Goal: Book appointment/travel/reservation: Book appointment/travel/reservation

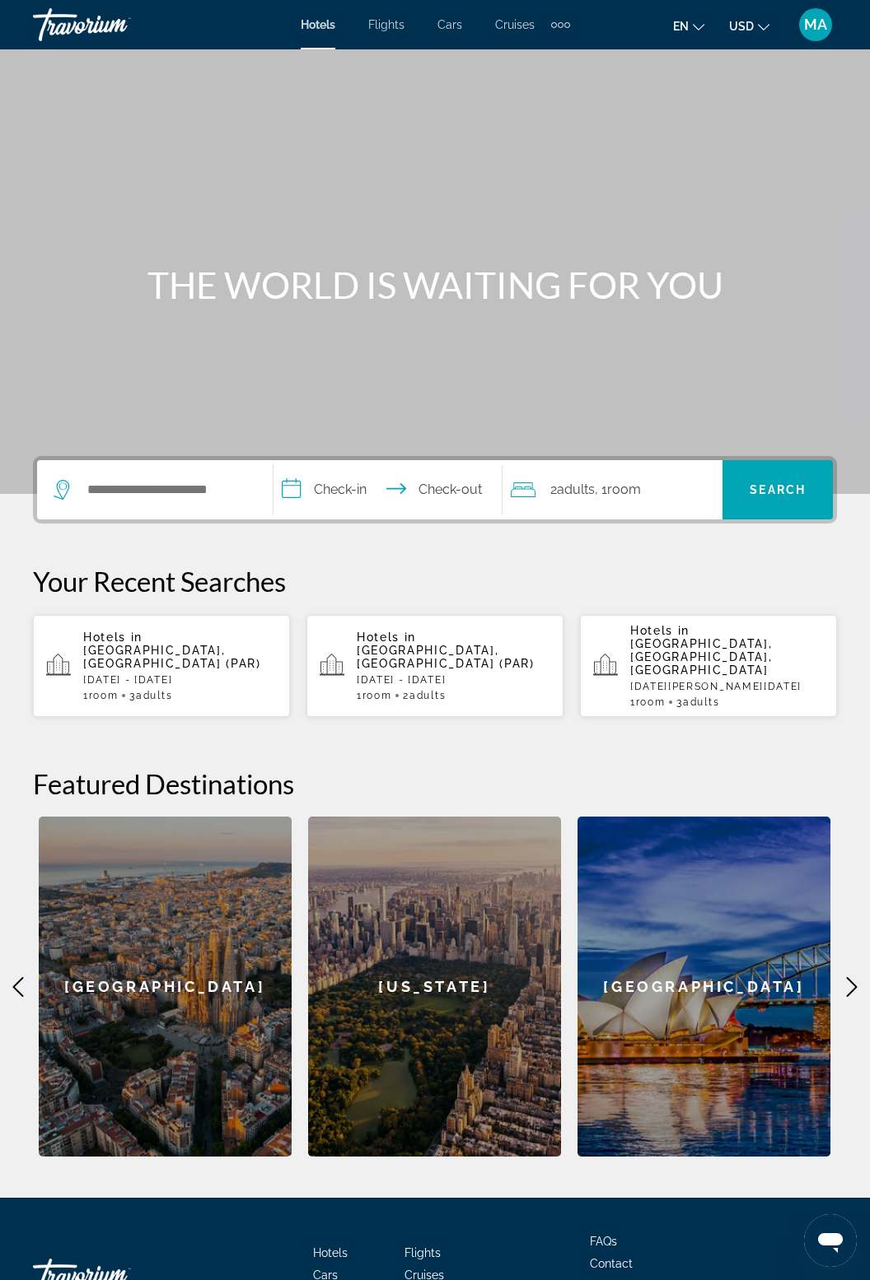
click at [843, 977] on icon "Main content" at bounding box center [852, 987] width 20 height 20
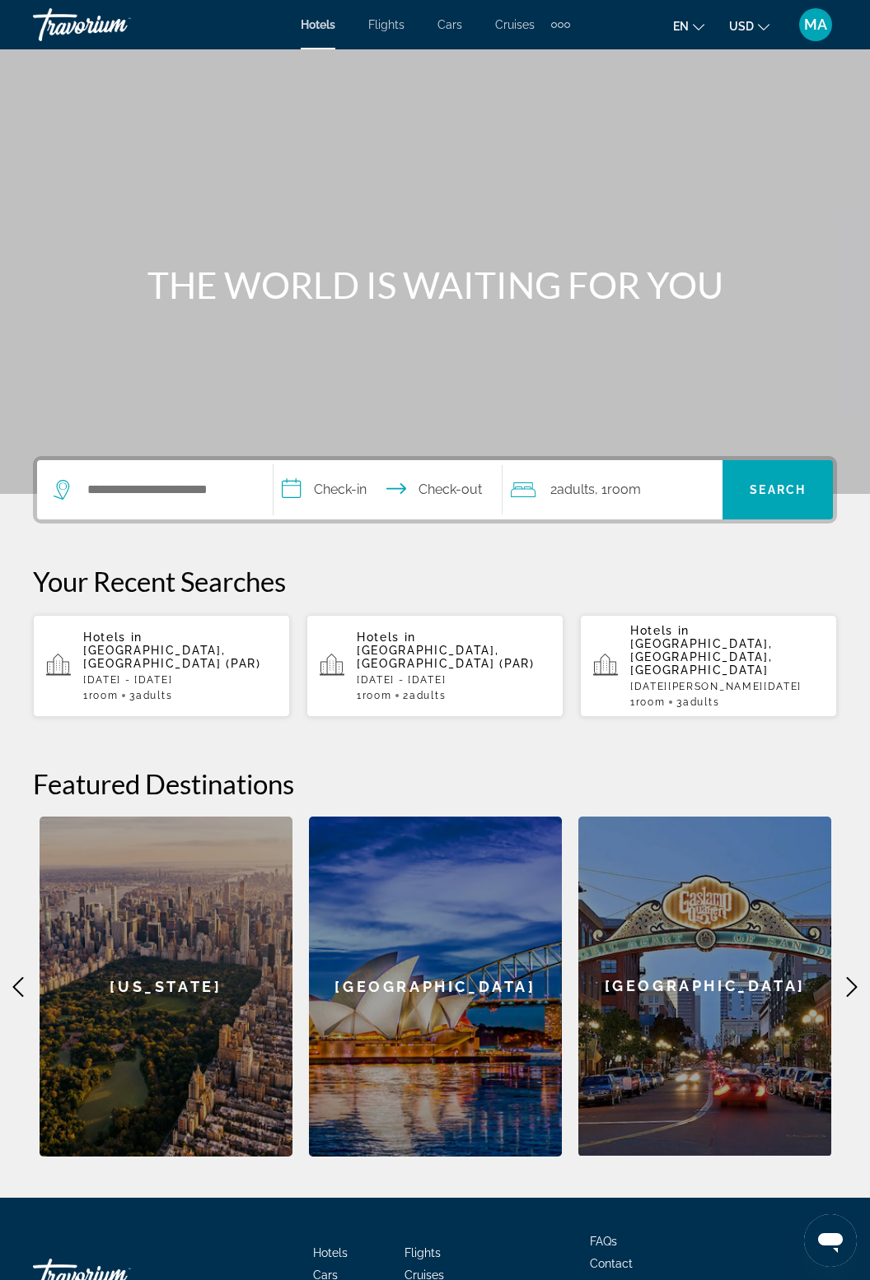
click at [846, 977] on icon "Main content" at bounding box center [852, 987] width 20 height 20
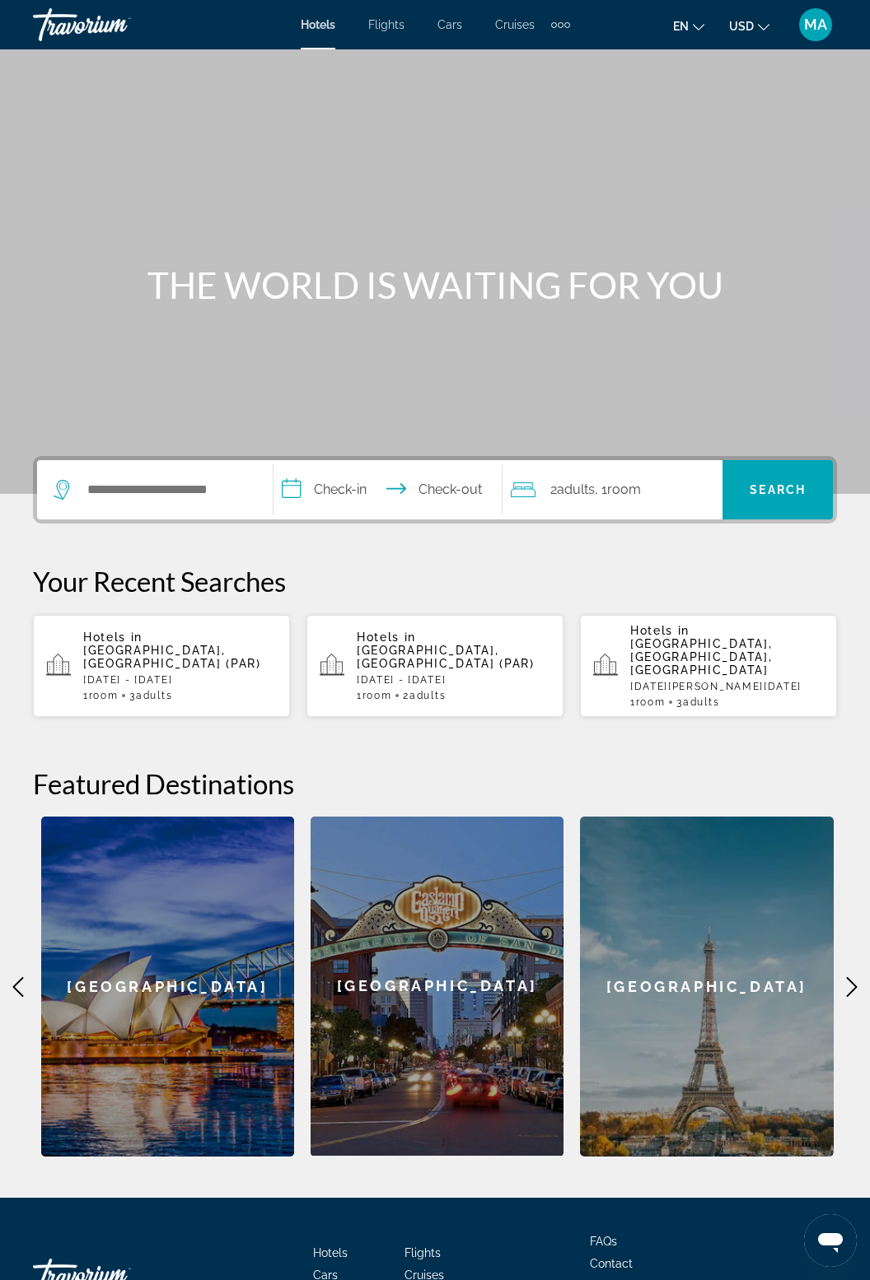
click at [728, 996] on div "[GEOGRAPHIC_DATA]" at bounding box center [706, 987] width 253 height 340
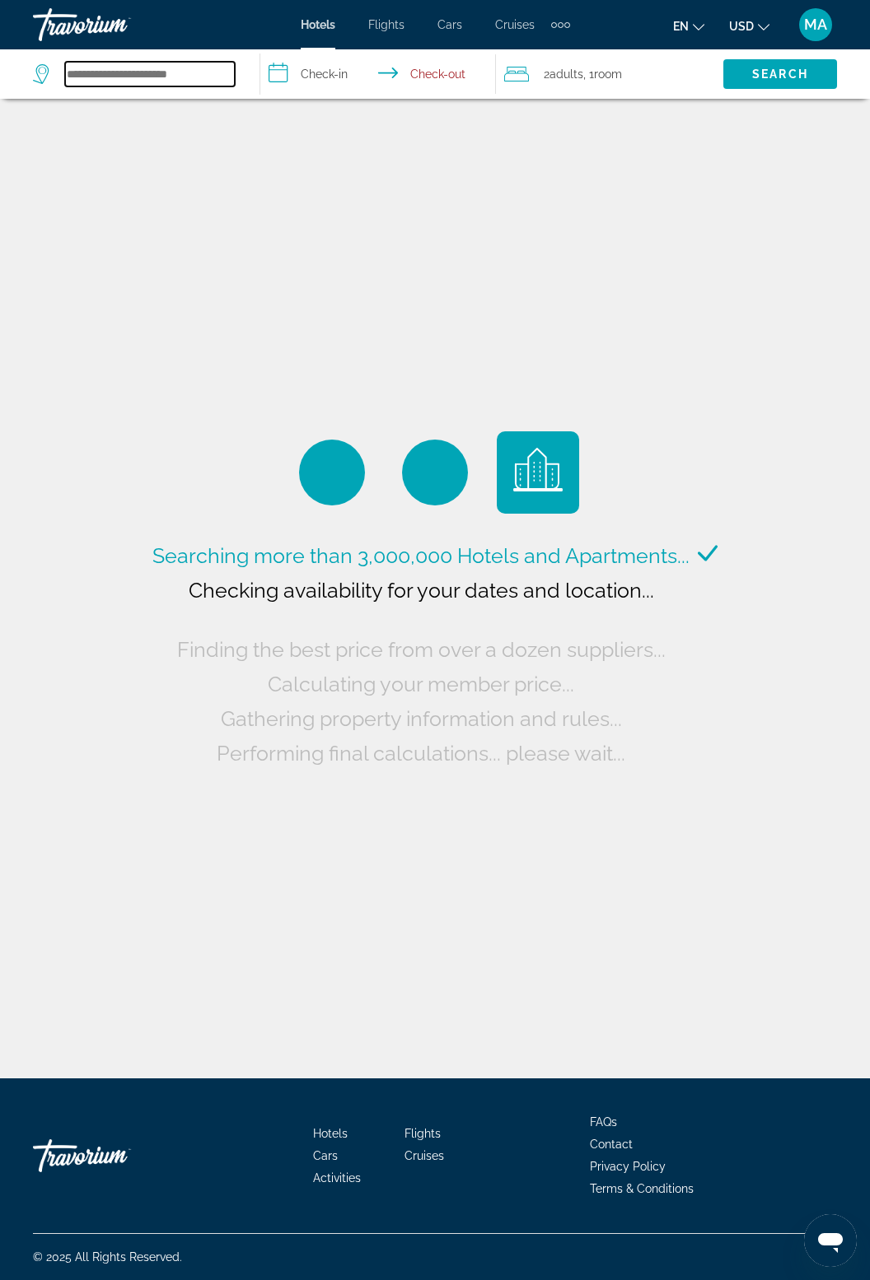
click at [151, 81] on input "Search hotel destination" at bounding box center [150, 74] width 170 height 25
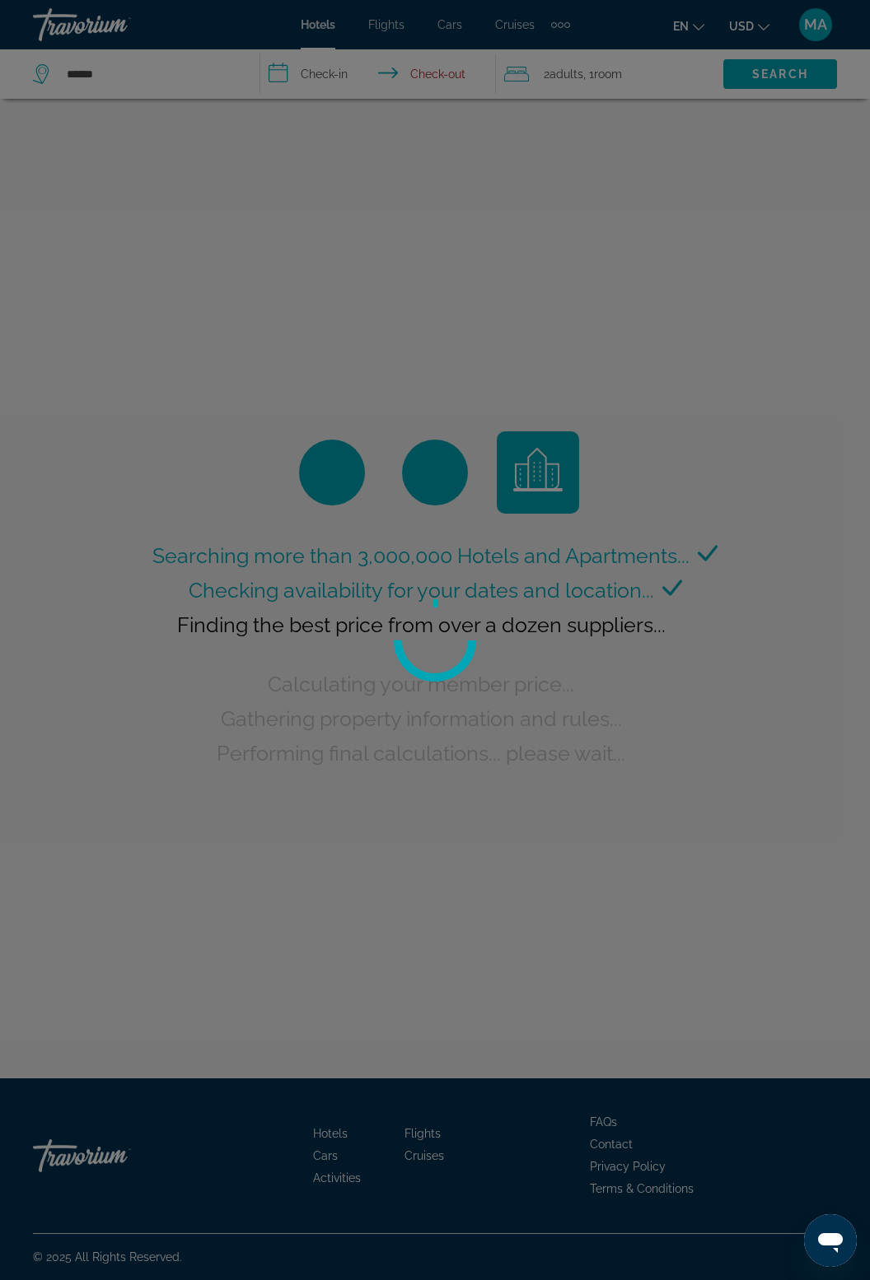
click at [337, 69] on div at bounding box center [435, 640] width 870 height 1280
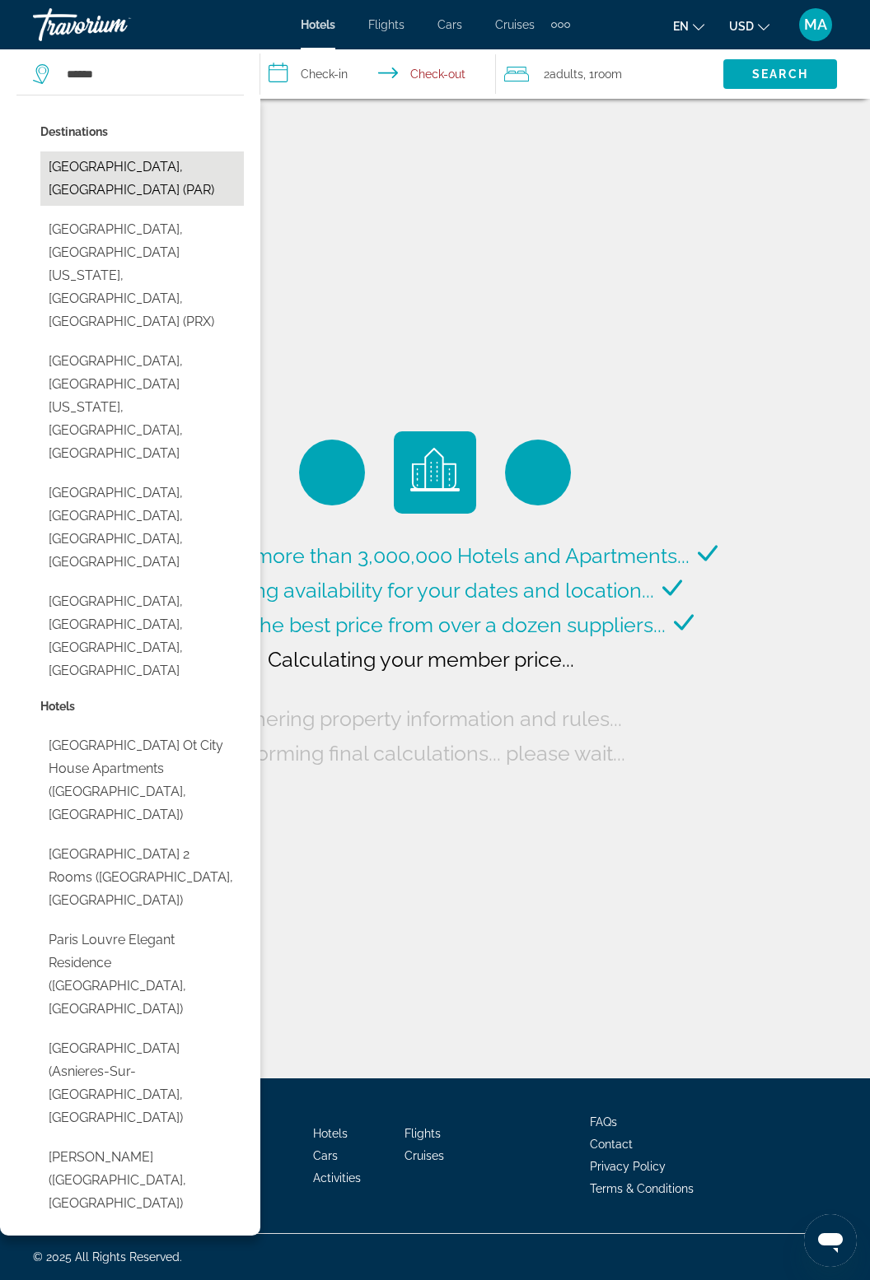
click at [116, 172] on button "[GEOGRAPHIC_DATA], [GEOGRAPHIC_DATA] (PAR)" at bounding box center [141, 179] width 203 height 54
type input "**********"
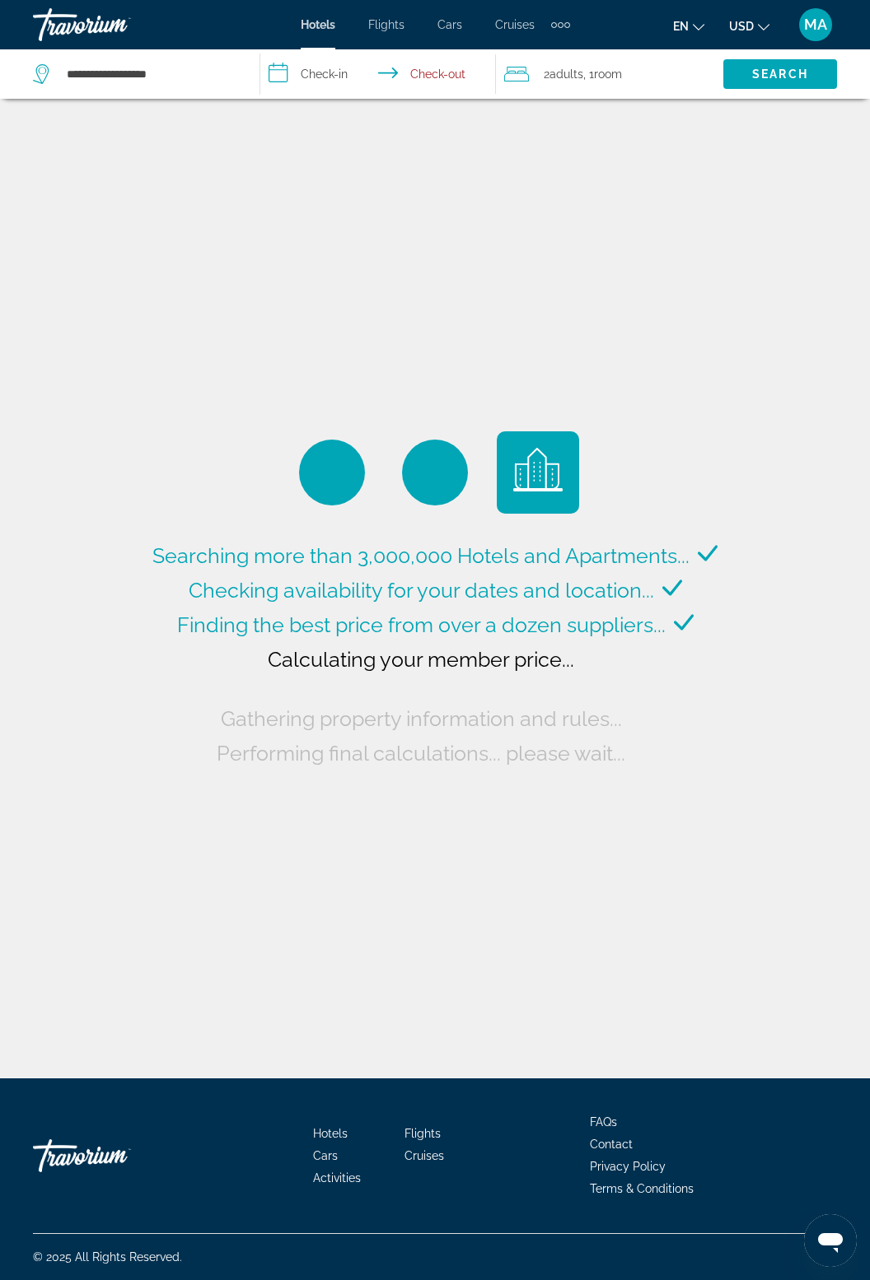
click at [333, 73] on input "**********" at bounding box center [381, 76] width 242 height 54
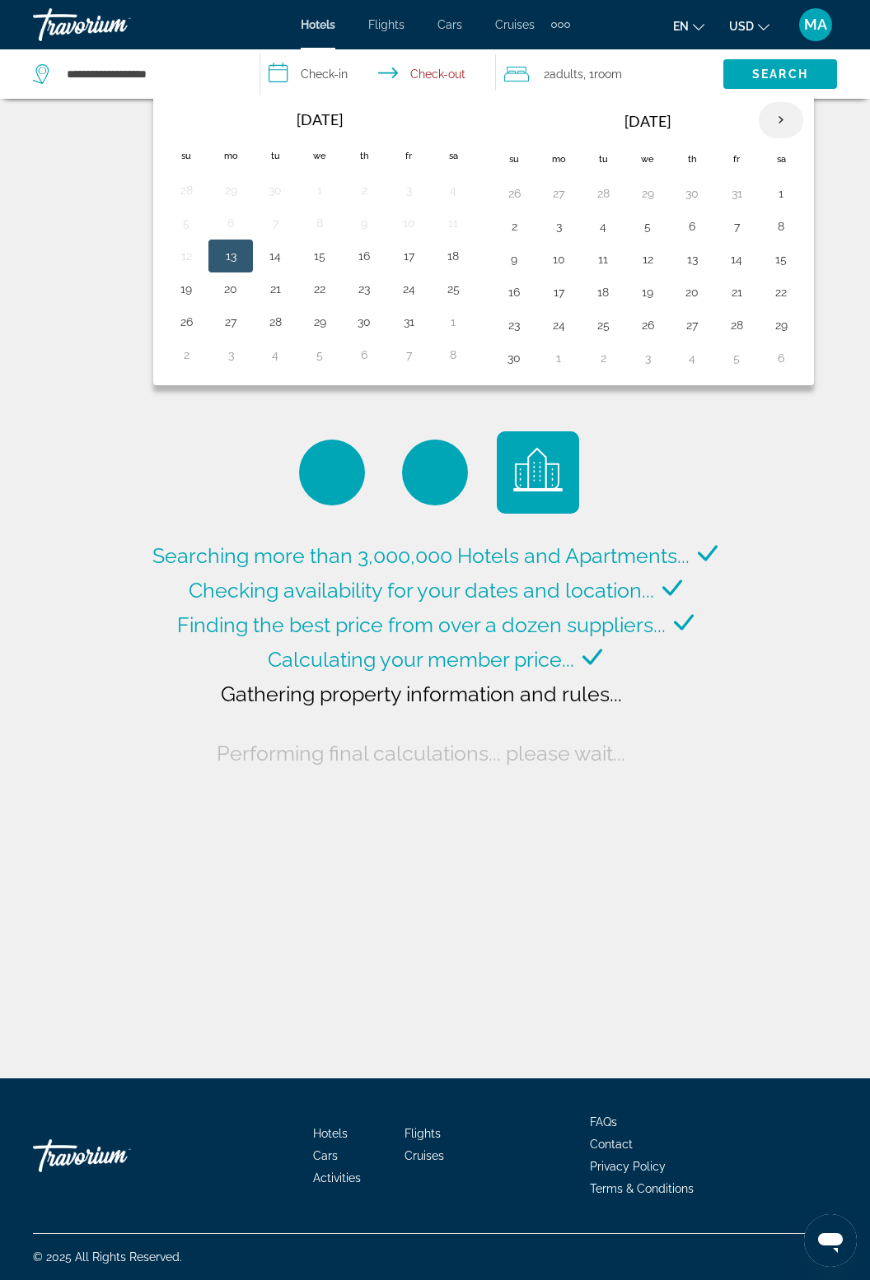
click at [785, 114] on th "Next month" at bounding box center [780, 120] width 44 height 36
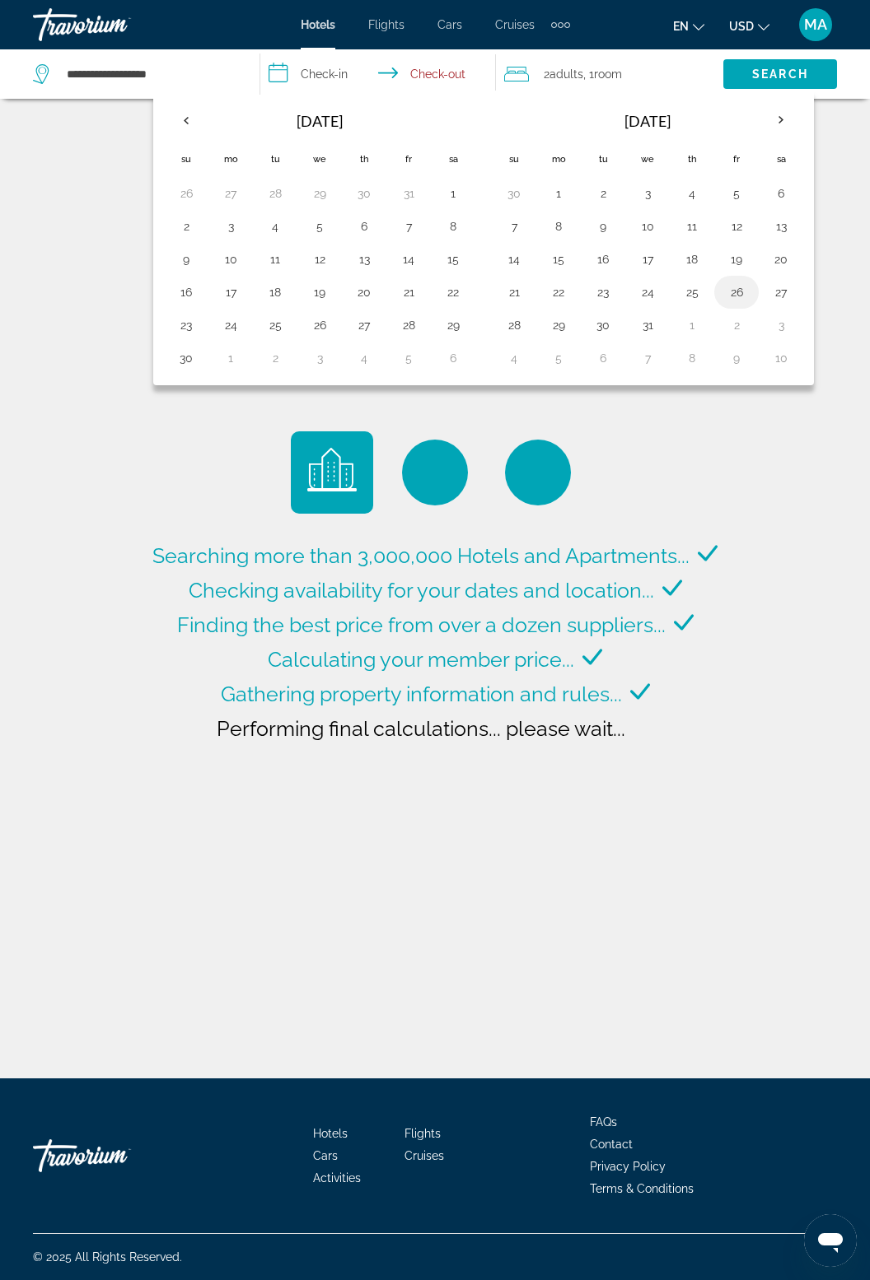
click at [723, 291] on button "26" at bounding box center [736, 292] width 26 height 23
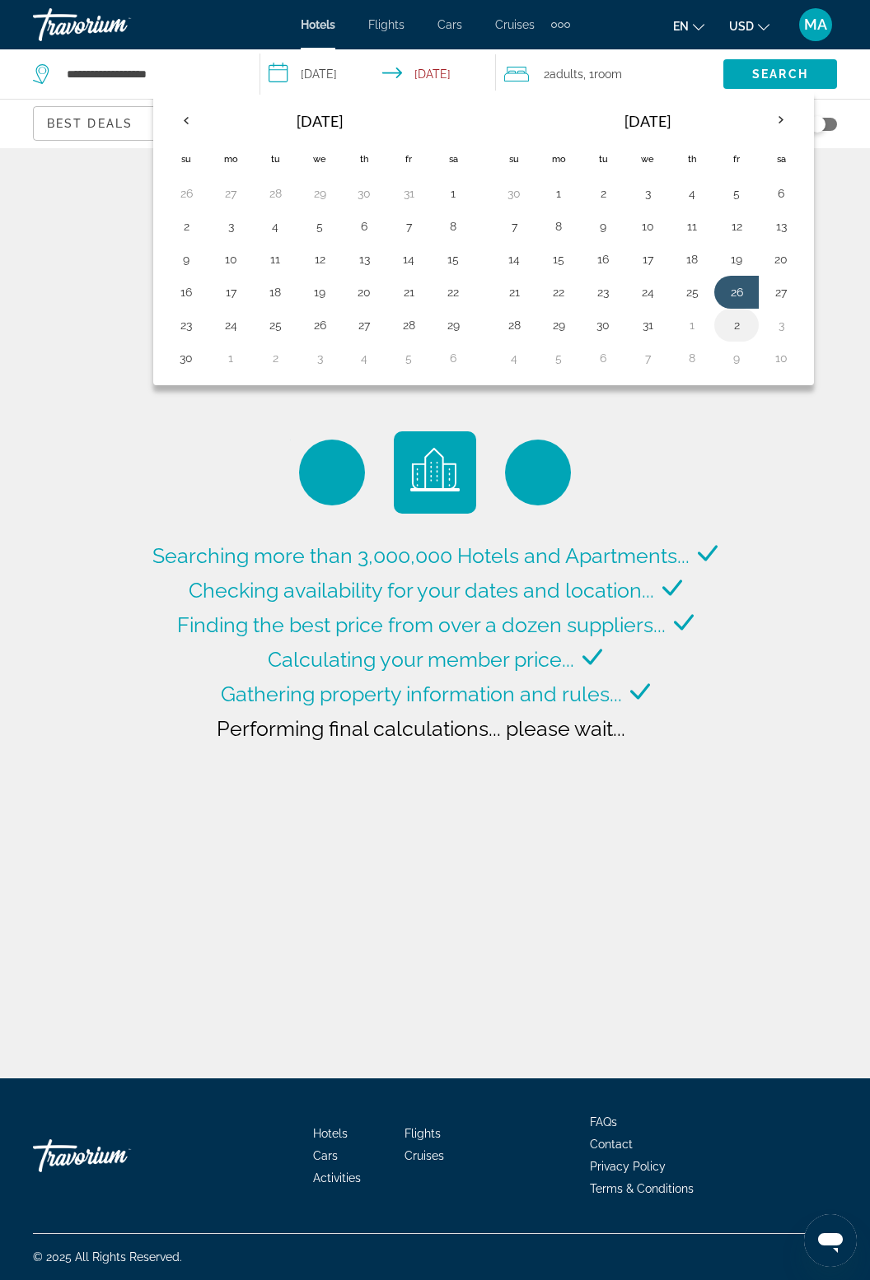
click at [730, 318] on button "2" at bounding box center [736, 325] width 26 height 23
type input "**********"
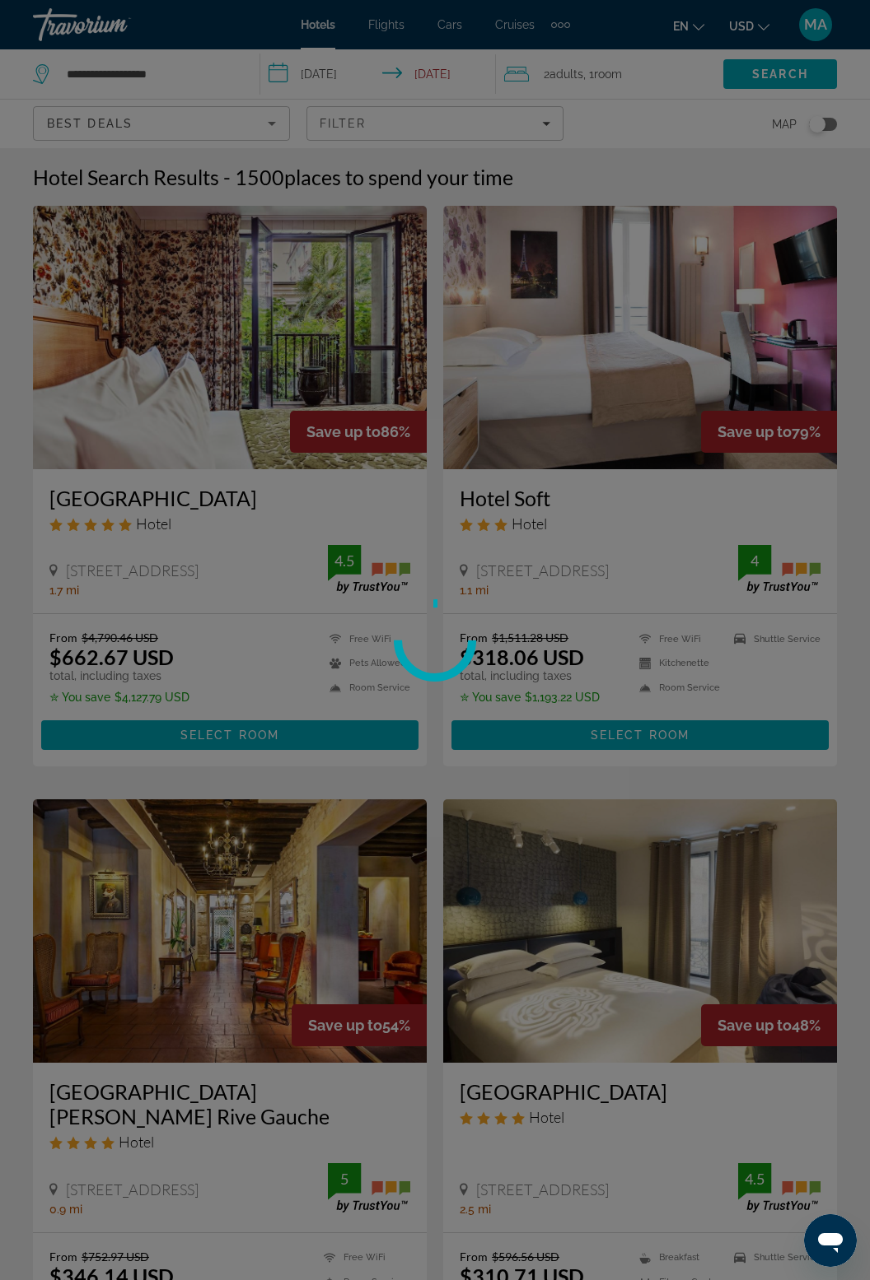
click at [565, 68] on div at bounding box center [435, 640] width 870 height 1280
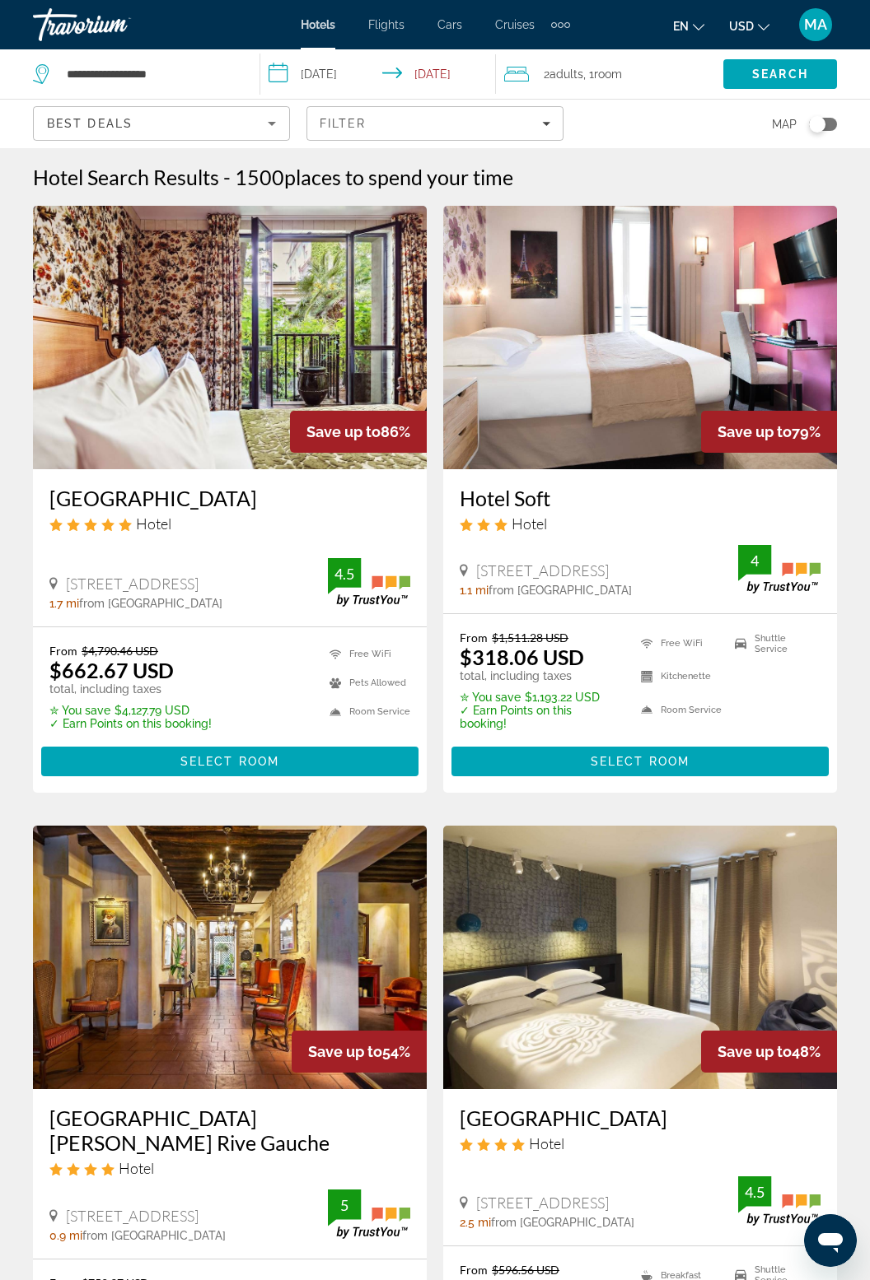
click at [593, 71] on span ", 1 Room rooms" at bounding box center [602, 74] width 39 height 23
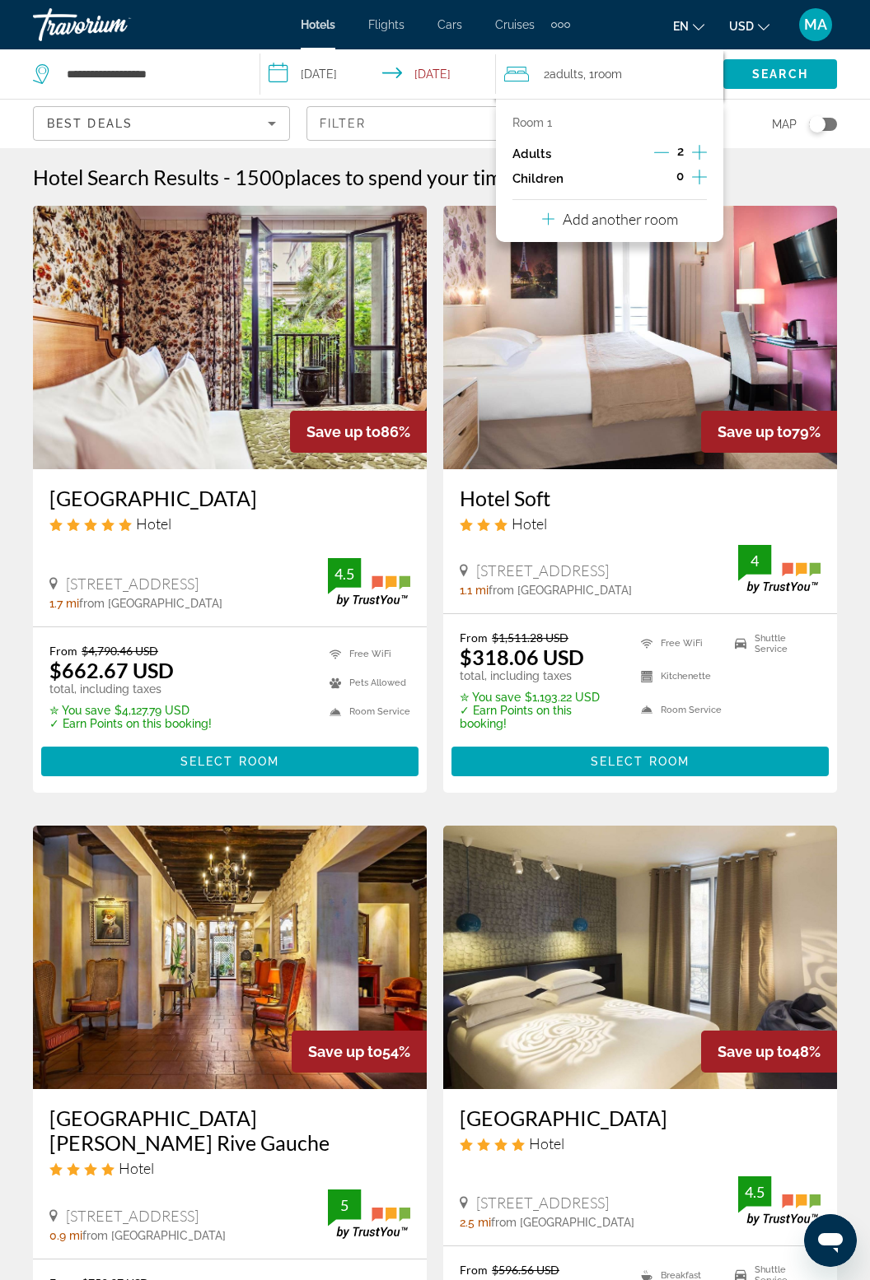
click at [699, 143] on icon "Increment adults" at bounding box center [699, 152] width 15 height 20
click at [781, 62] on span "Search" at bounding box center [780, 74] width 114 height 40
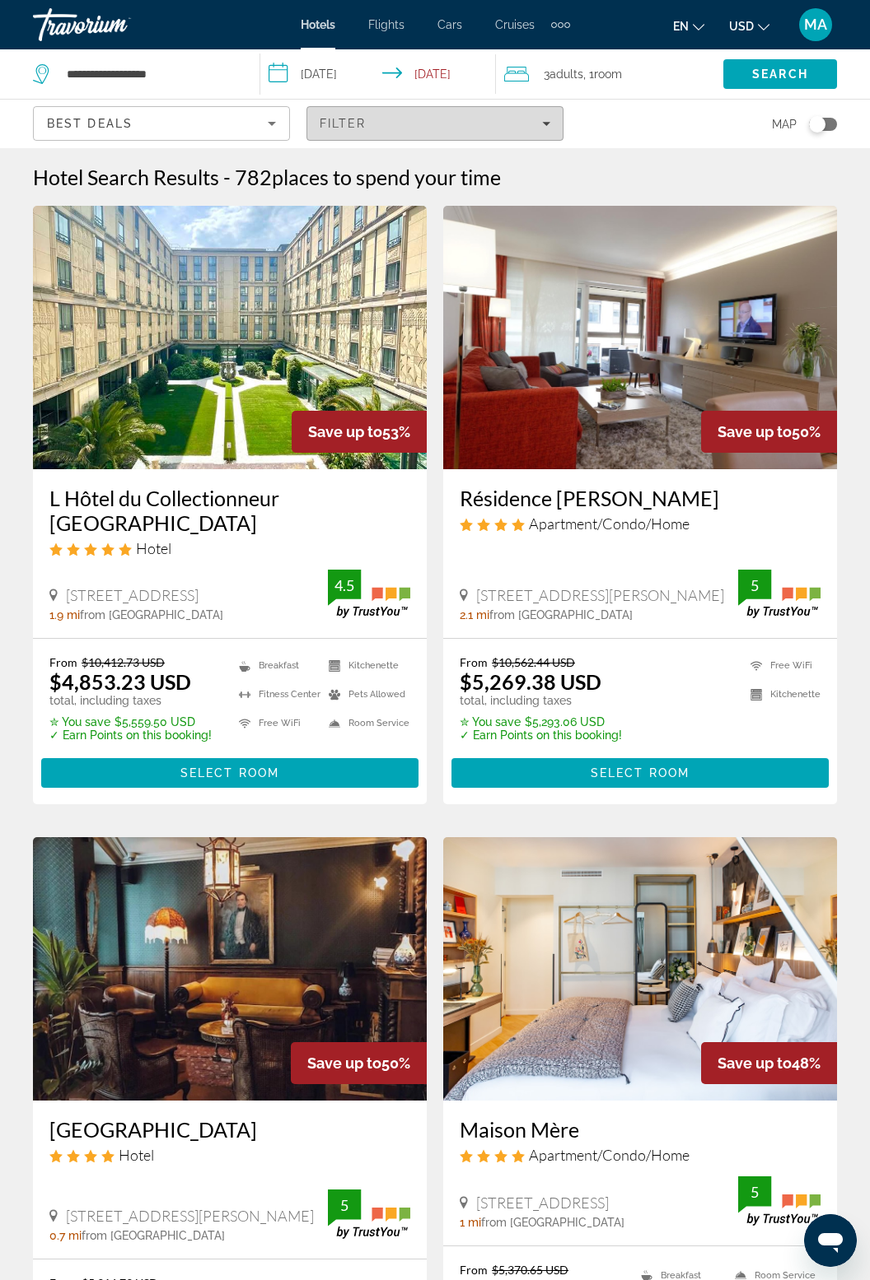
click at [532, 105] on span "Filters" at bounding box center [434, 124] width 255 height 40
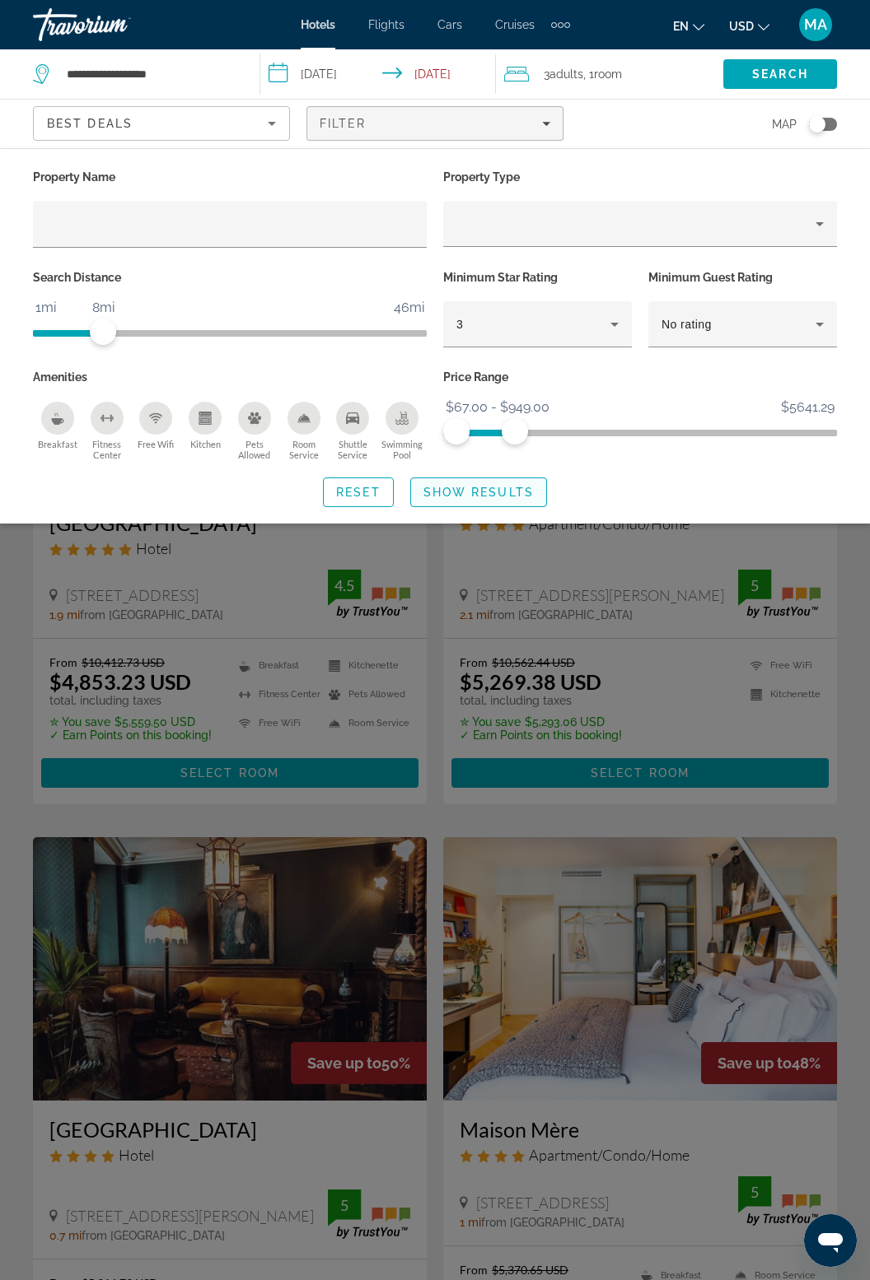
click at [469, 499] on span "Search widget" at bounding box center [478, 493] width 135 height 40
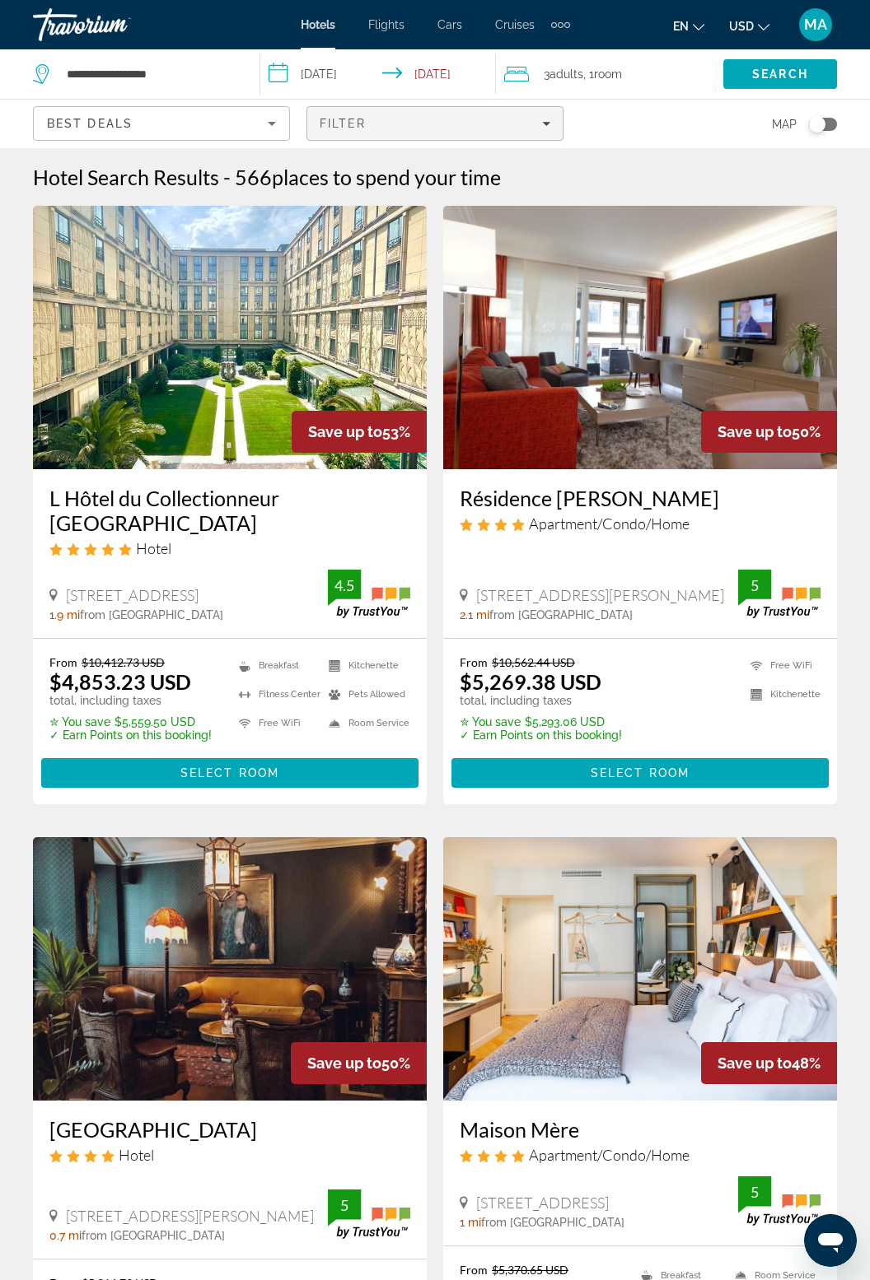
click at [548, 115] on span "Filters" at bounding box center [434, 124] width 255 height 40
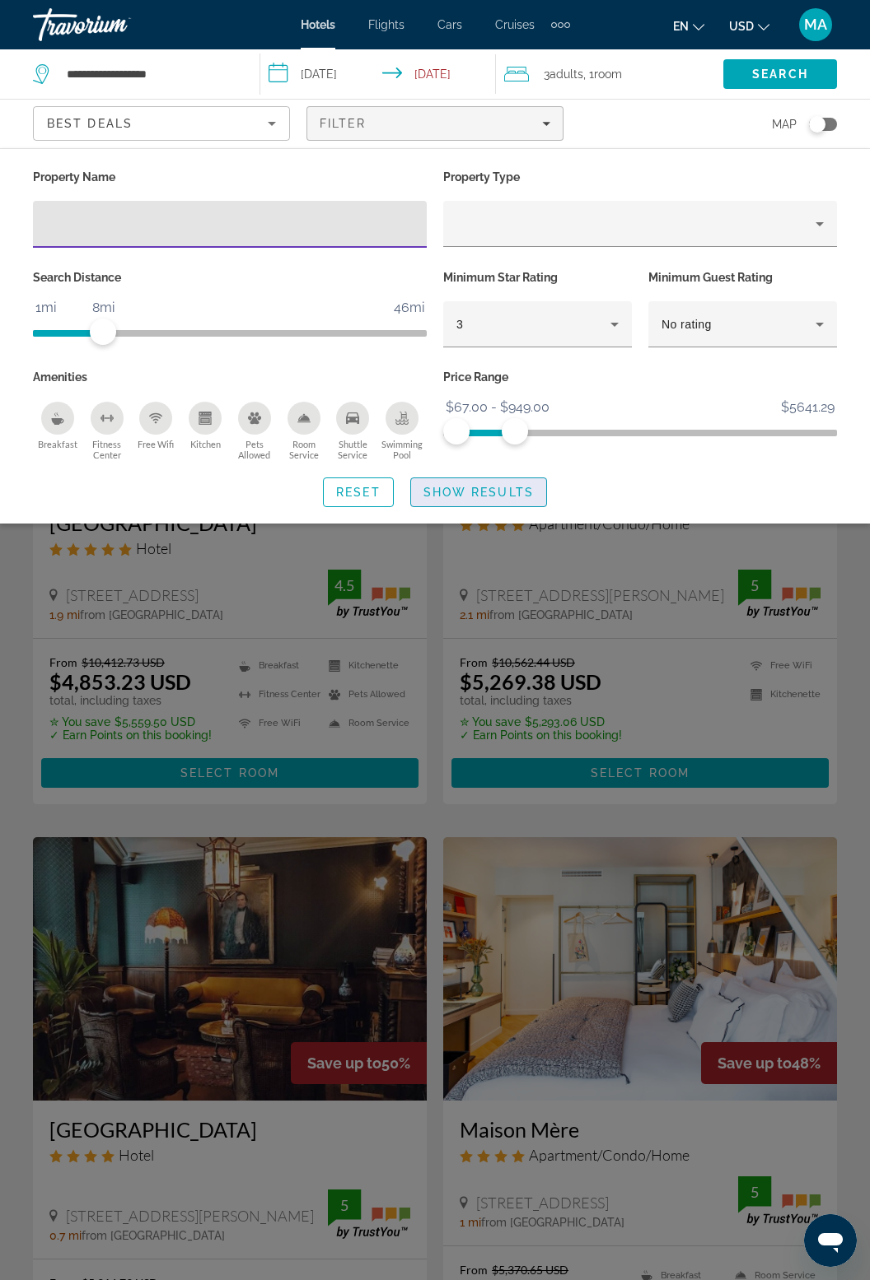
click at [487, 498] on span "Show Results" at bounding box center [478, 492] width 110 height 13
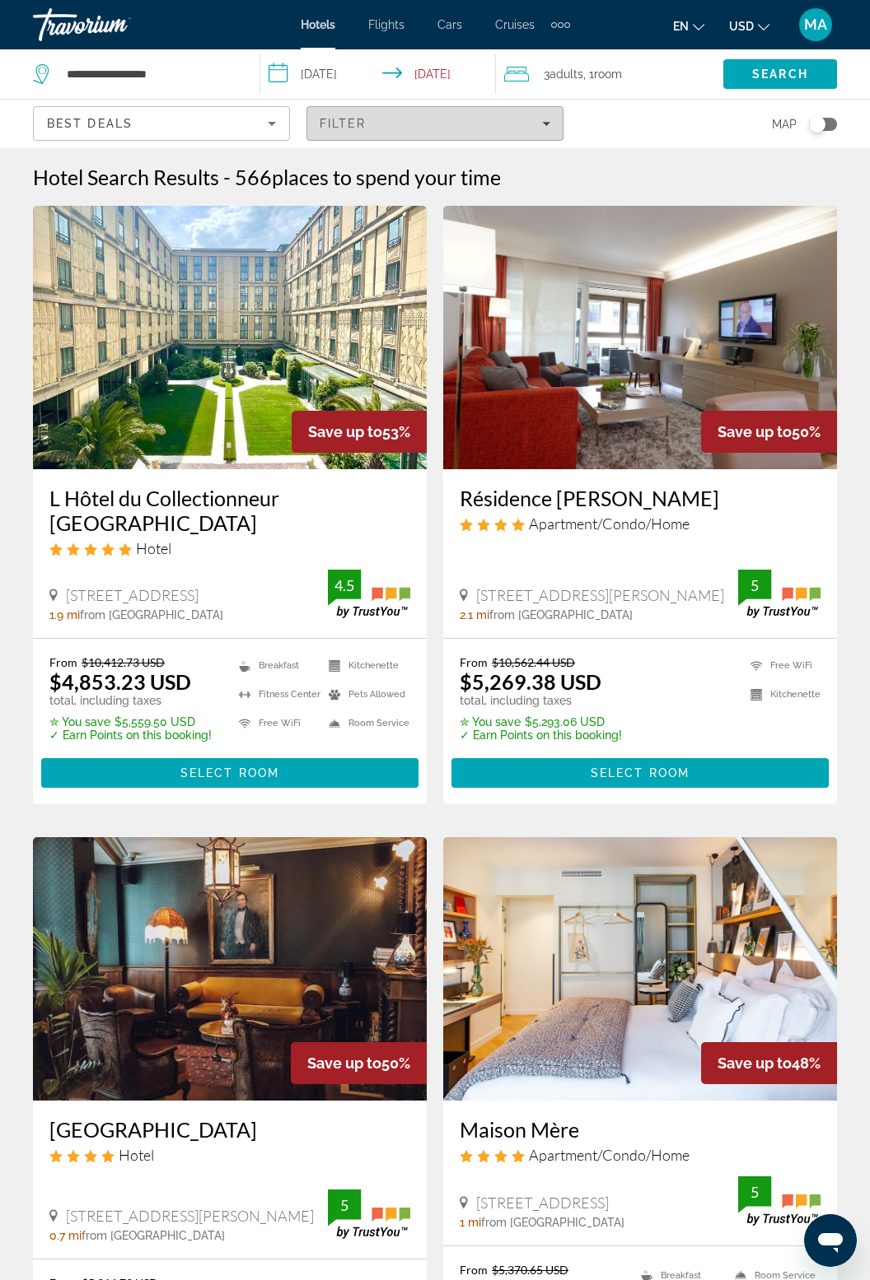
click at [548, 126] on icon "Filters" at bounding box center [546, 123] width 8 height 8
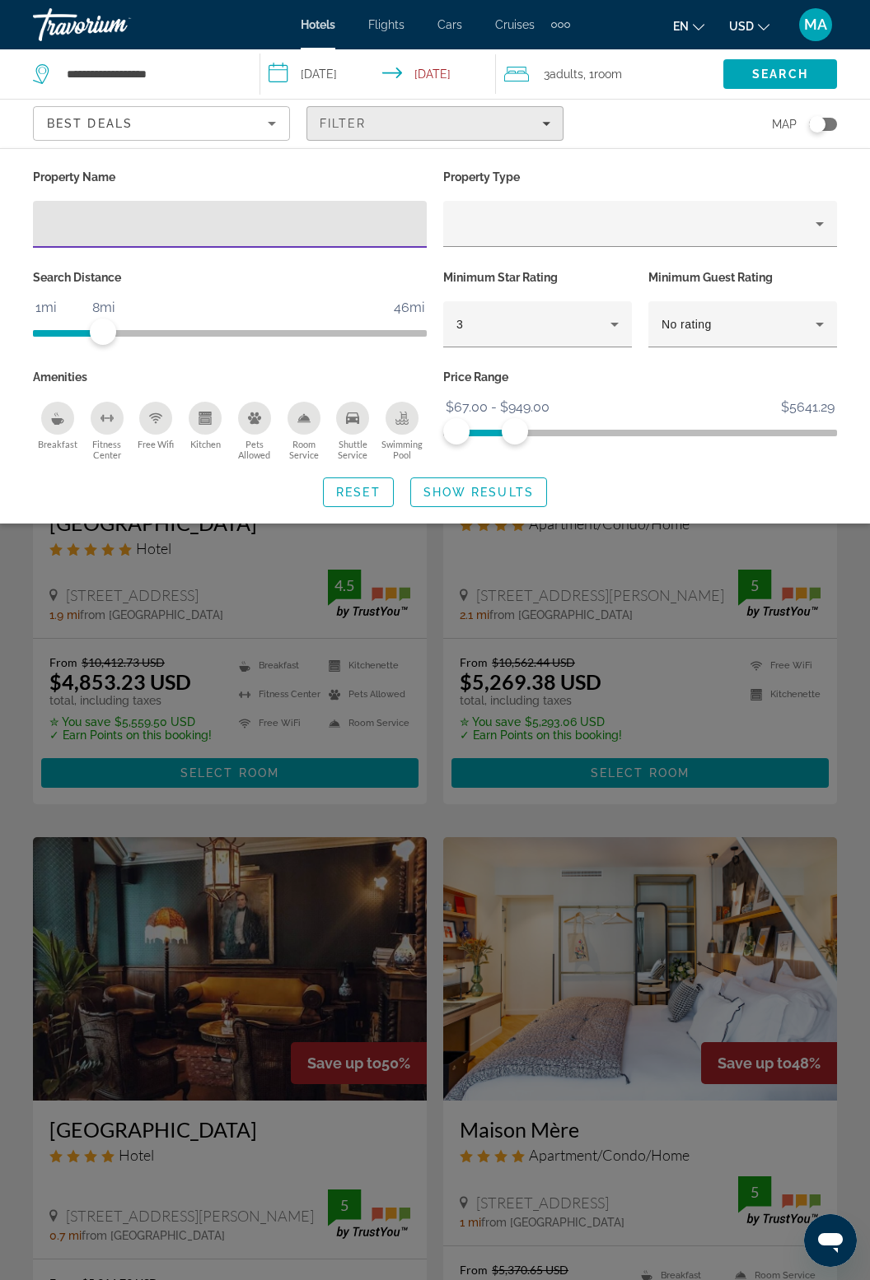
click at [553, 124] on span "Filters" at bounding box center [434, 124] width 255 height 40
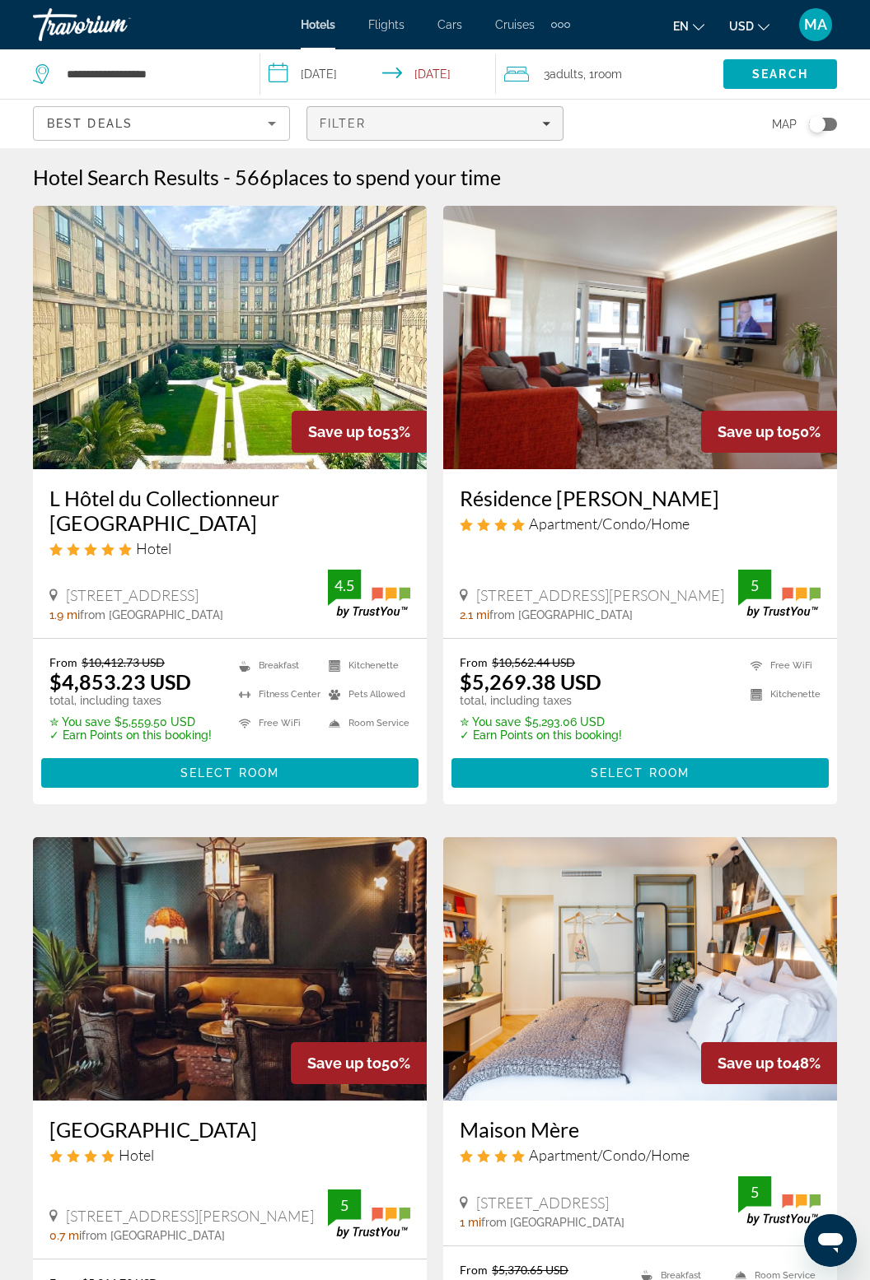
click at [513, 139] on span "Filters" at bounding box center [434, 124] width 255 height 40
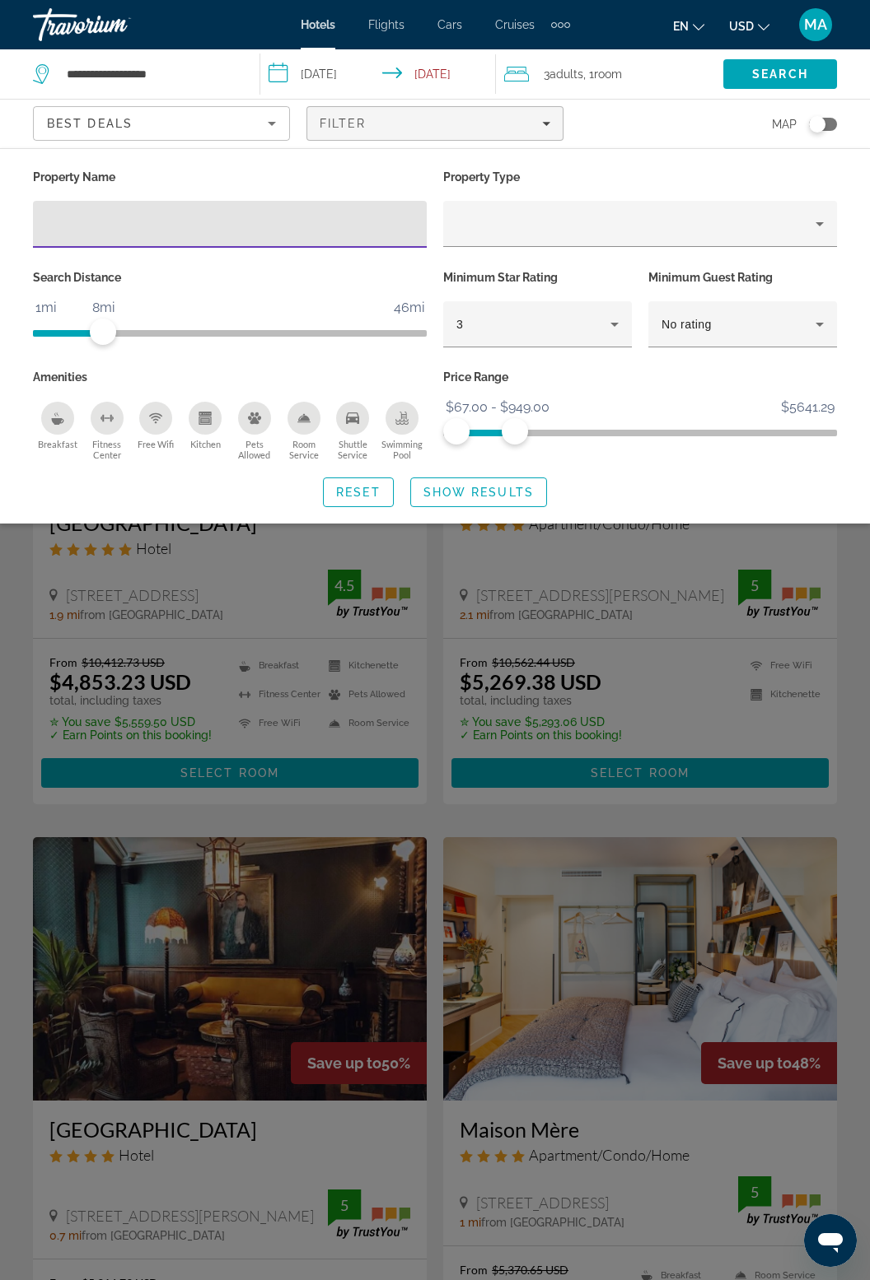
click at [754, 1276] on div "Search widget" at bounding box center [435, 763] width 870 height 1033
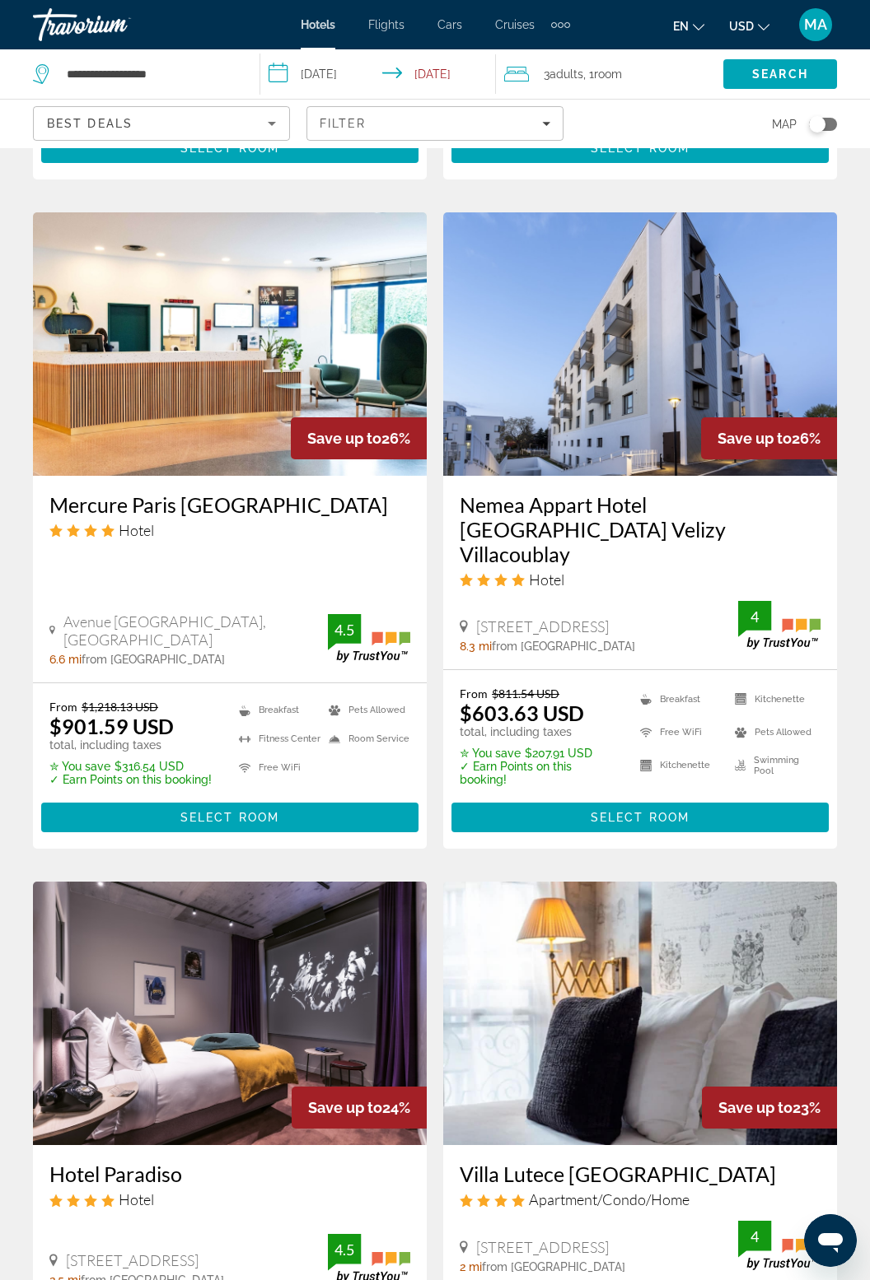
scroll to position [2833, 0]
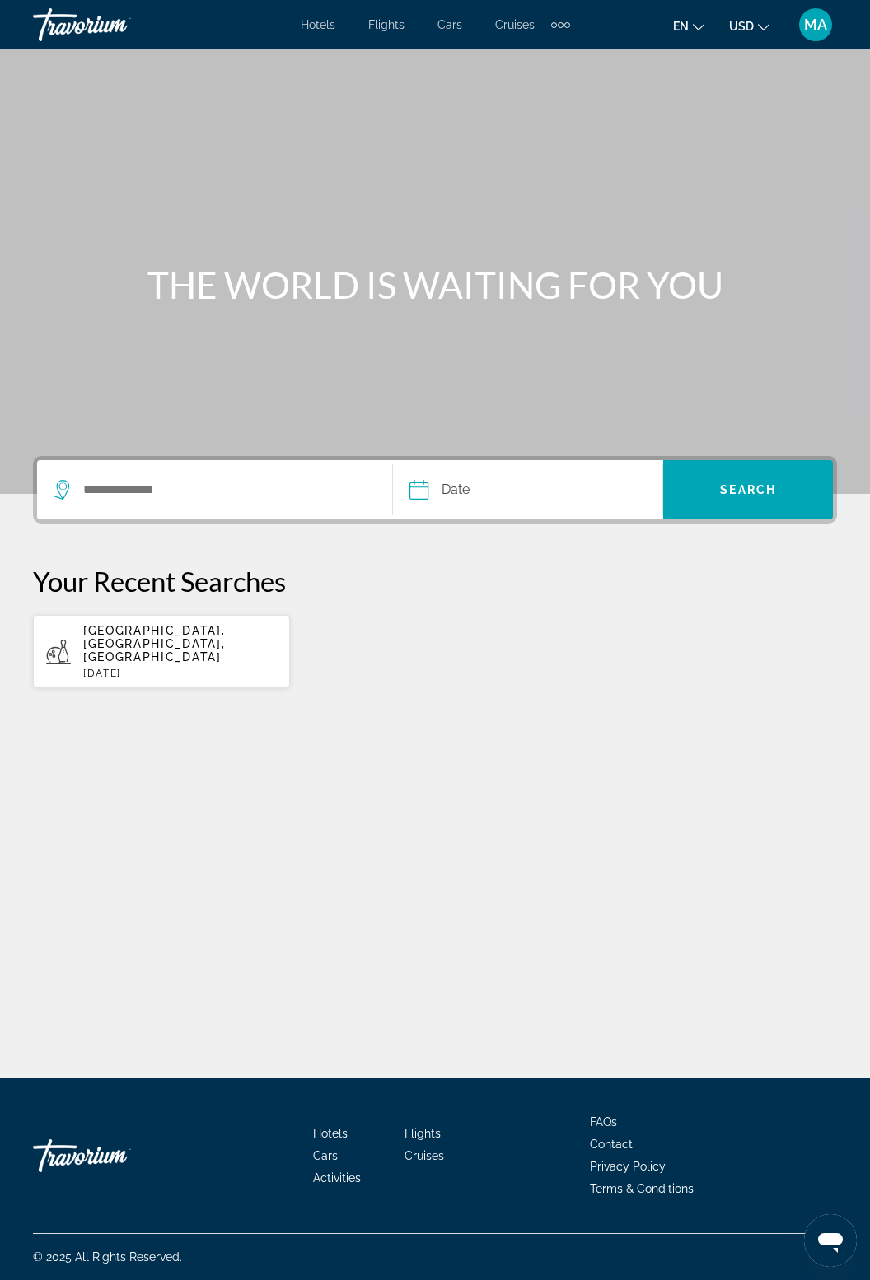
click at [225, 627] on span "[GEOGRAPHIC_DATA], [GEOGRAPHIC_DATA], [GEOGRAPHIC_DATA]" at bounding box center [154, 644] width 142 height 40
type input "**********"
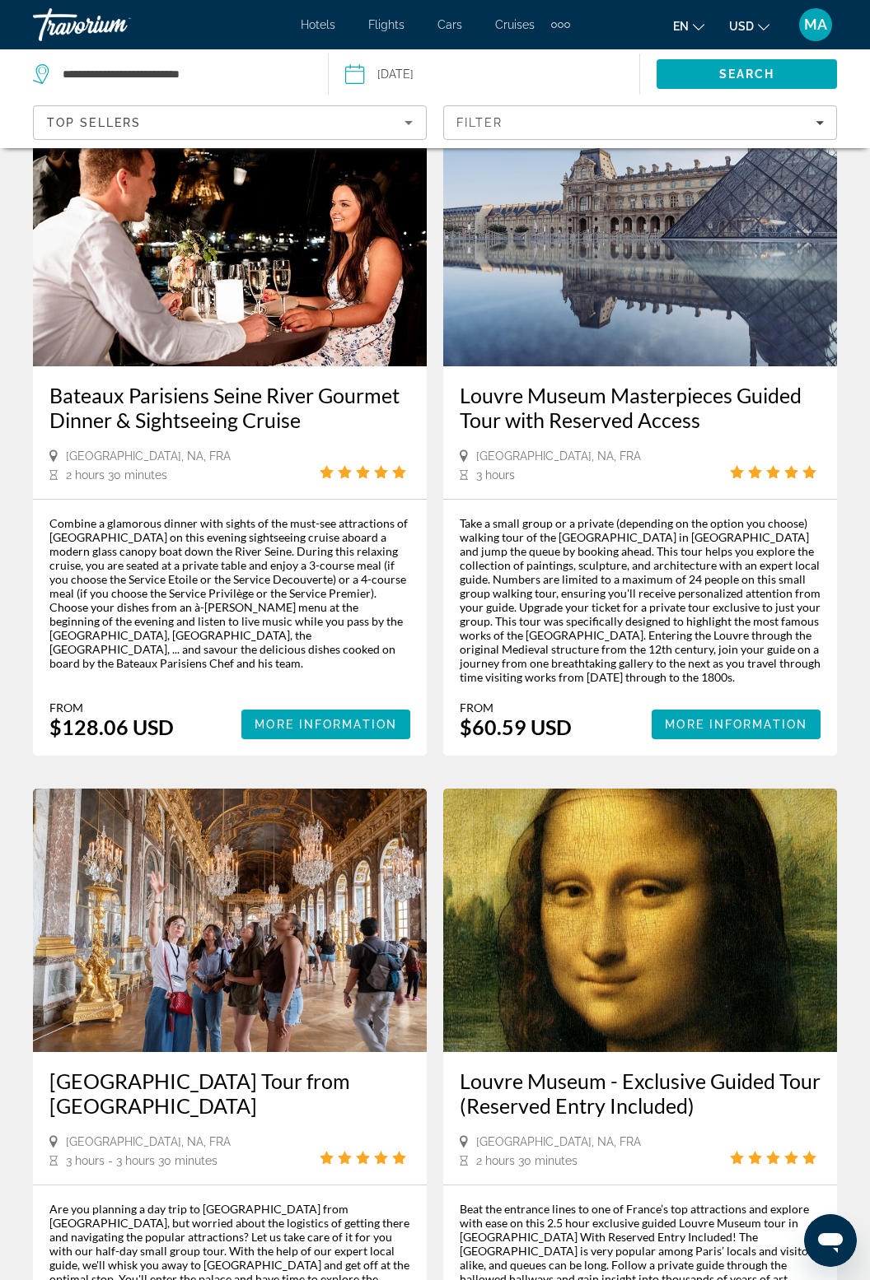
scroll to position [109, 0]
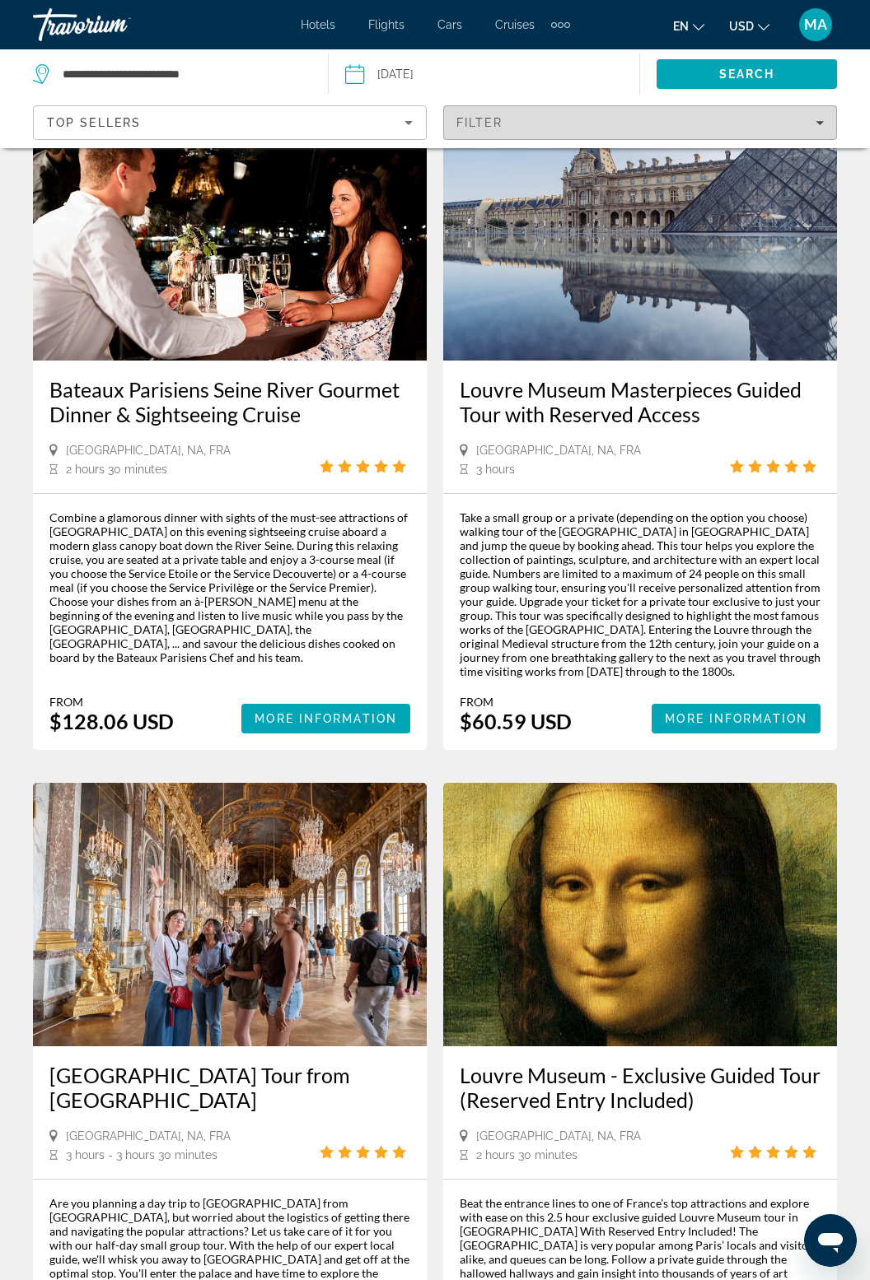
click at [818, 116] on div "Filter" at bounding box center [639, 122] width 367 height 13
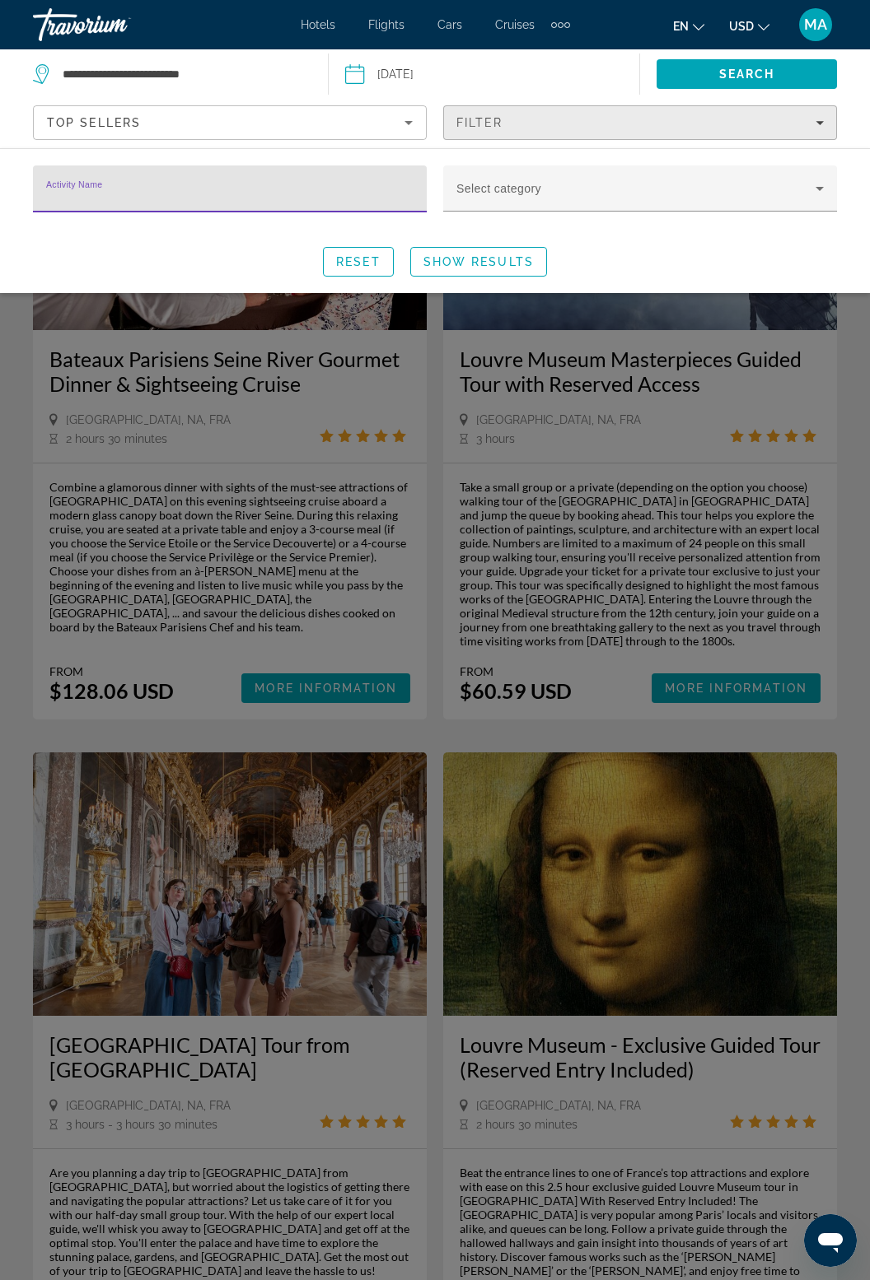
scroll to position [147, 0]
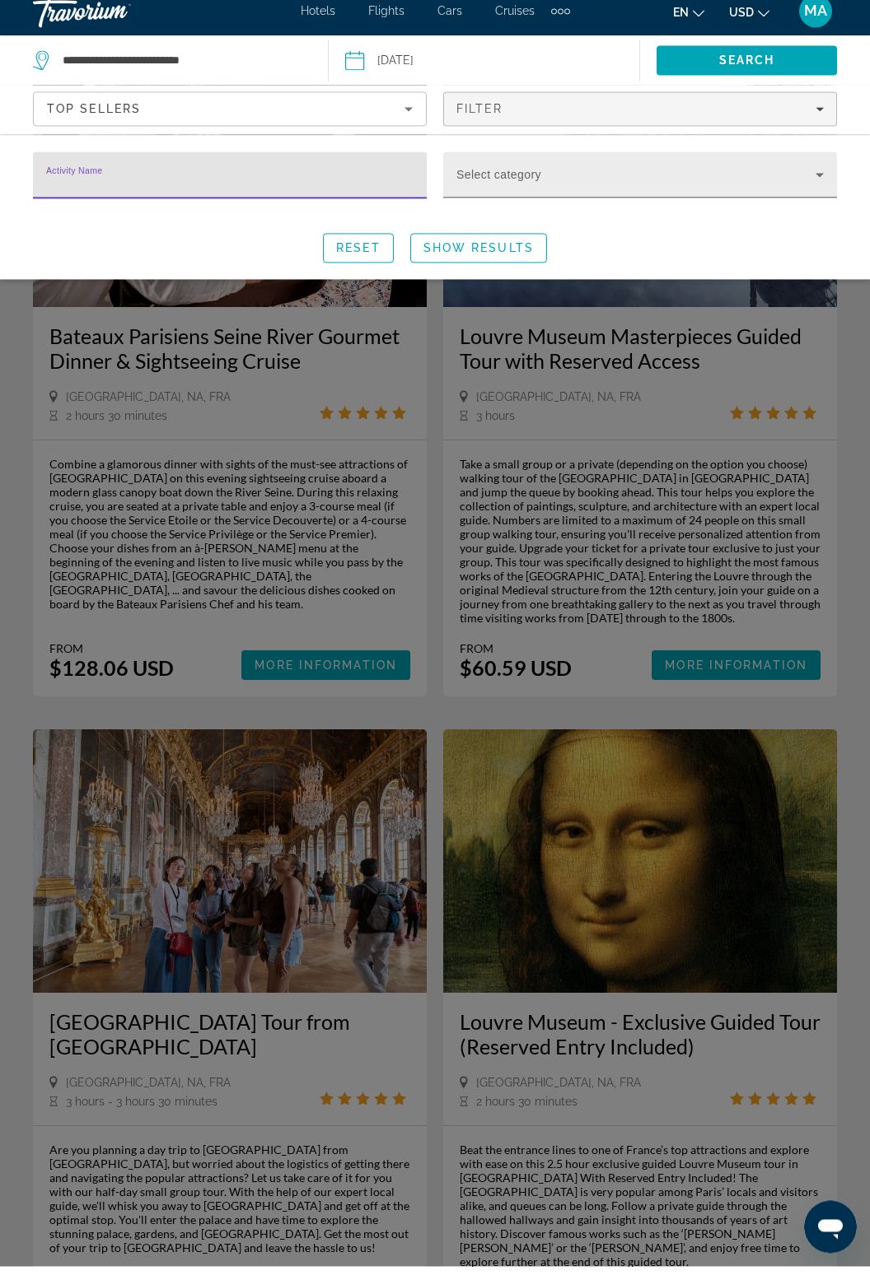
click at [798, 191] on span "Search widget" at bounding box center [635, 195] width 359 height 20
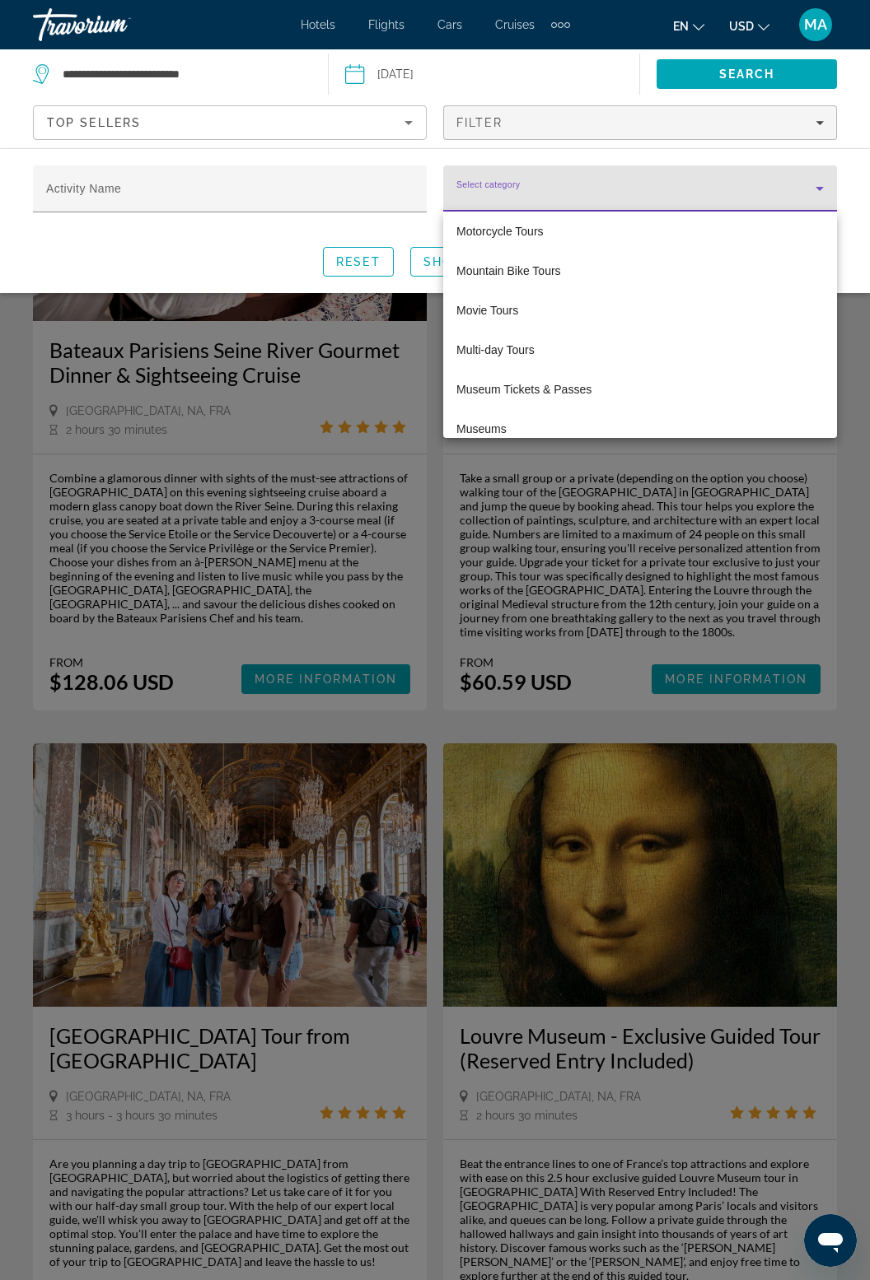
scroll to position [3132, 0]
click at [525, 343] on span "Multi-day Tours" at bounding box center [495, 348] width 78 height 20
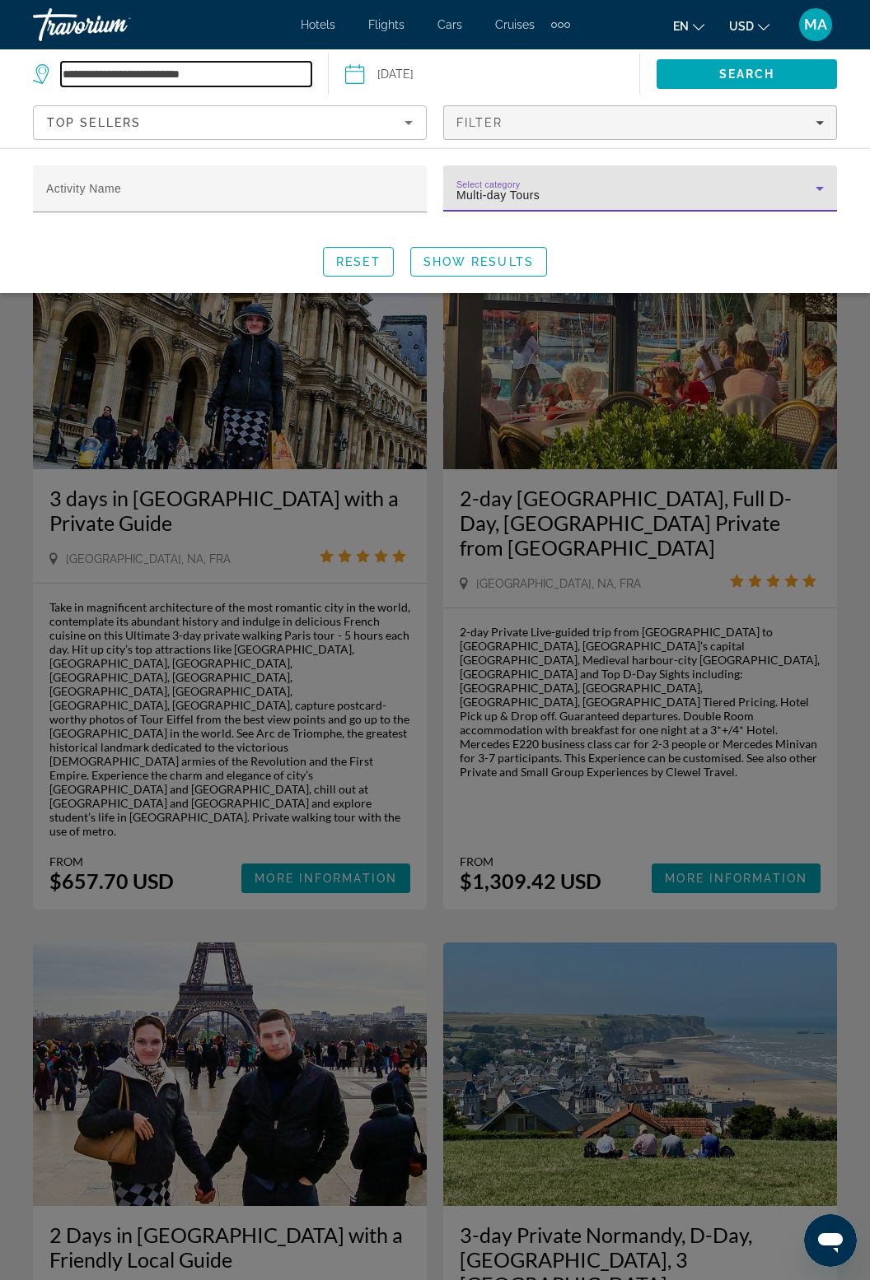
click at [195, 76] on input "**********" at bounding box center [186, 74] width 250 height 25
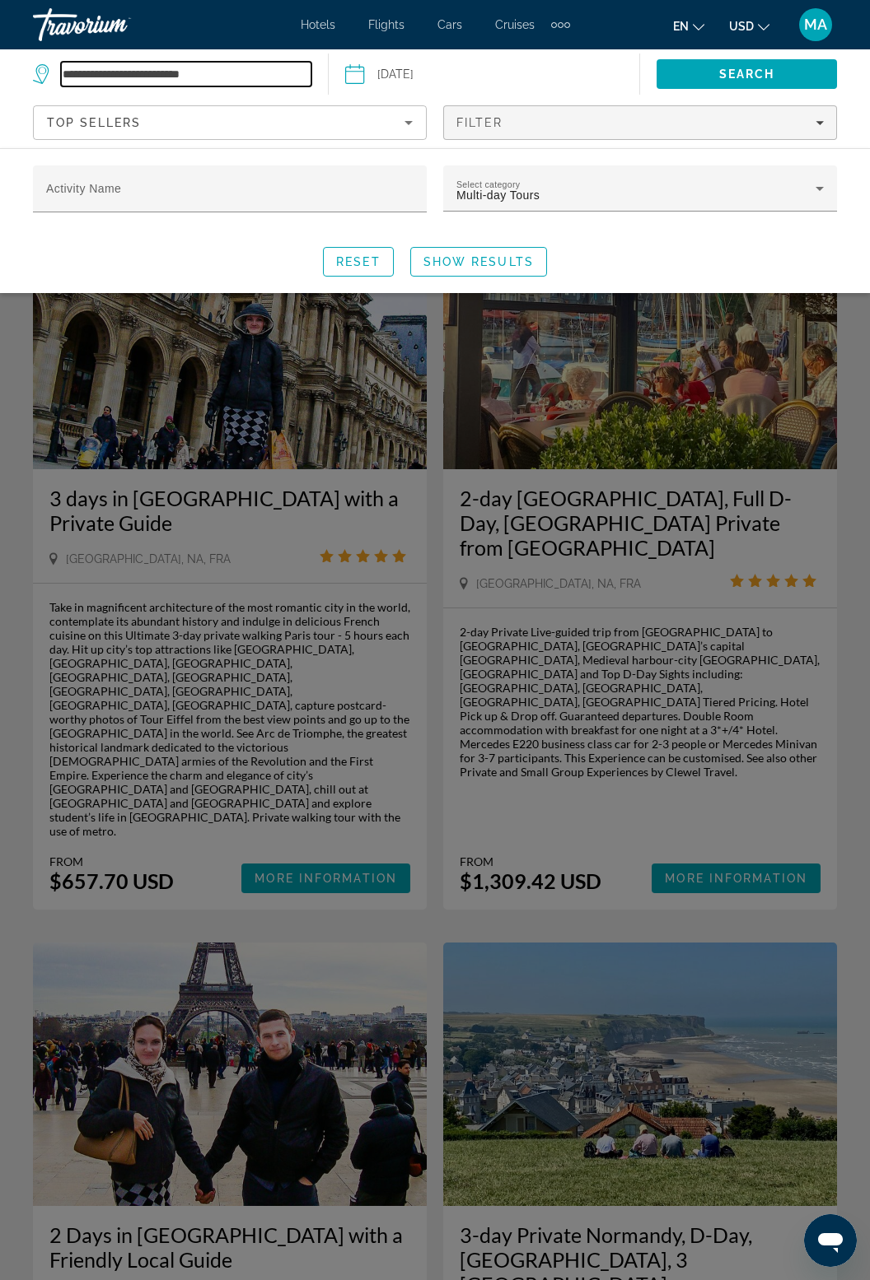
click at [227, 81] on input "**********" at bounding box center [186, 74] width 250 height 25
type input "******"
type input "*"
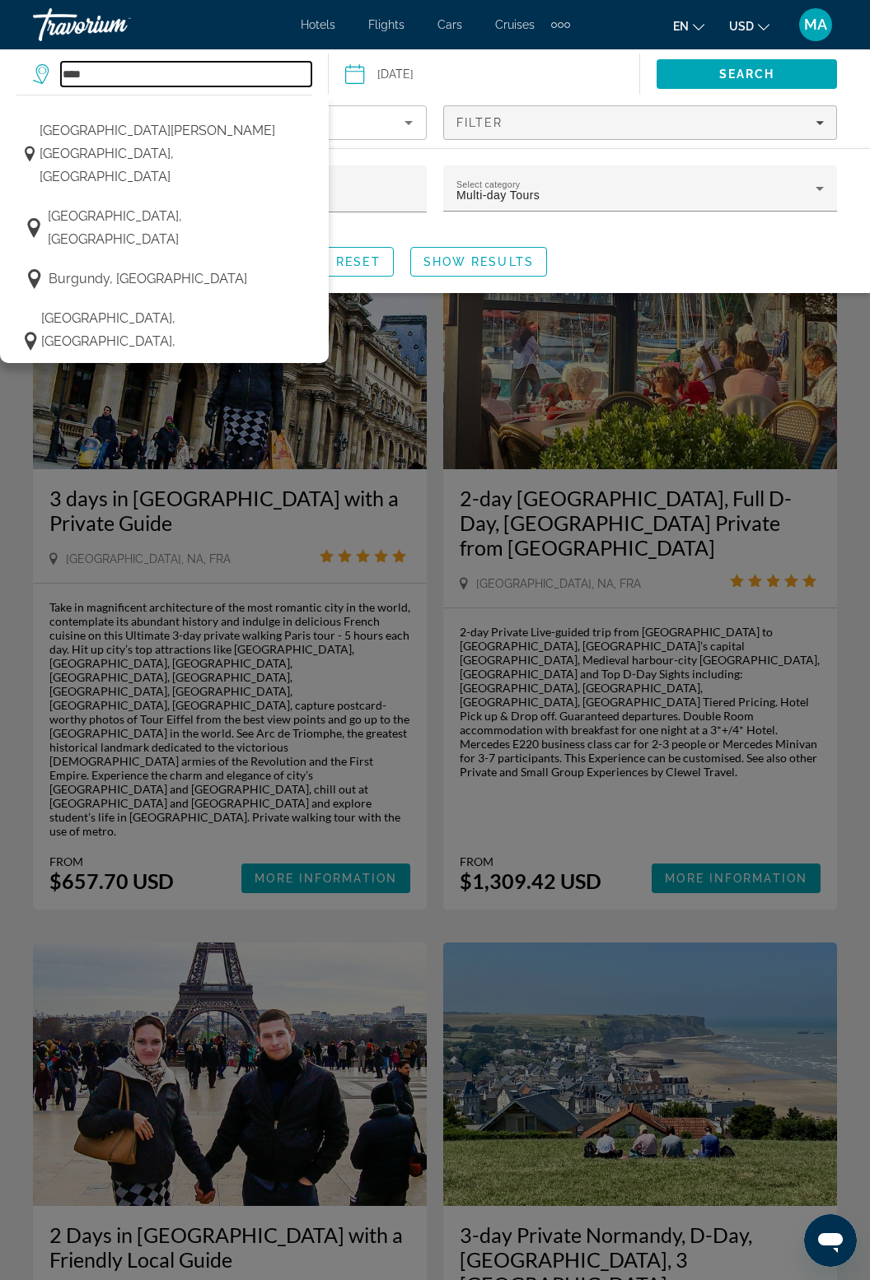
scroll to position [1896, 0]
type input "******"
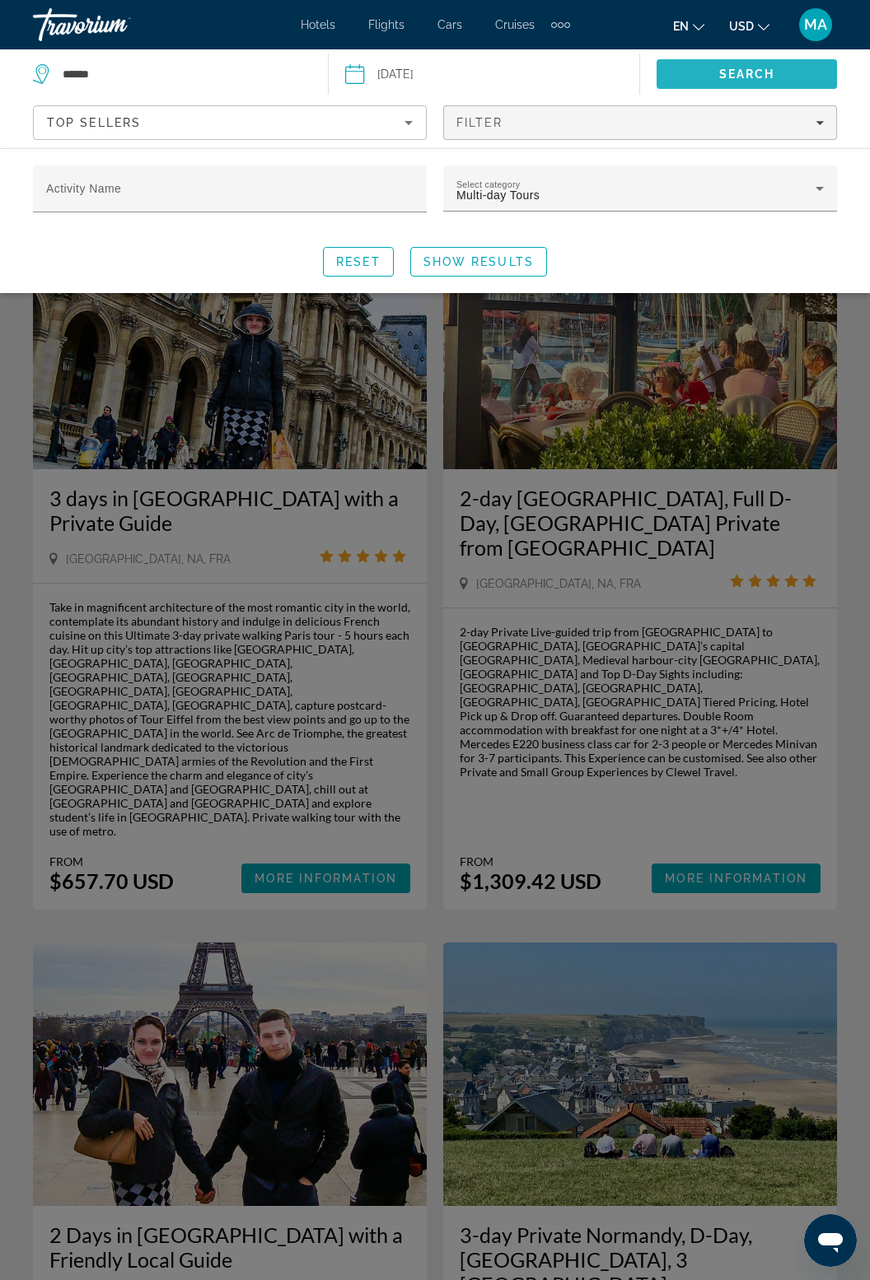
click at [792, 64] on span "Search" at bounding box center [746, 74] width 180 height 40
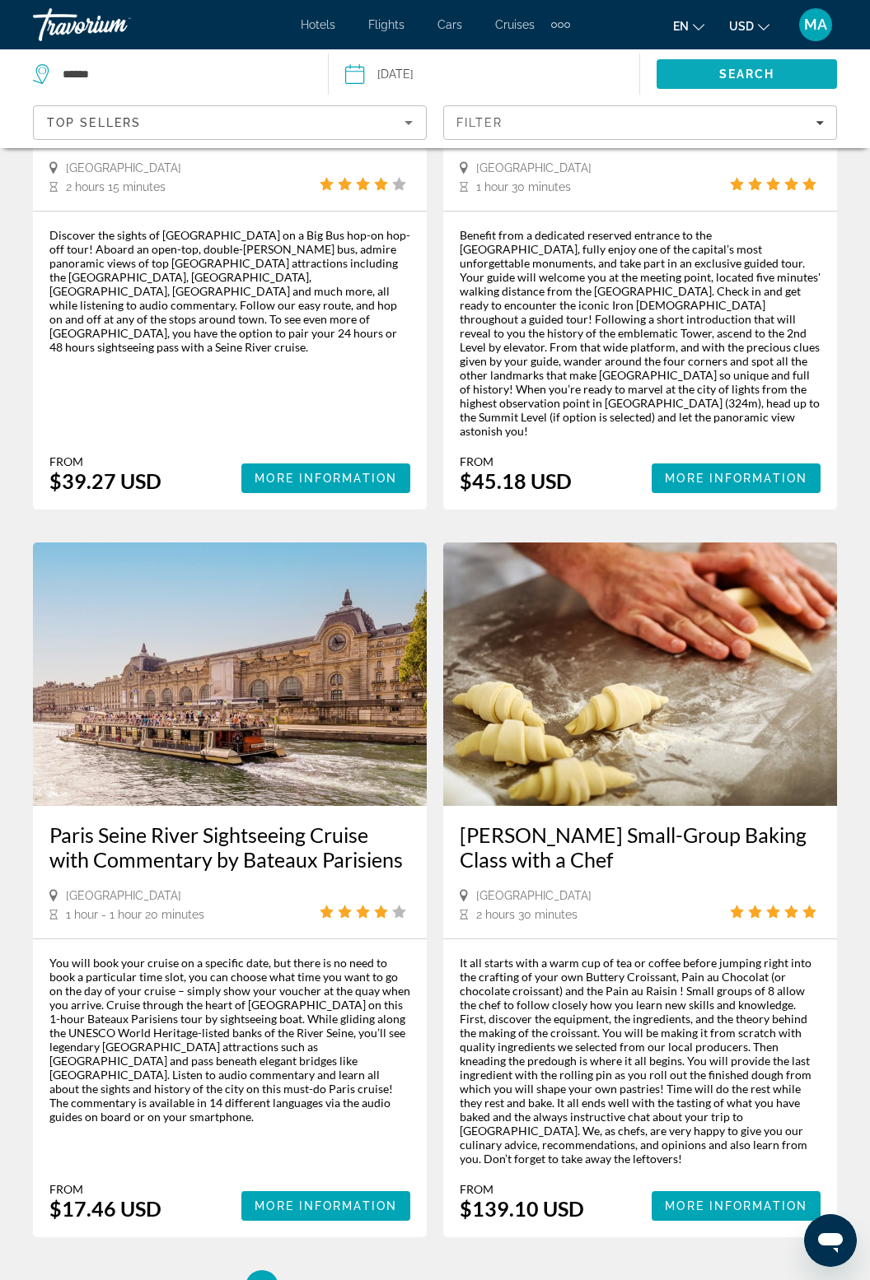
scroll to position [3295, 0]
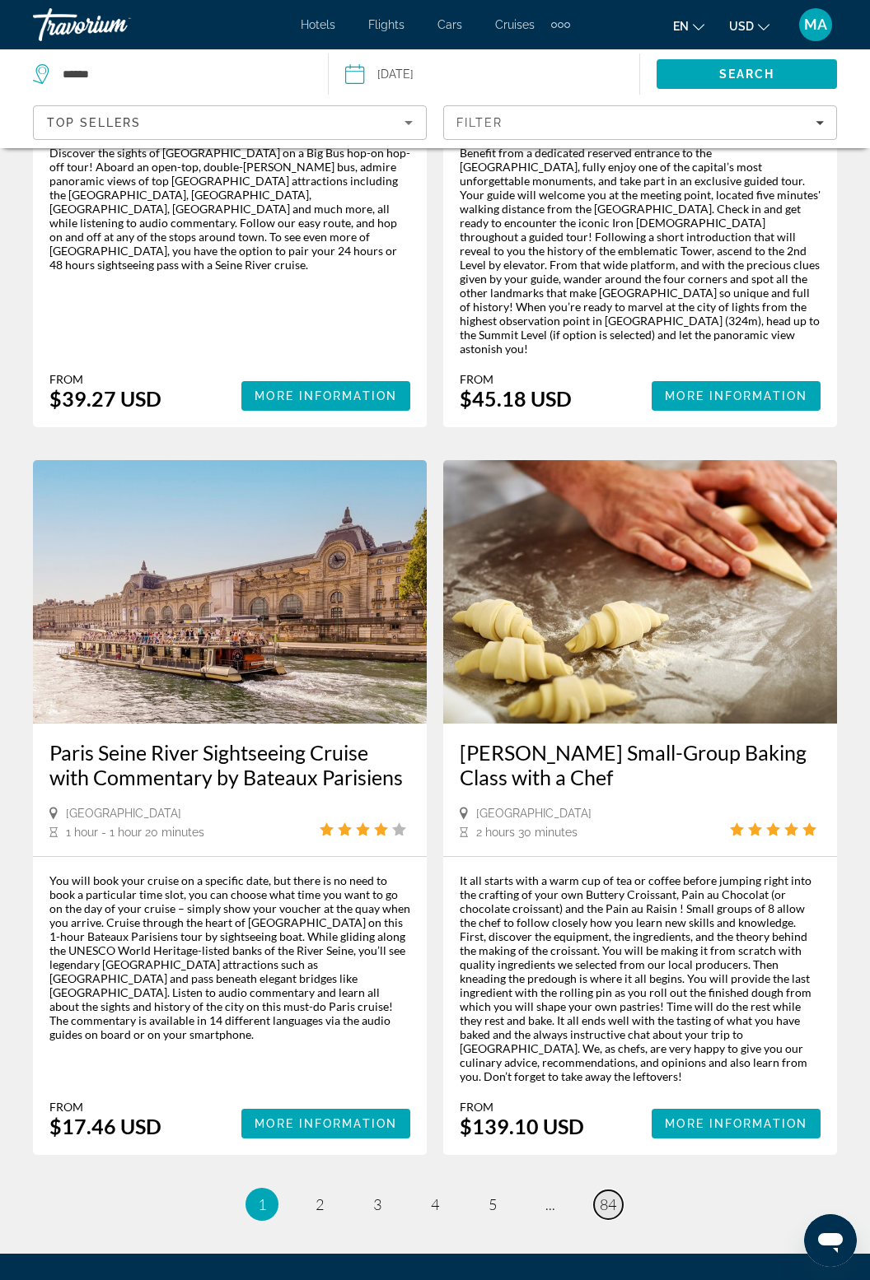
click at [613, 1196] on span "84" at bounding box center [607, 1205] width 16 height 18
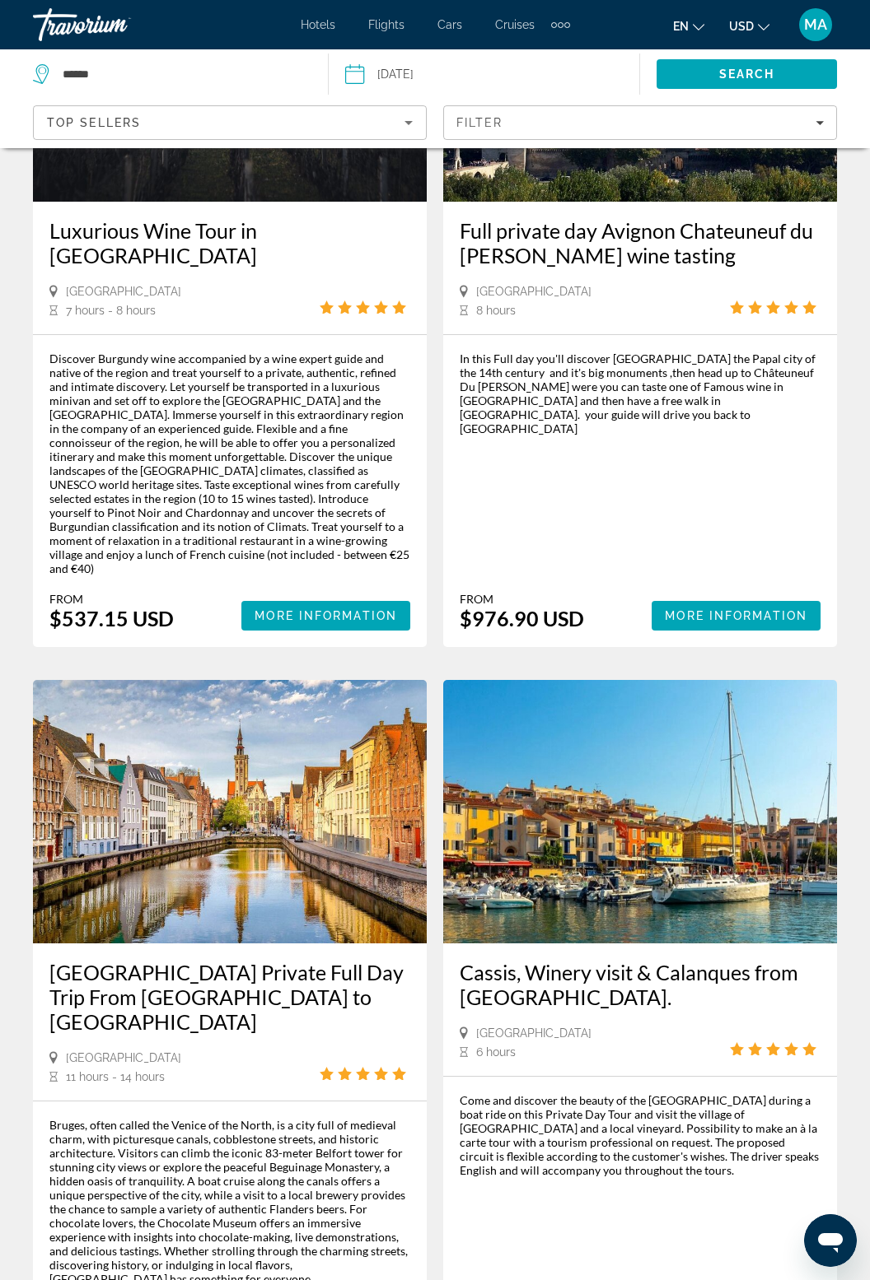
scroll to position [514, 0]
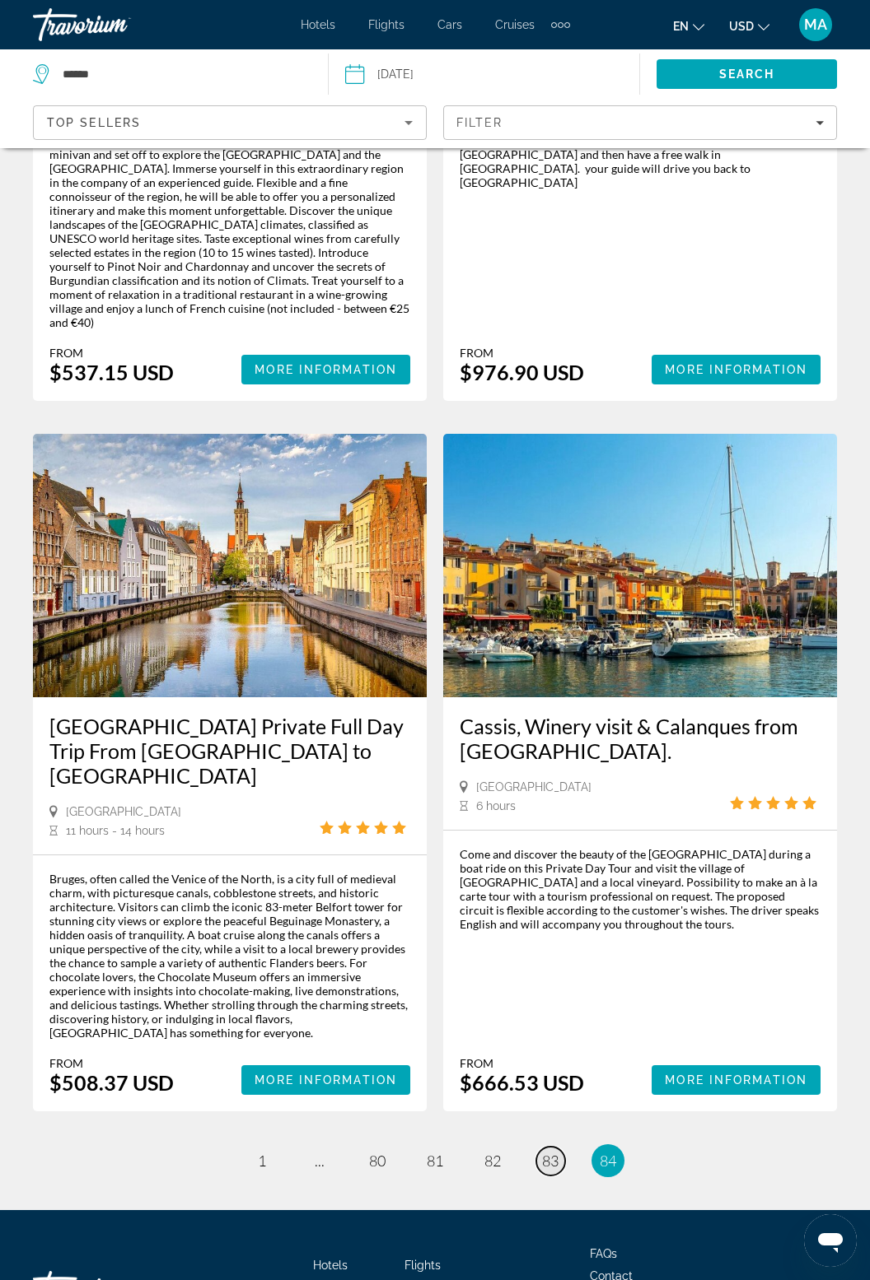
click at [550, 1152] on span "83" at bounding box center [550, 1161] width 16 height 18
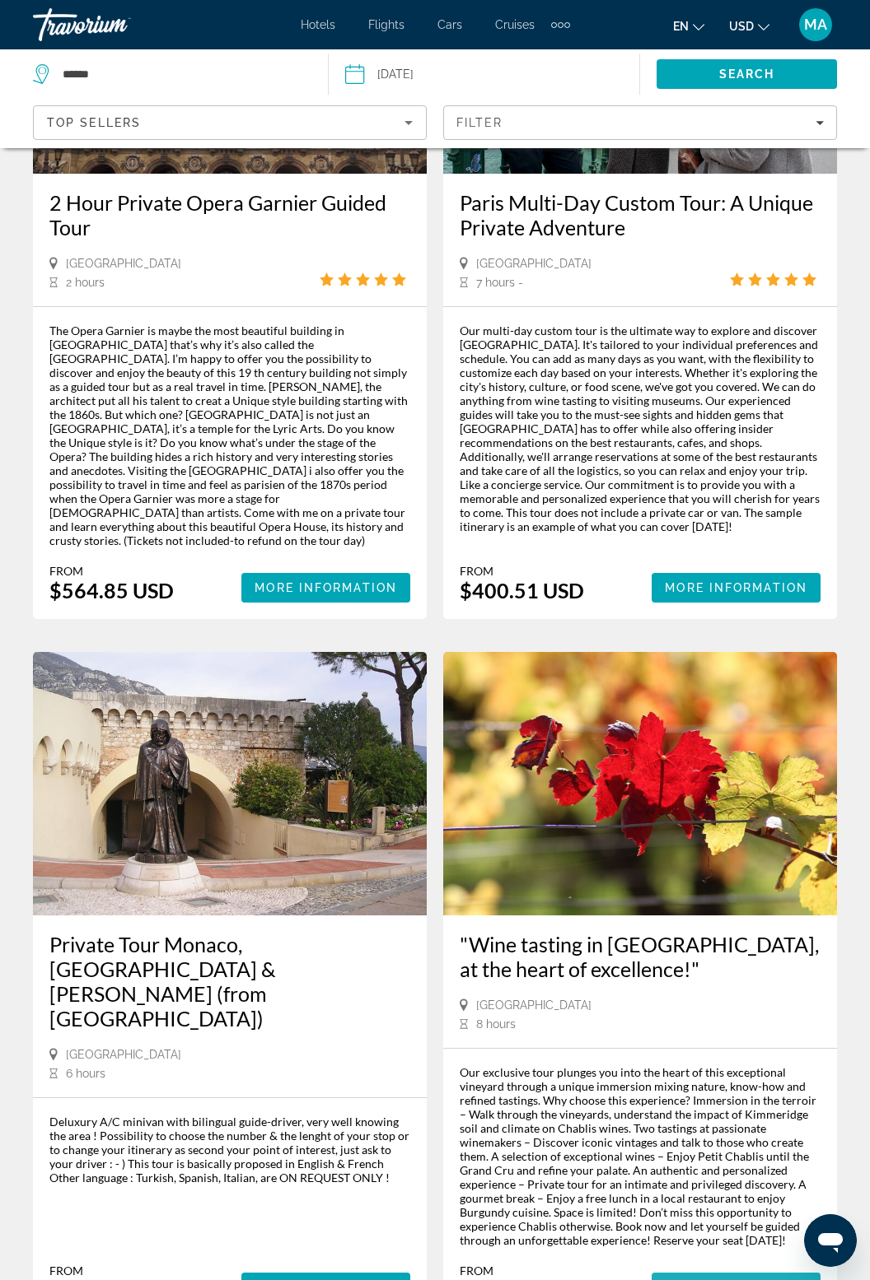
scroll to position [3376, 0]
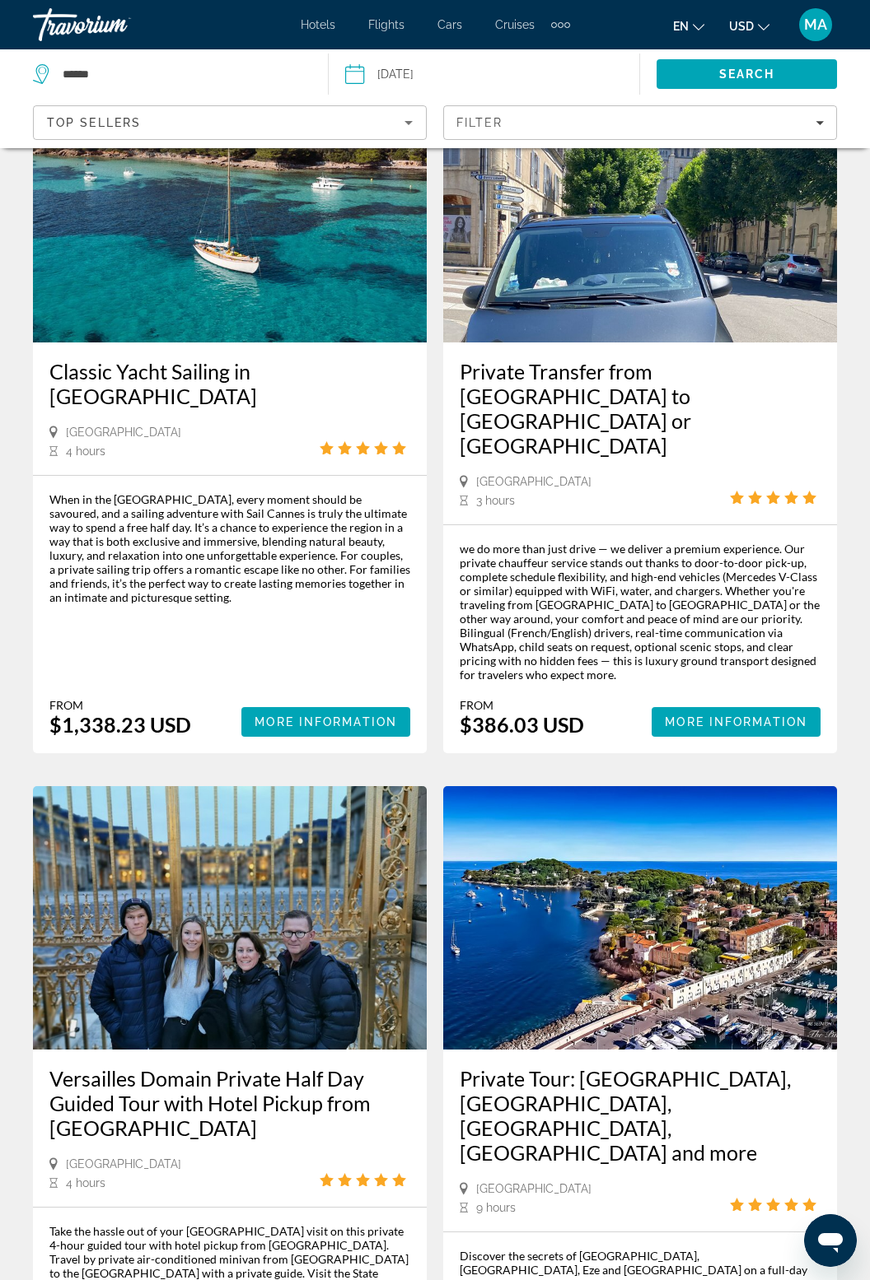
scroll to position [3174, 0]
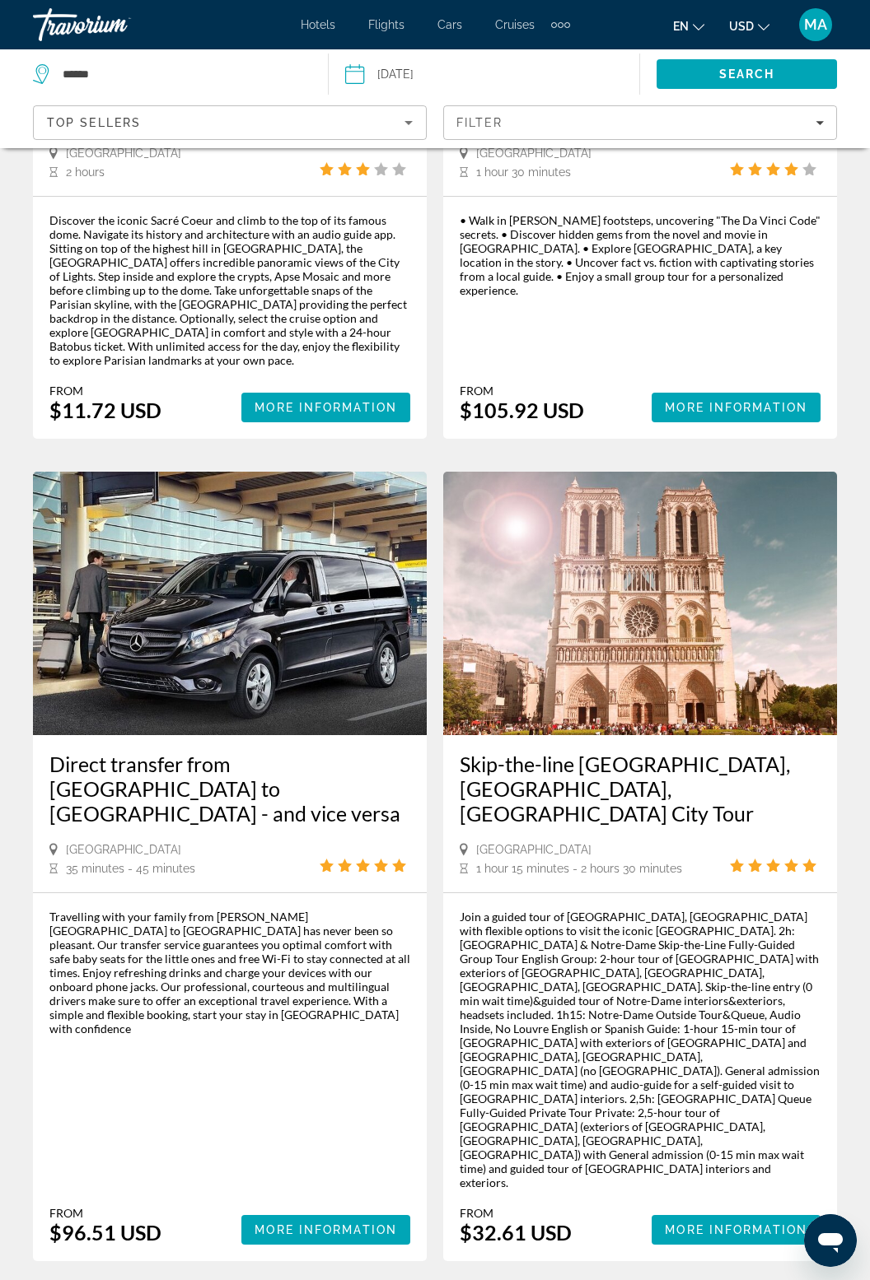
scroll to position [3189, 0]
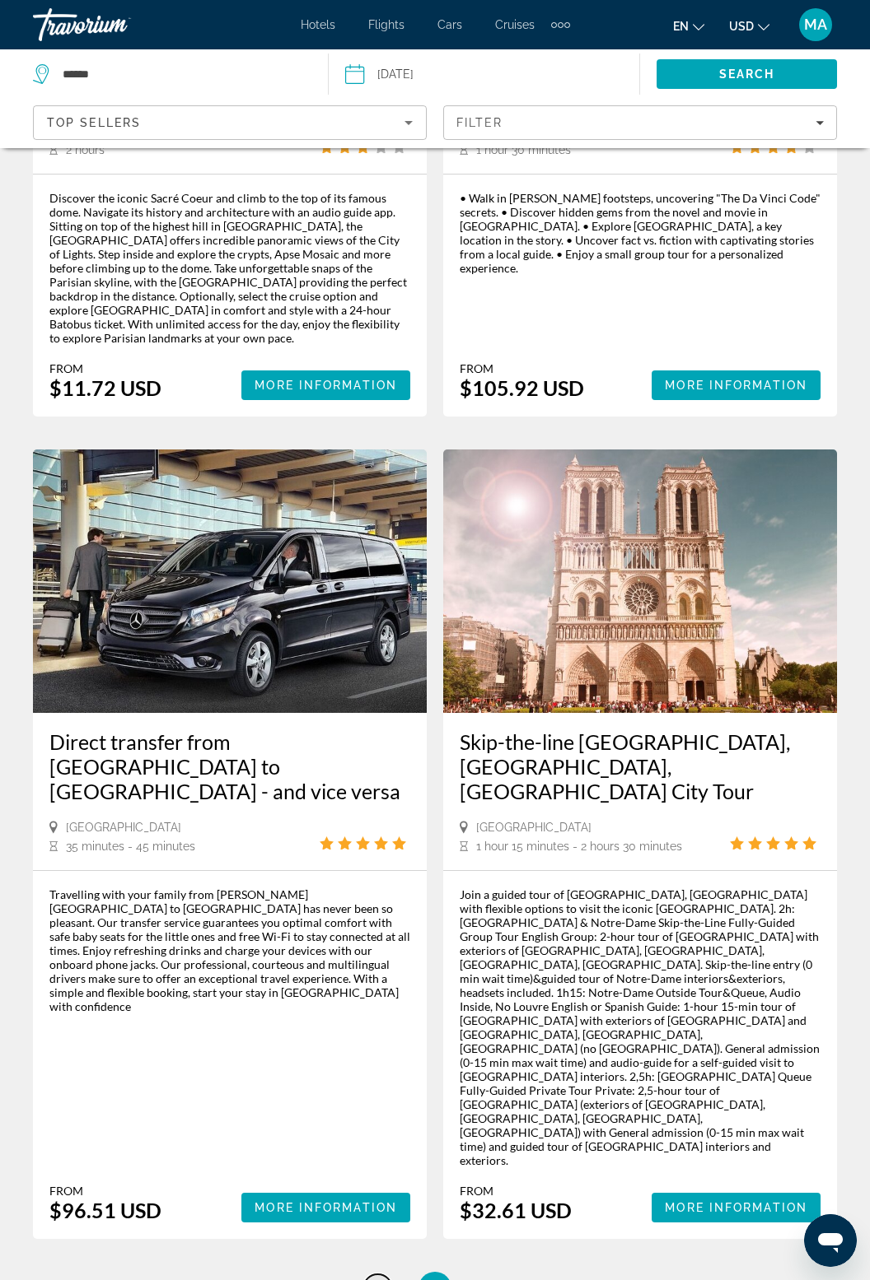
click at [379, 1275] on link "page 80" at bounding box center [377, 1289] width 29 height 29
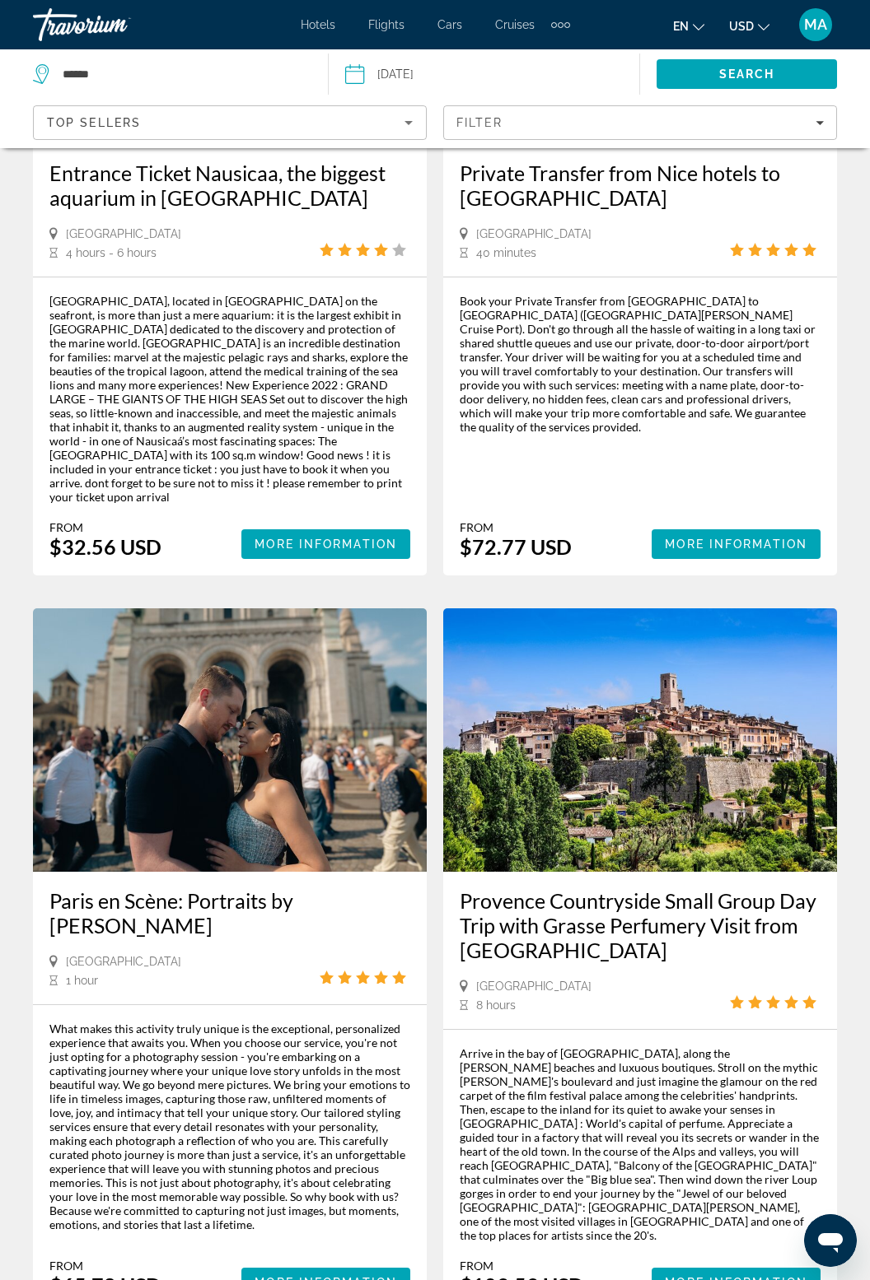
scroll to position [3309, 0]
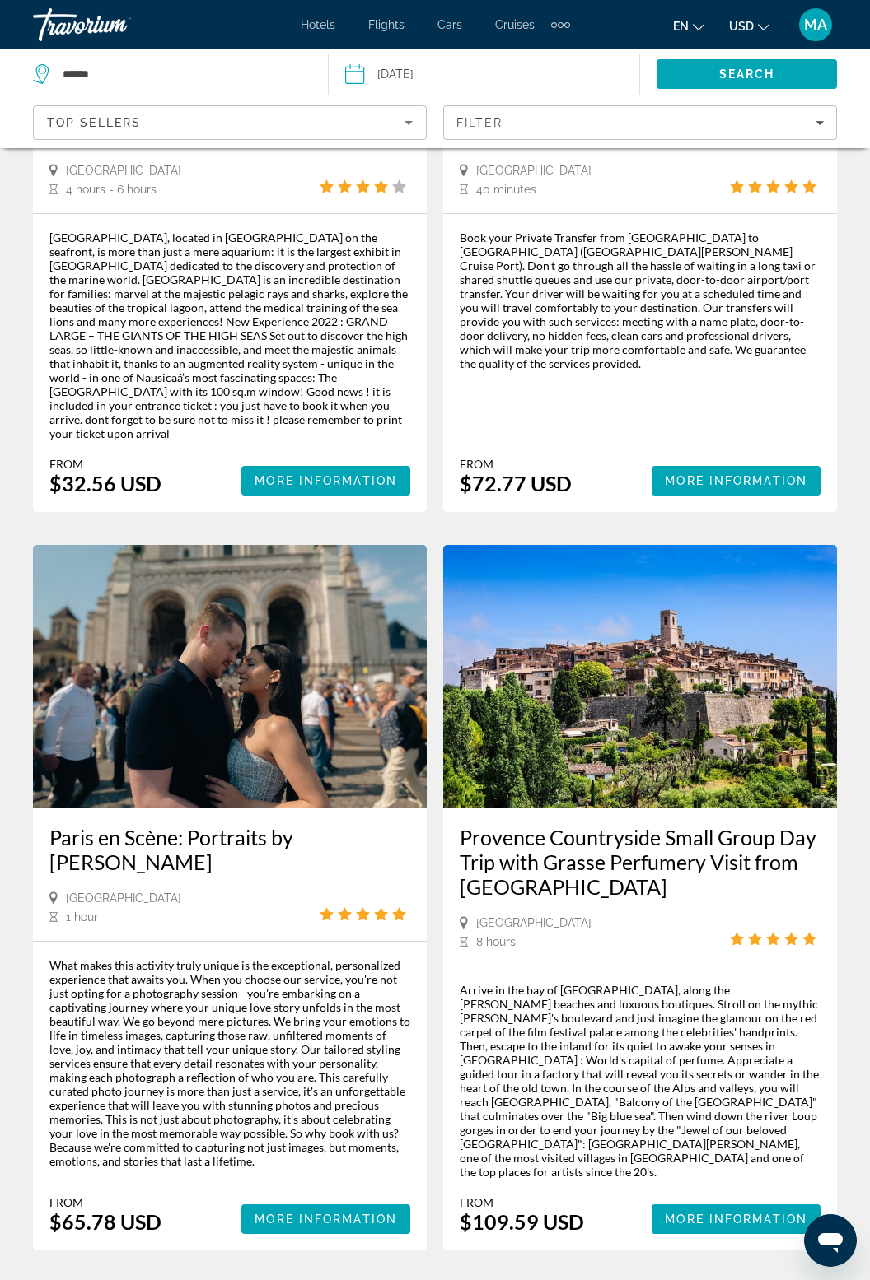
click at [374, 1280] on span "79" at bounding box center [377, 1300] width 16 height 18
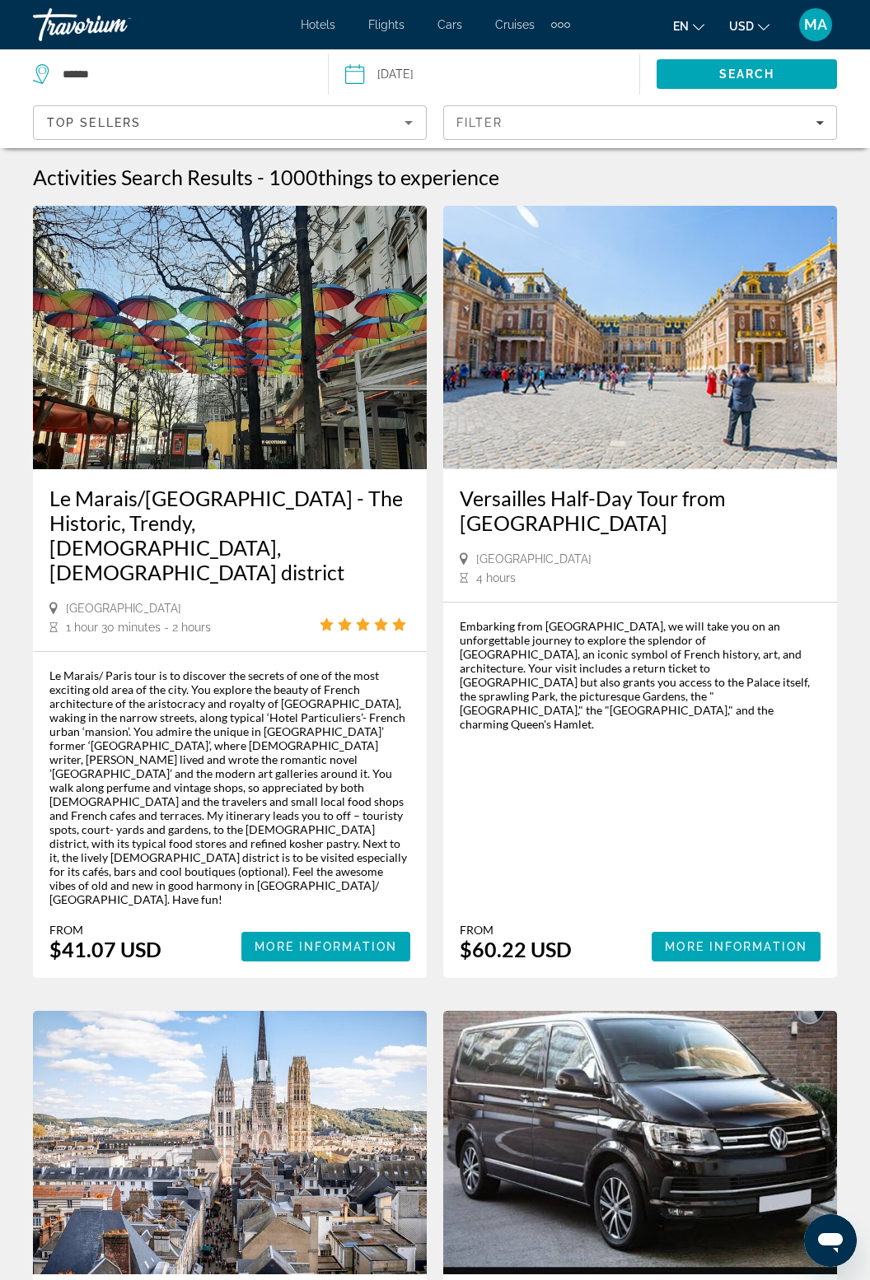
click at [380, 1082] on img "Main content" at bounding box center [230, 1143] width 394 height 264
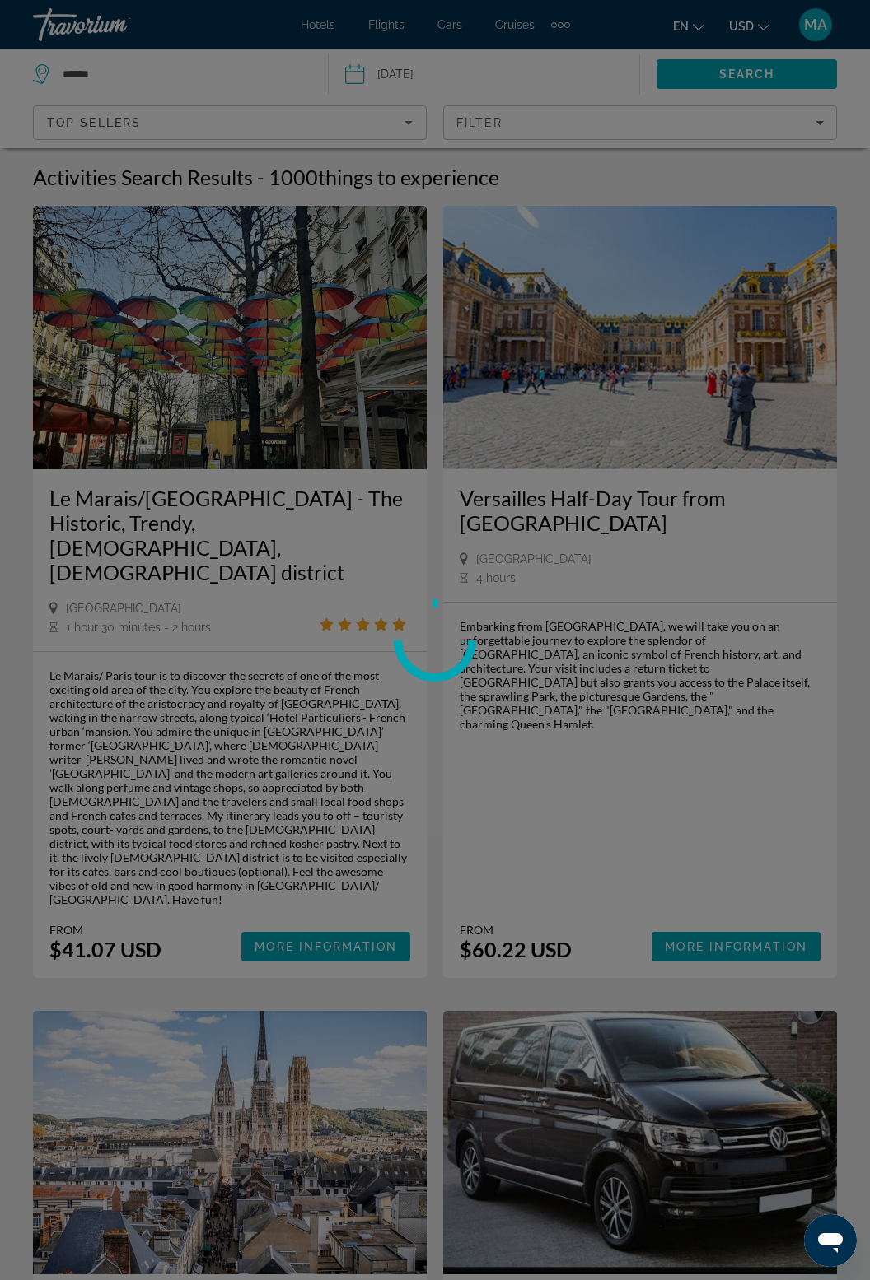
click at [777, 1085] on div at bounding box center [435, 640] width 870 height 1280
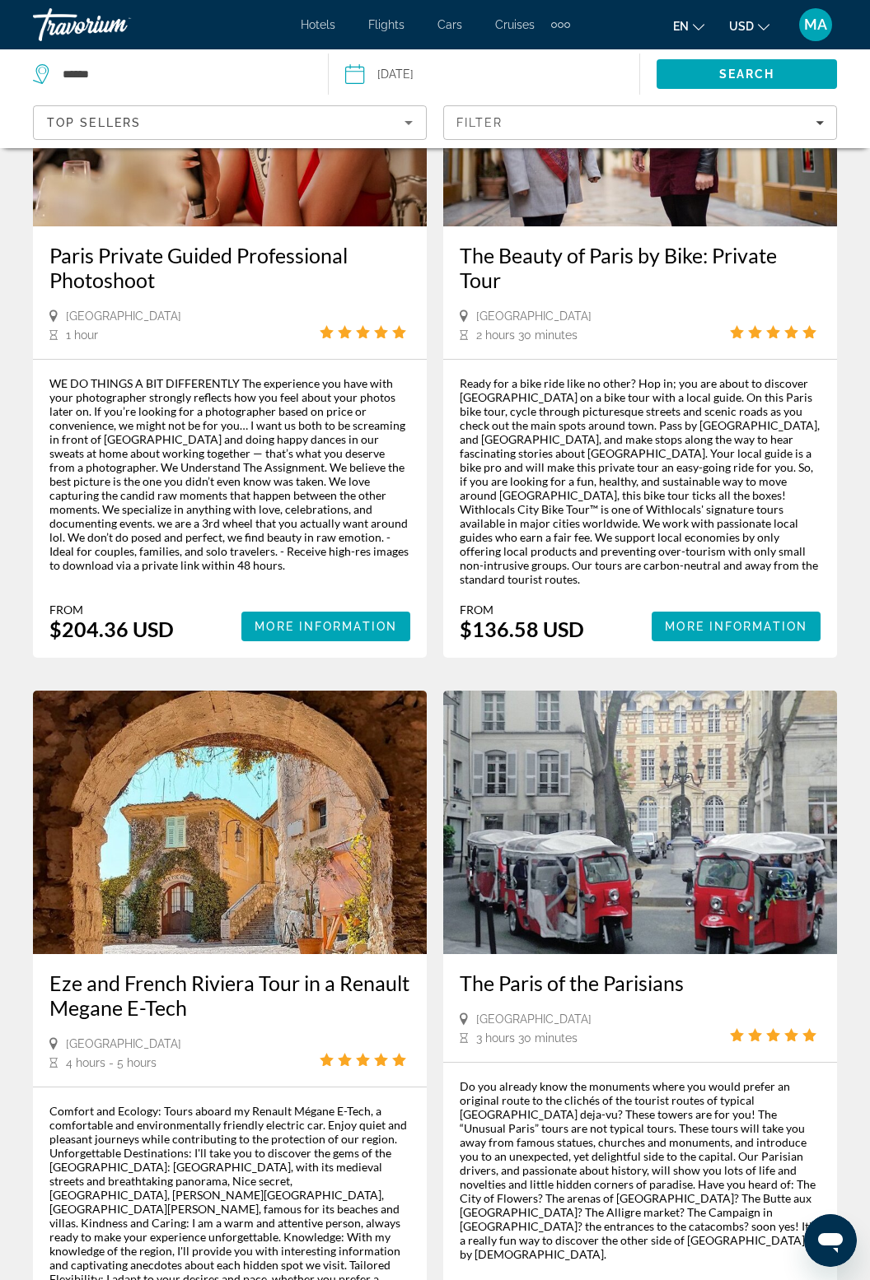
scroll to position [3165, 0]
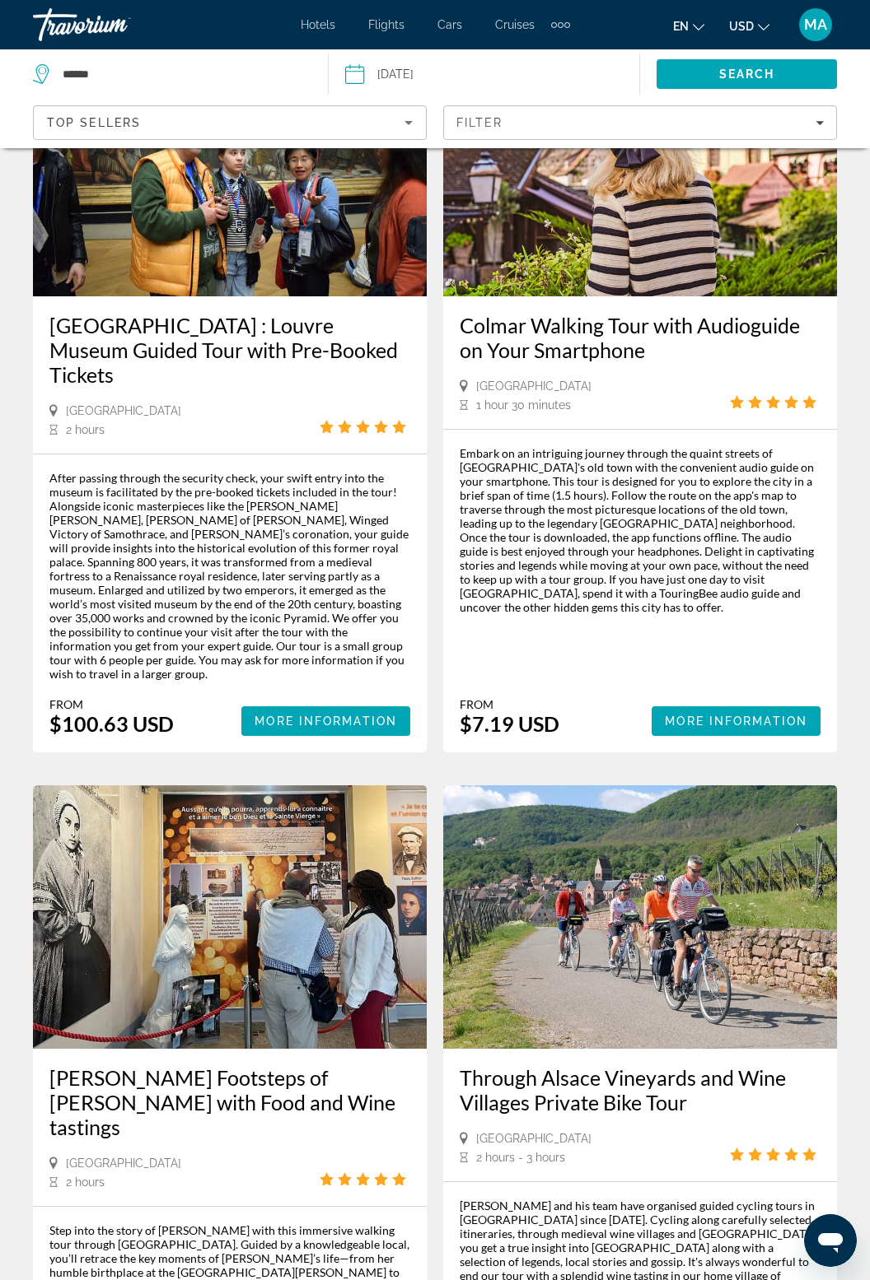
scroll to position [3057, 0]
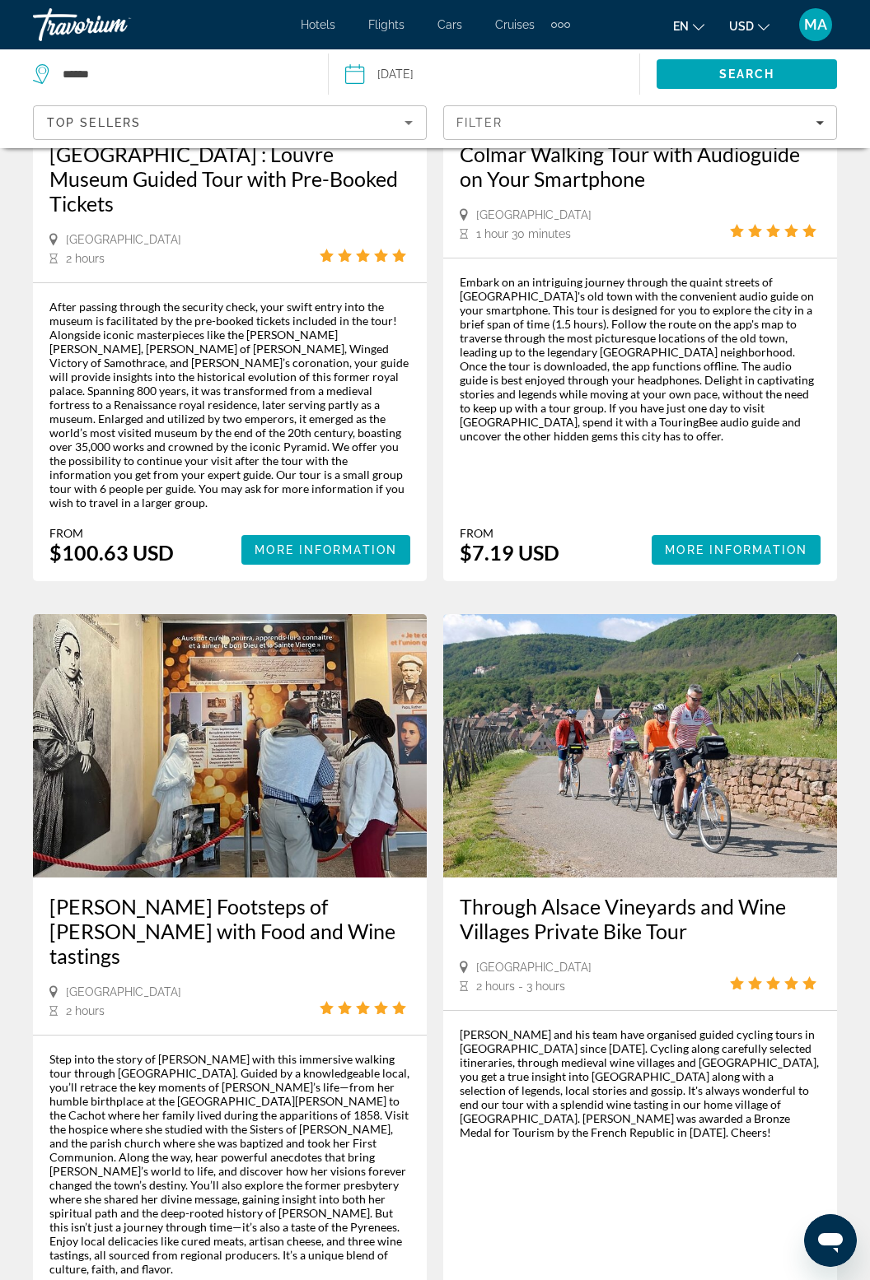
click at [767, 1052] on div "[PERSON_NAME] and his team have organised guided cycling tours in [GEOGRAPHIC_D…" at bounding box center [639, 1180] width 361 height 304
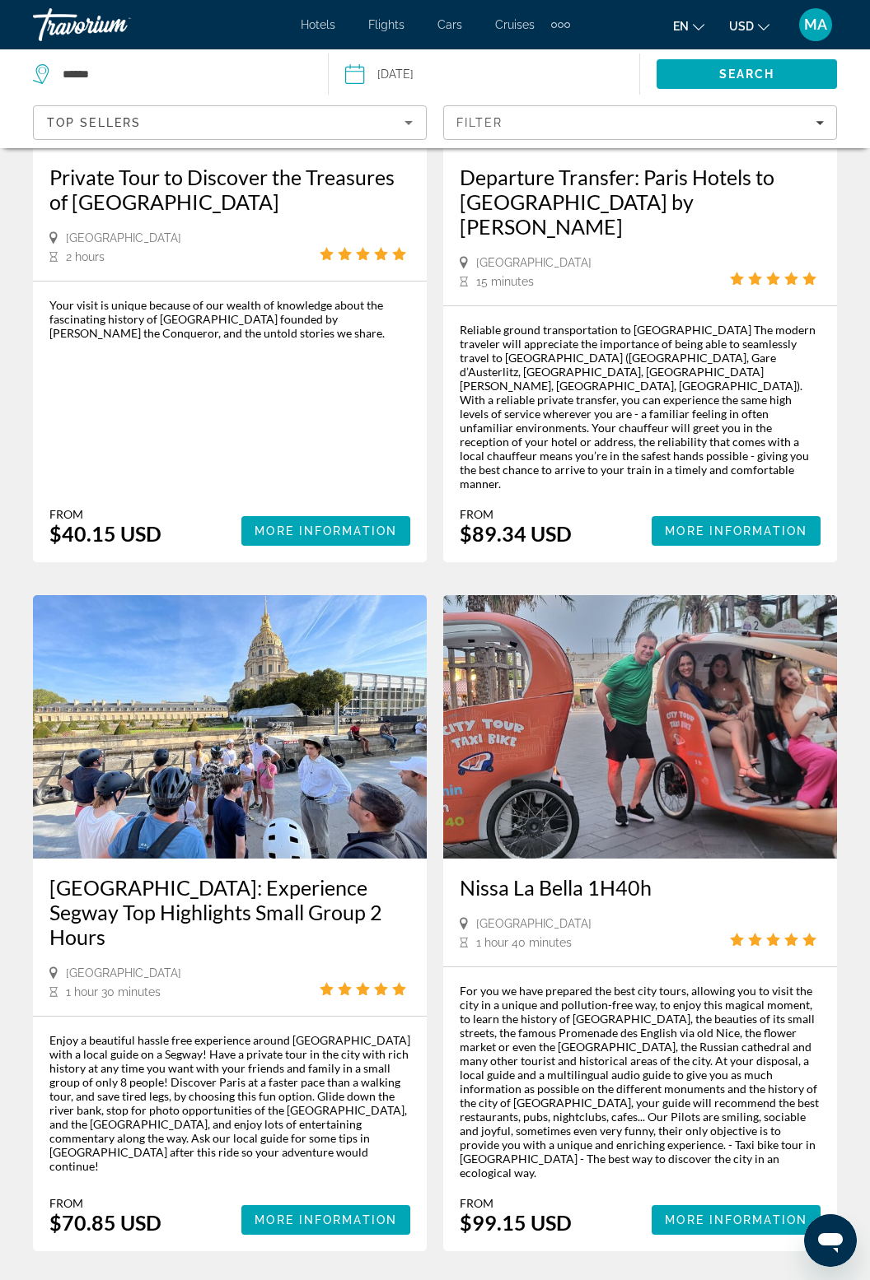
scroll to position [3102, 0]
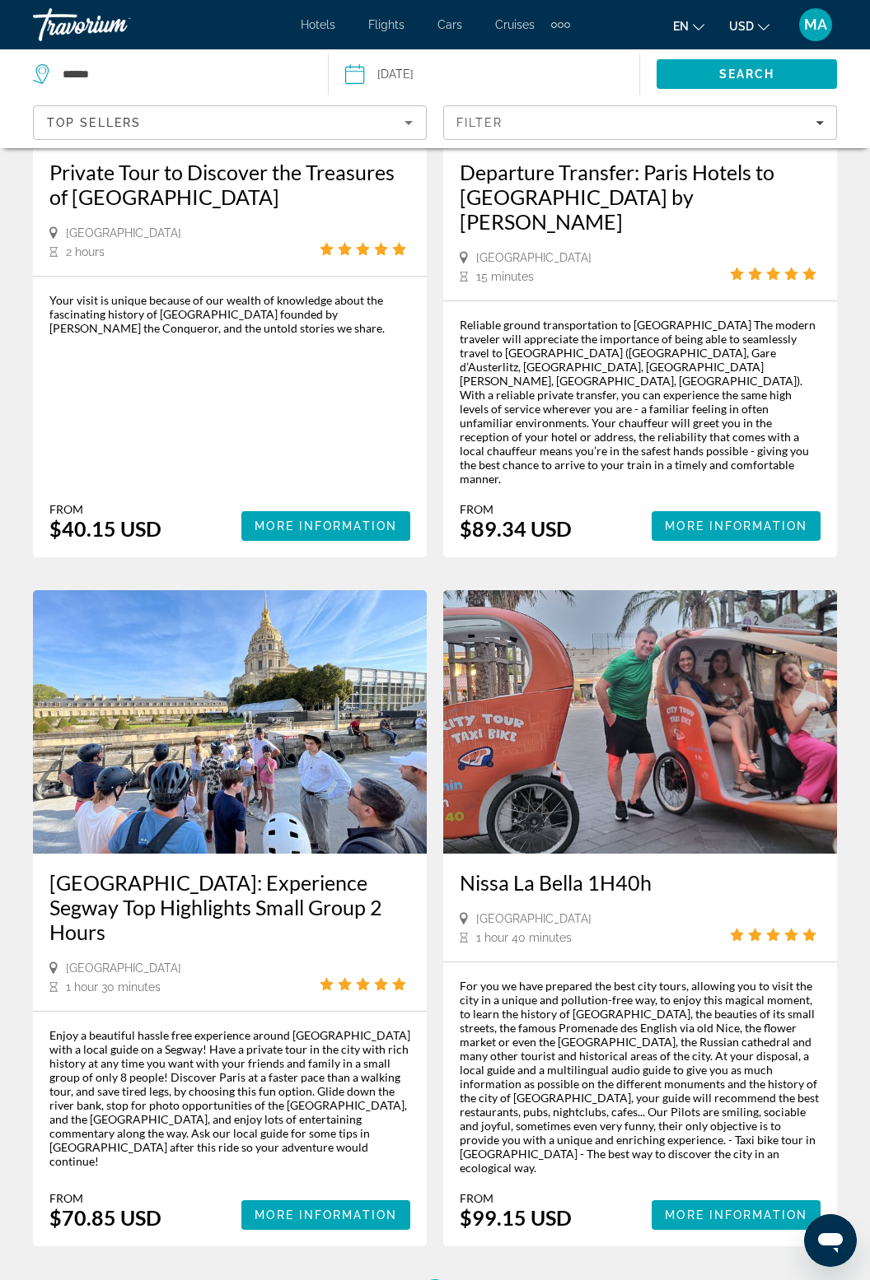
click at [375, 1280] on span "76" at bounding box center [377, 1296] width 16 height 18
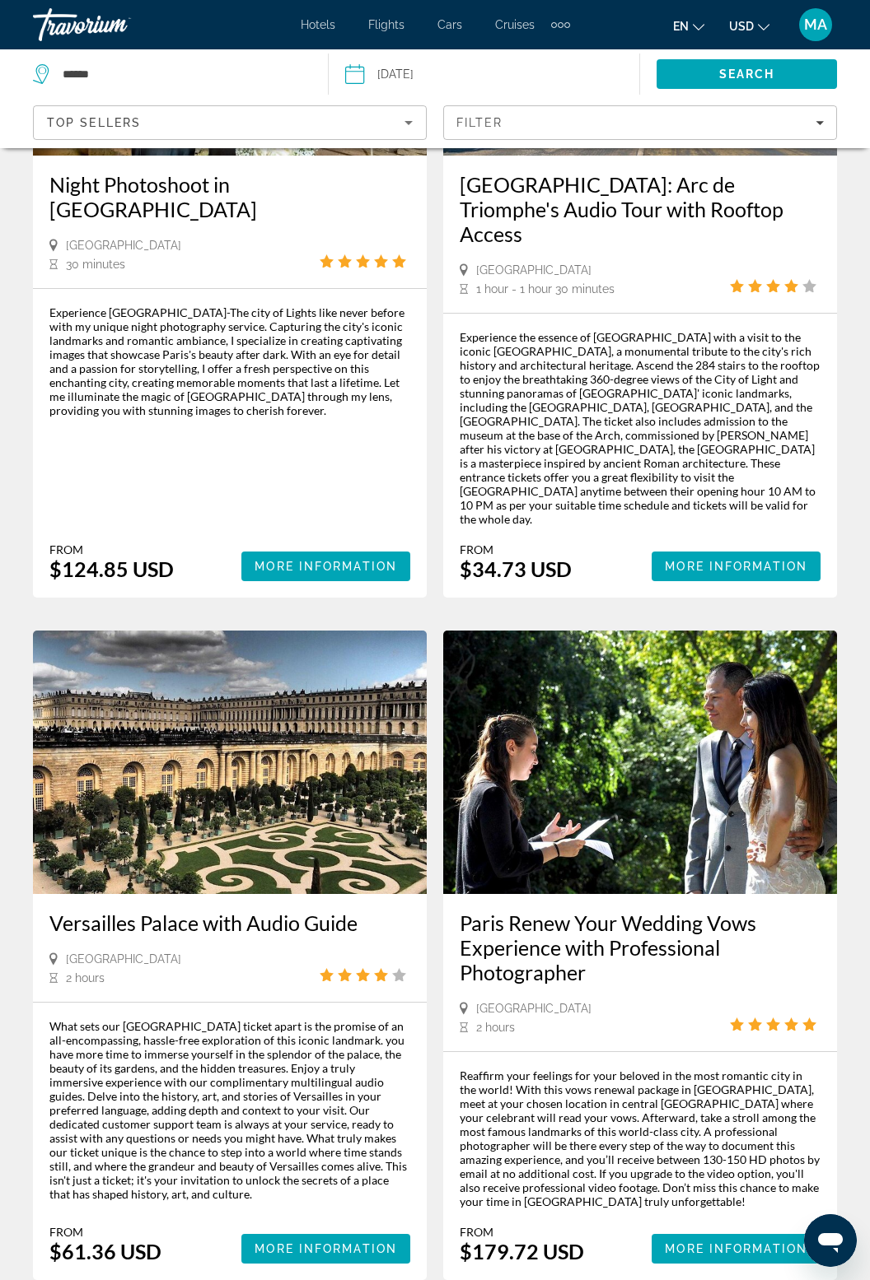
scroll to position [3263, 0]
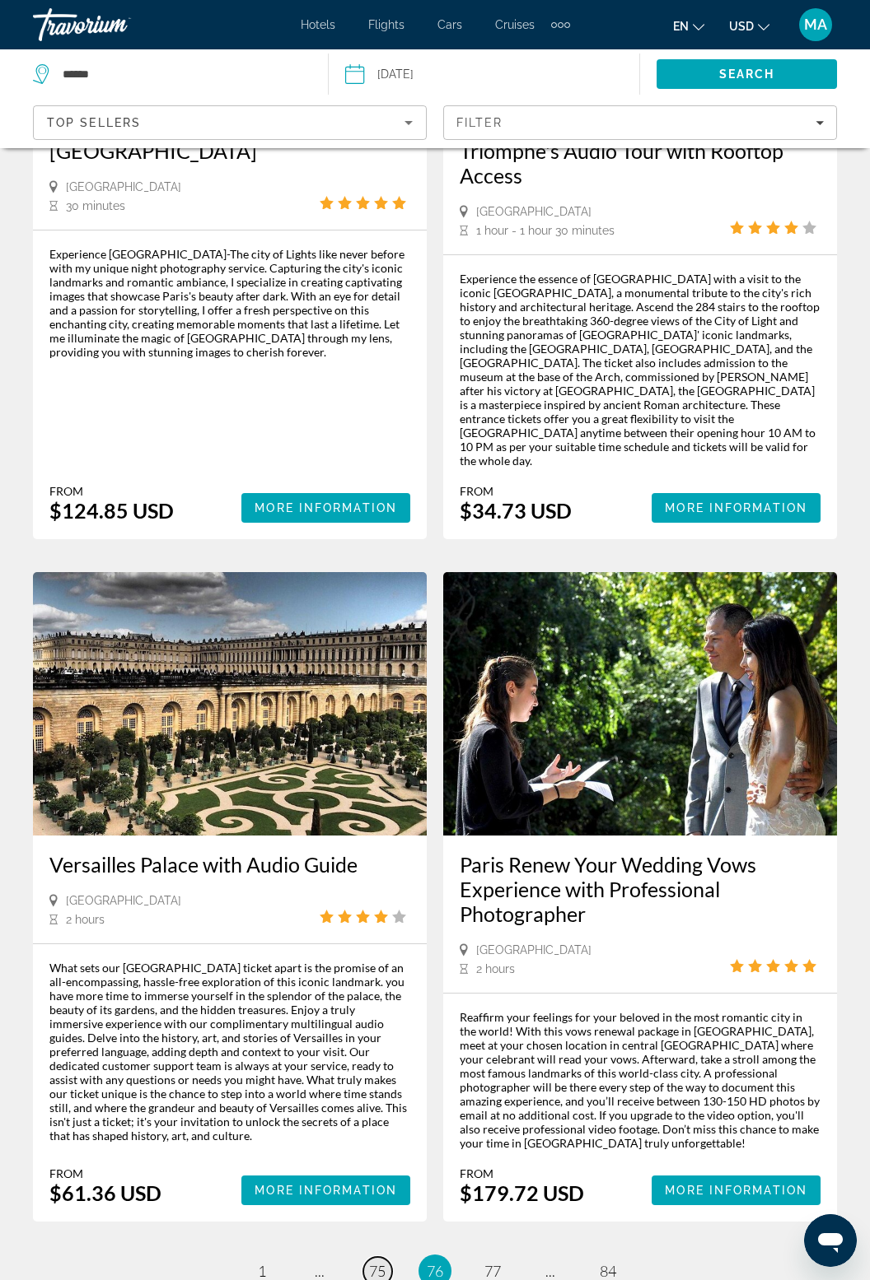
click at [380, 1262] on span "75" at bounding box center [377, 1271] width 16 height 18
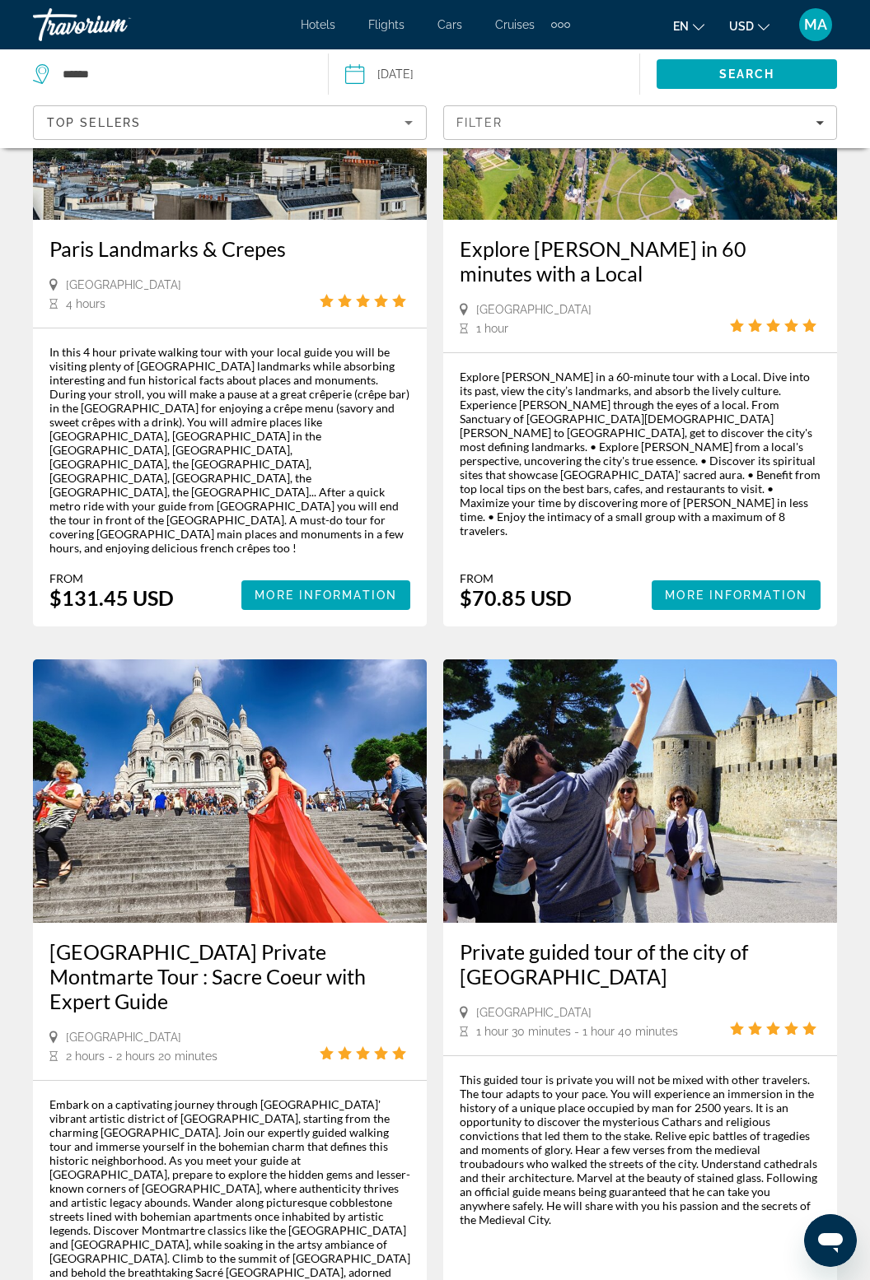
scroll to position [3147, 0]
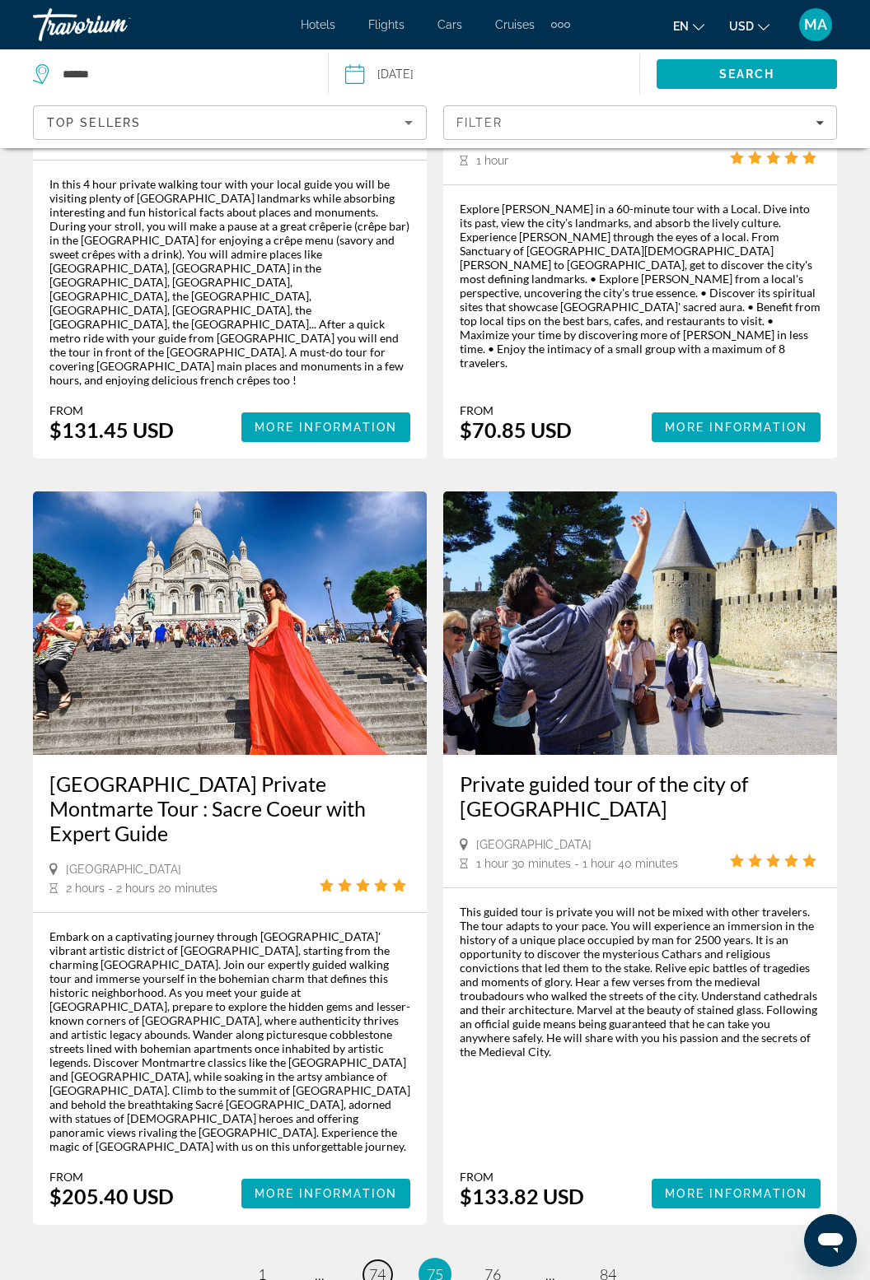
click at [374, 1266] on span "74" at bounding box center [377, 1275] width 16 height 18
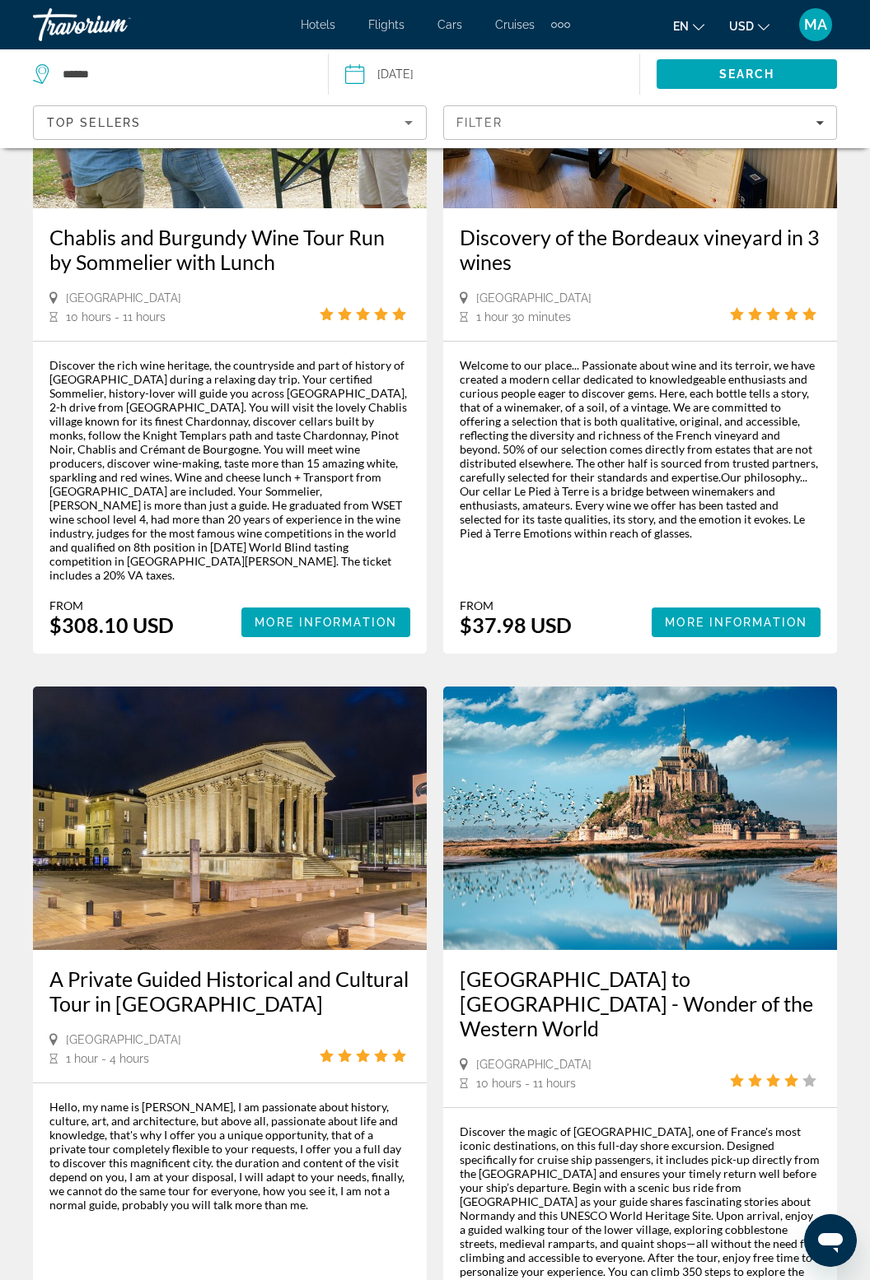
scroll to position [249, 0]
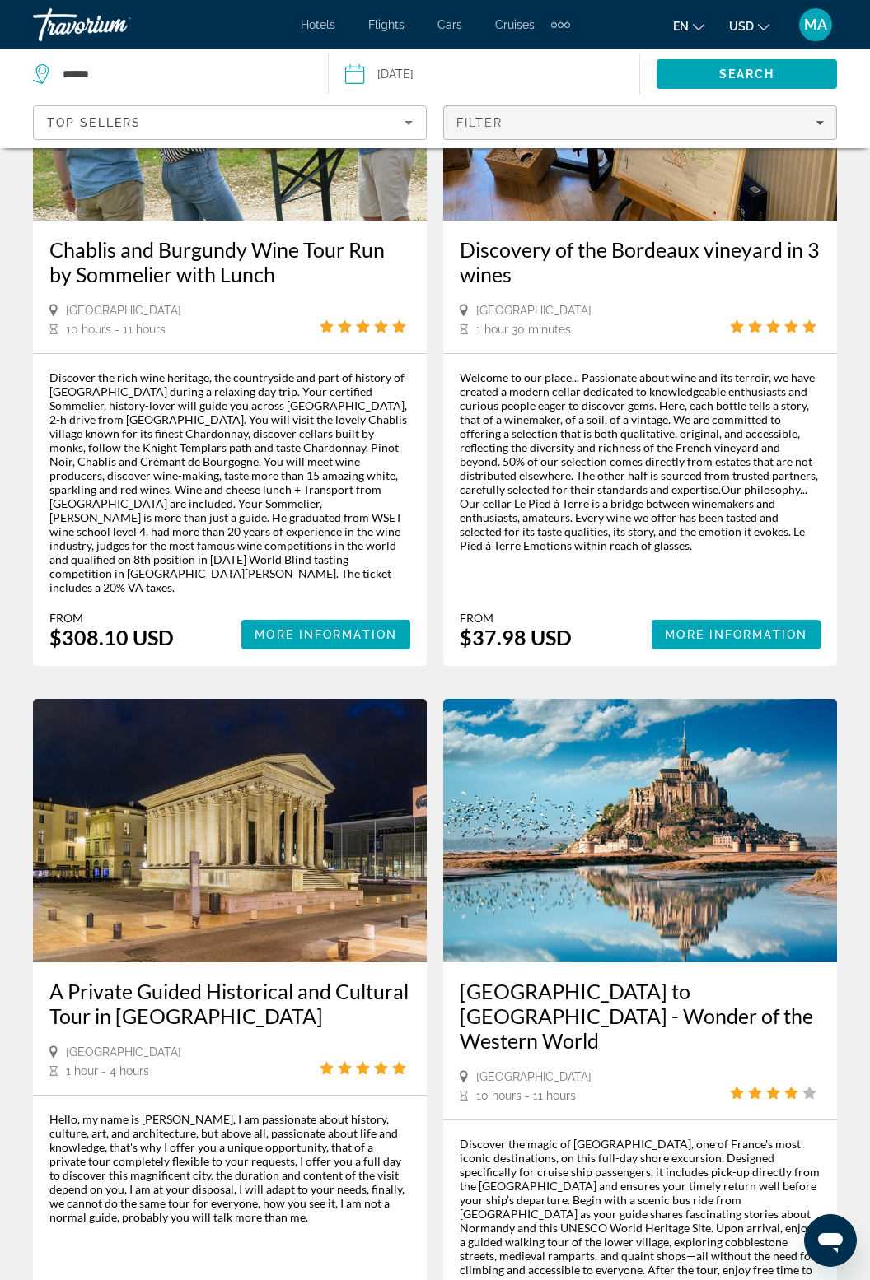
click at [811, 133] on span "Filters" at bounding box center [640, 123] width 392 height 40
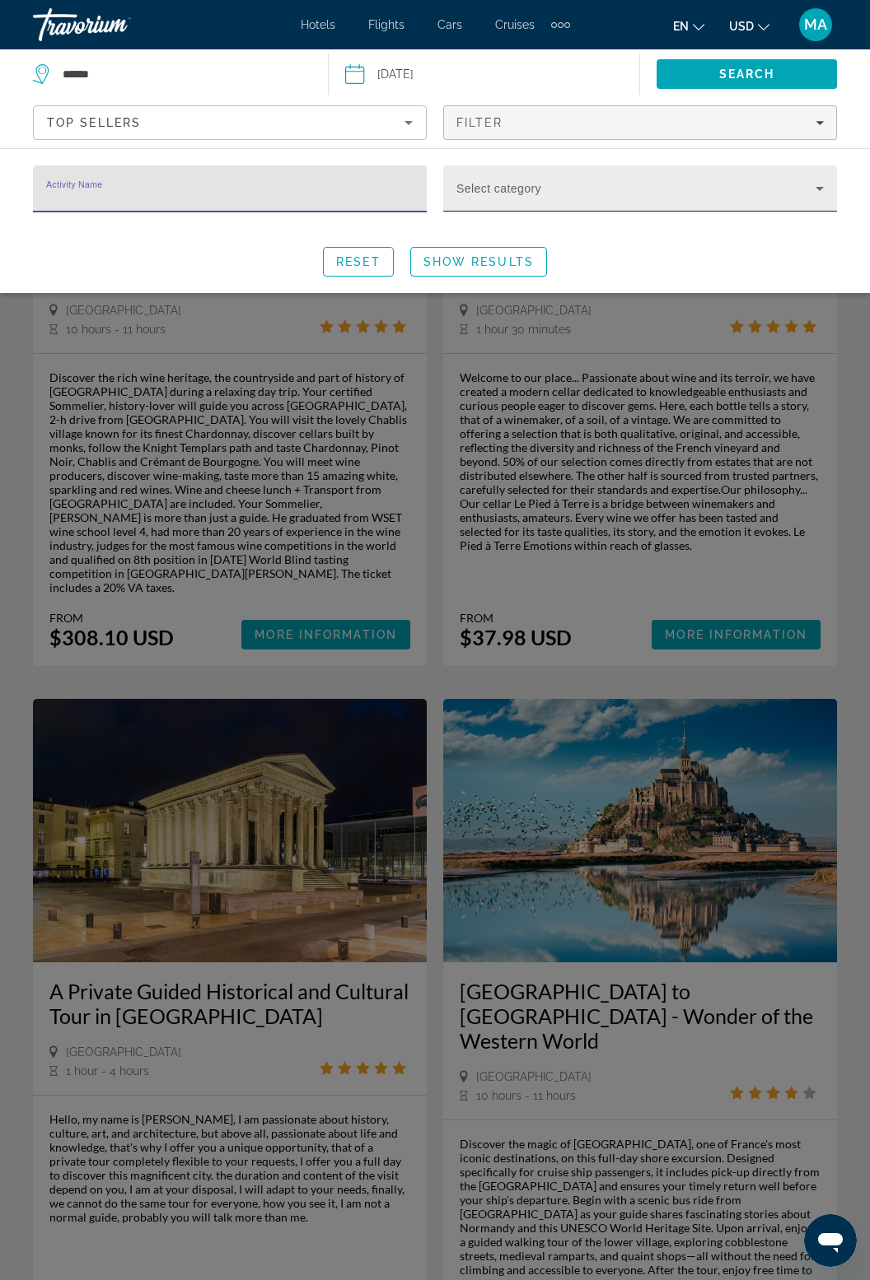
click at [812, 180] on icon "Search widget" at bounding box center [819, 189] width 20 height 20
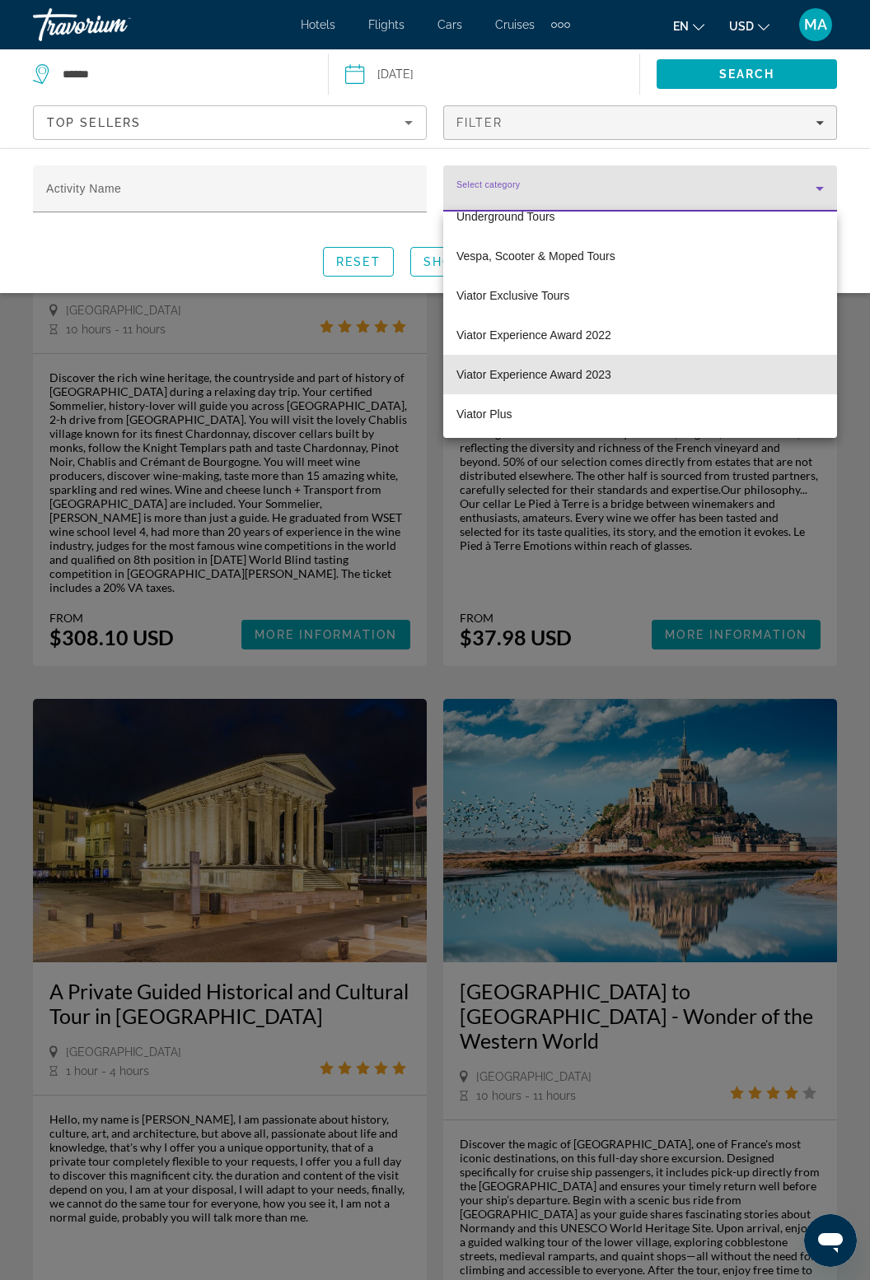
scroll to position [6030, 0]
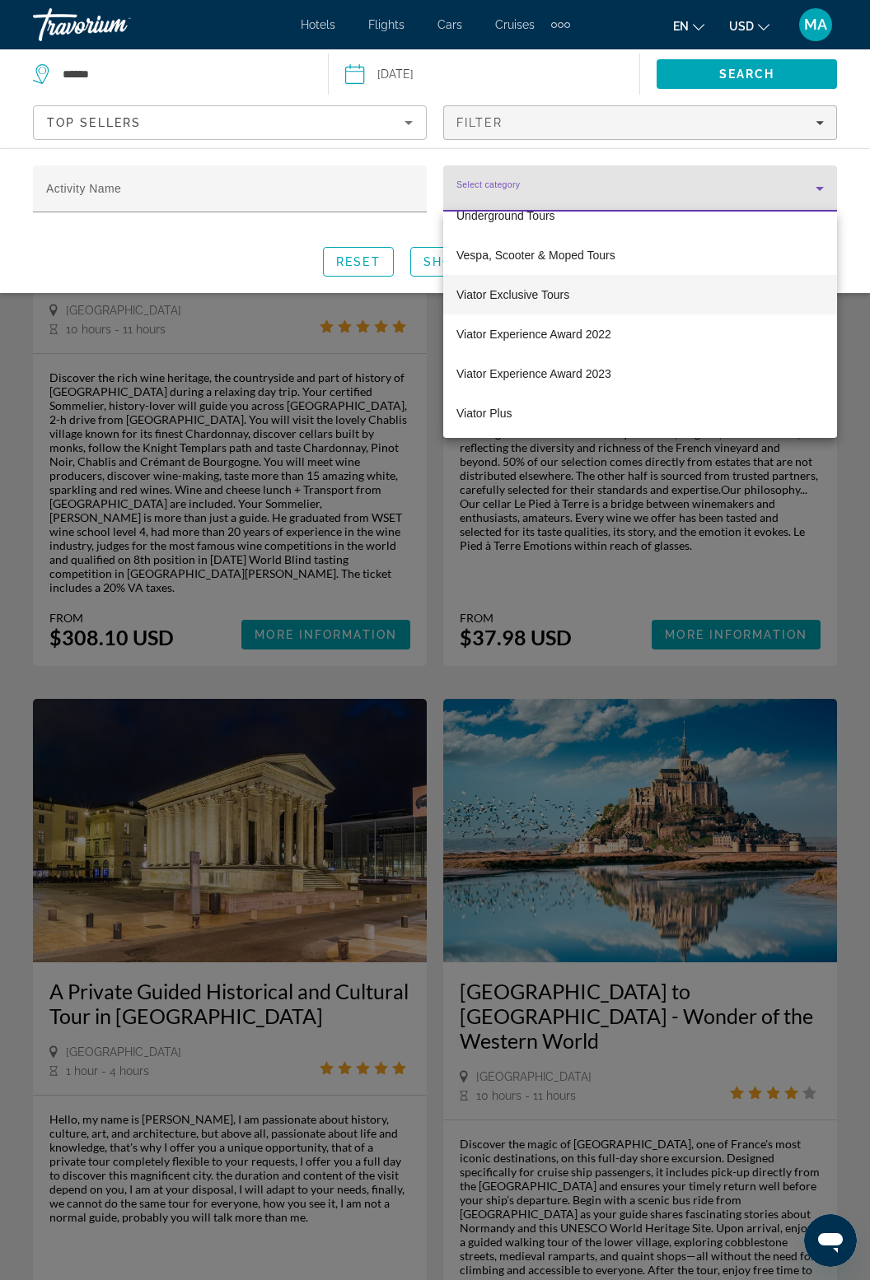
click at [553, 285] on span "Viator Exclusive Tours" at bounding box center [512, 295] width 113 height 20
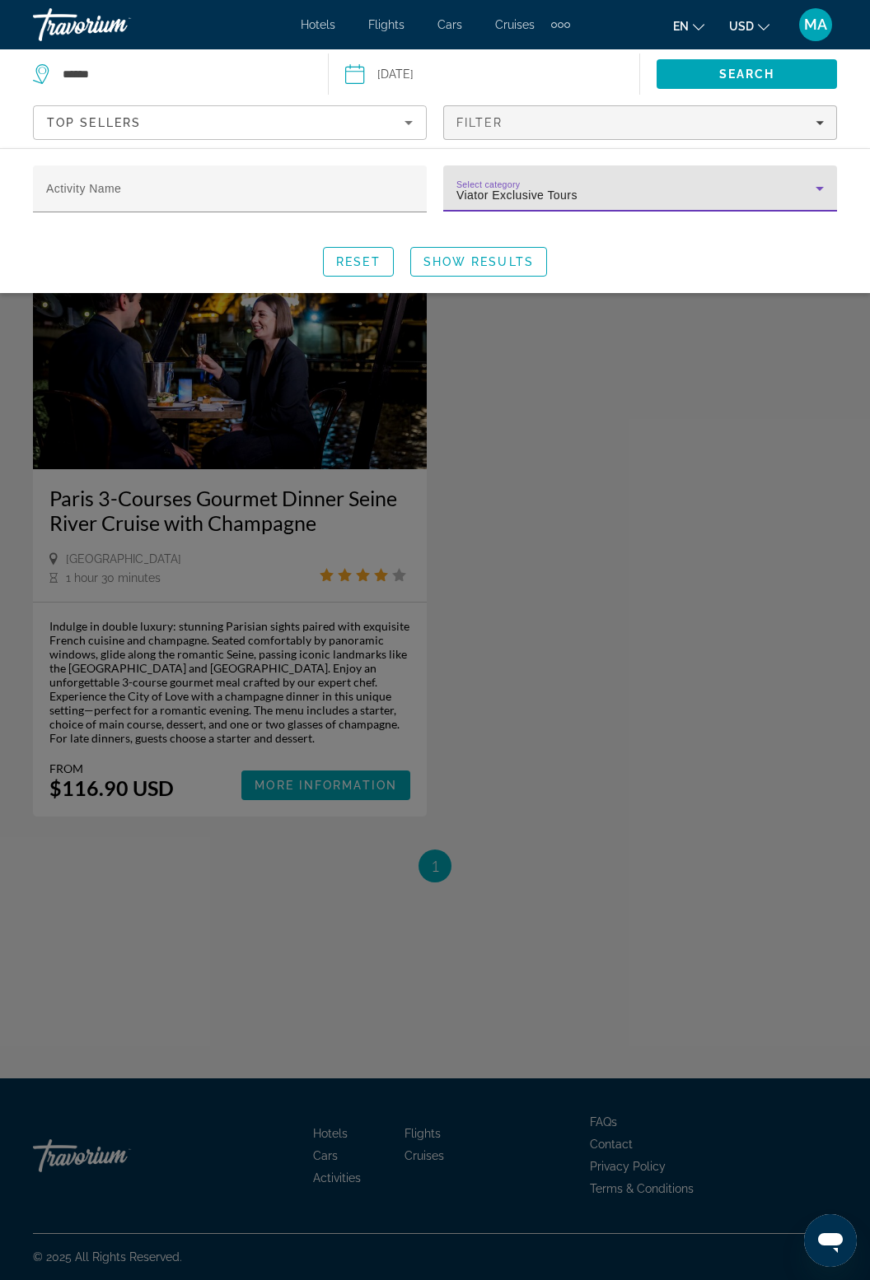
click at [201, 945] on div "Search widget" at bounding box center [435, 760] width 870 height 1042
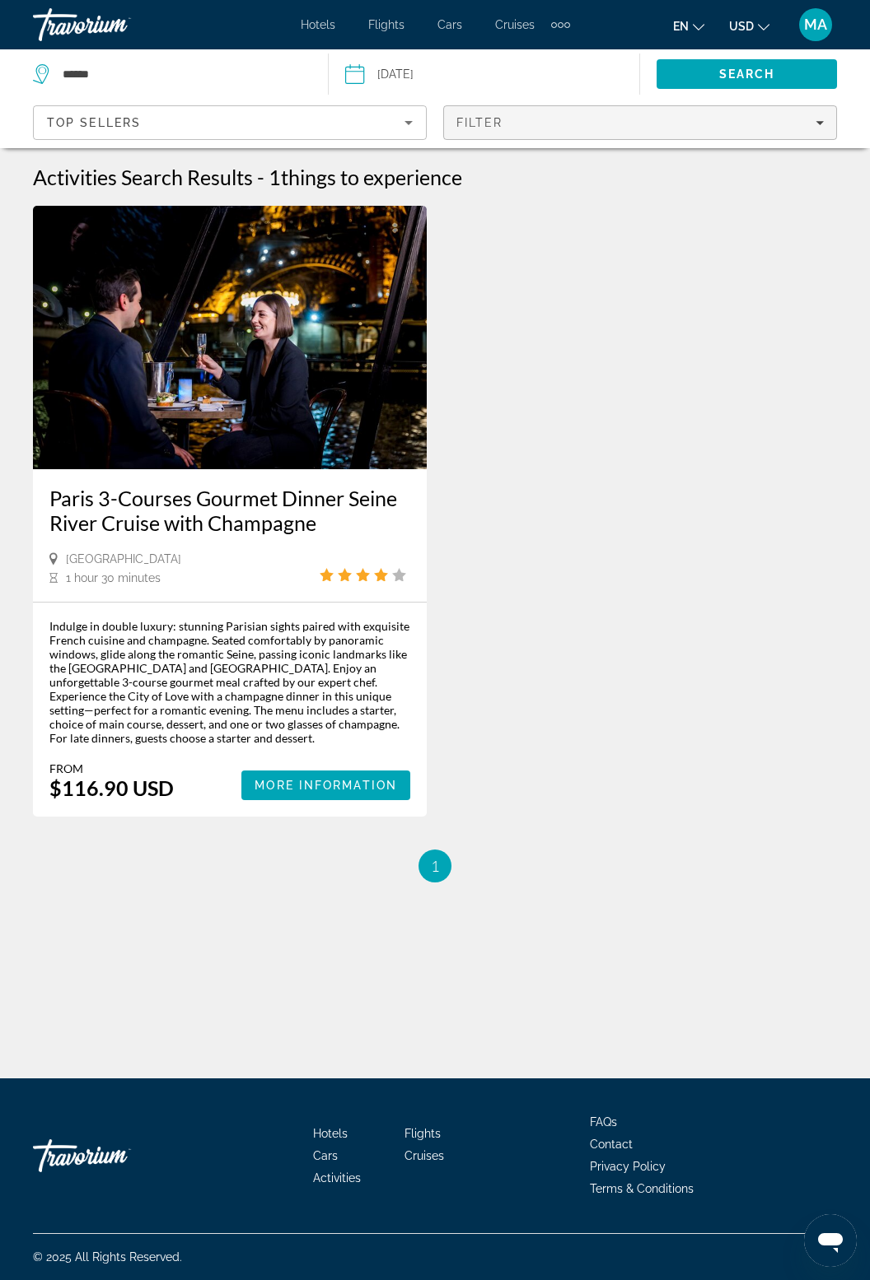
click at [809, 123] on div "Filter" at bounding box center [639, 122] width 367 height 13
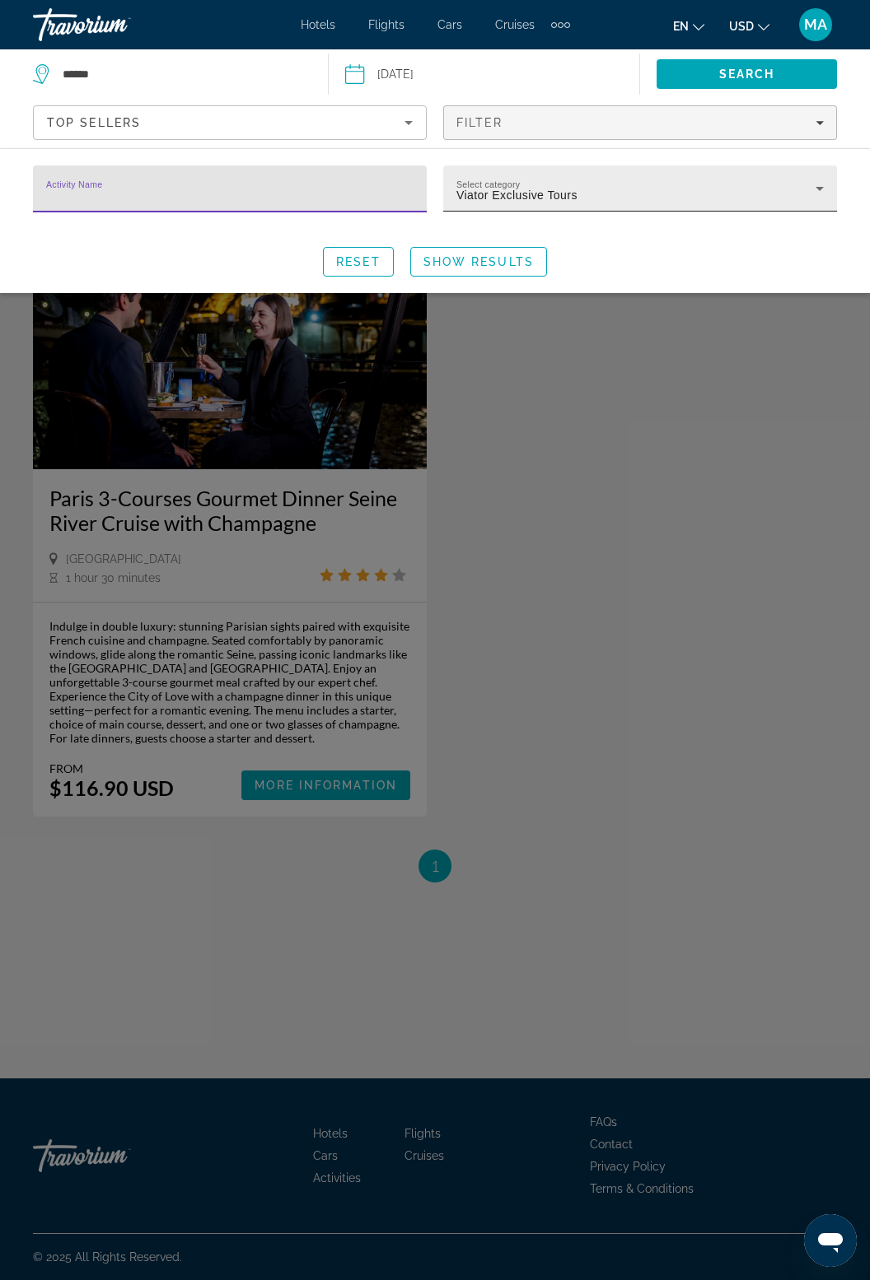
click at [825, 188] on icon "Search widget" at bounding box center [819, 189] width 20 height 20
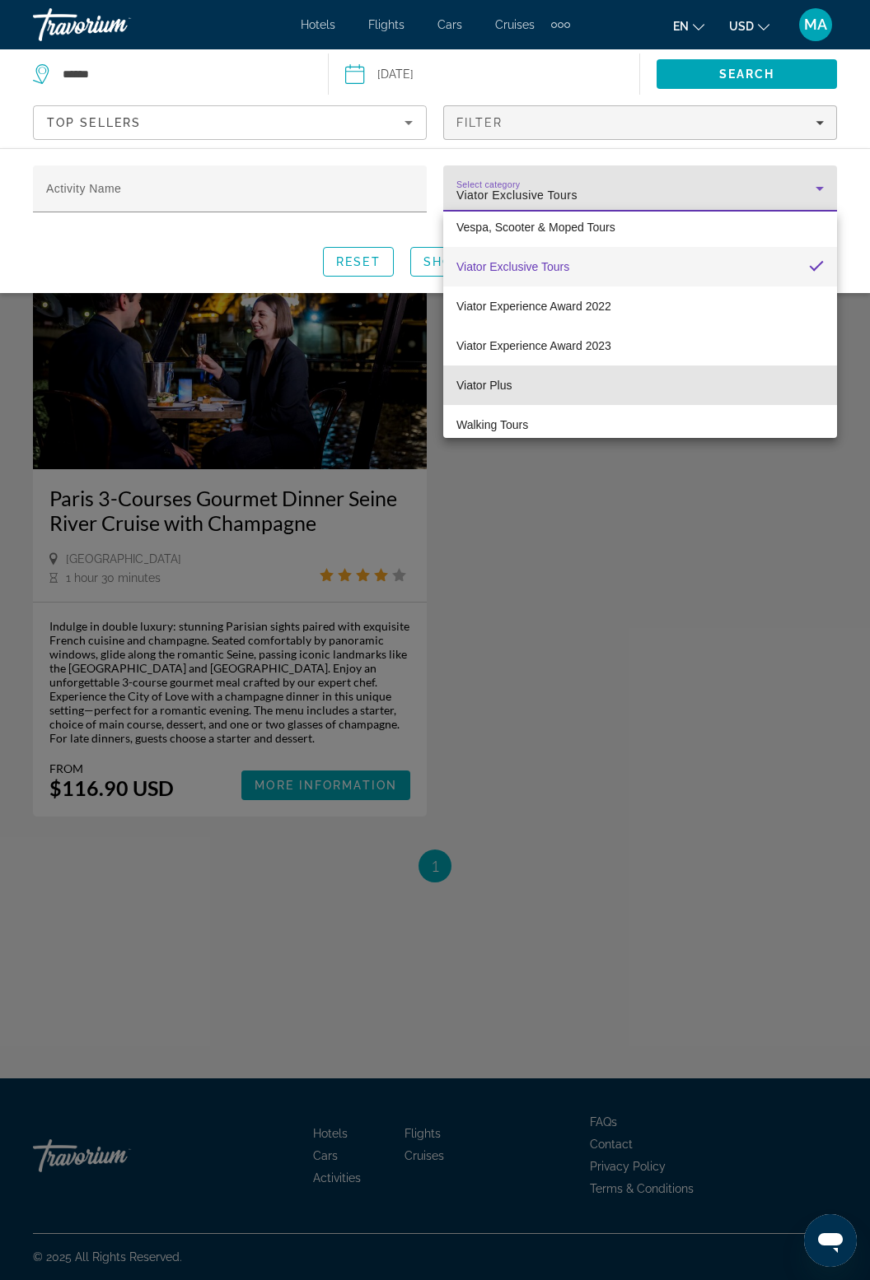
scroll to position [6047, 0]
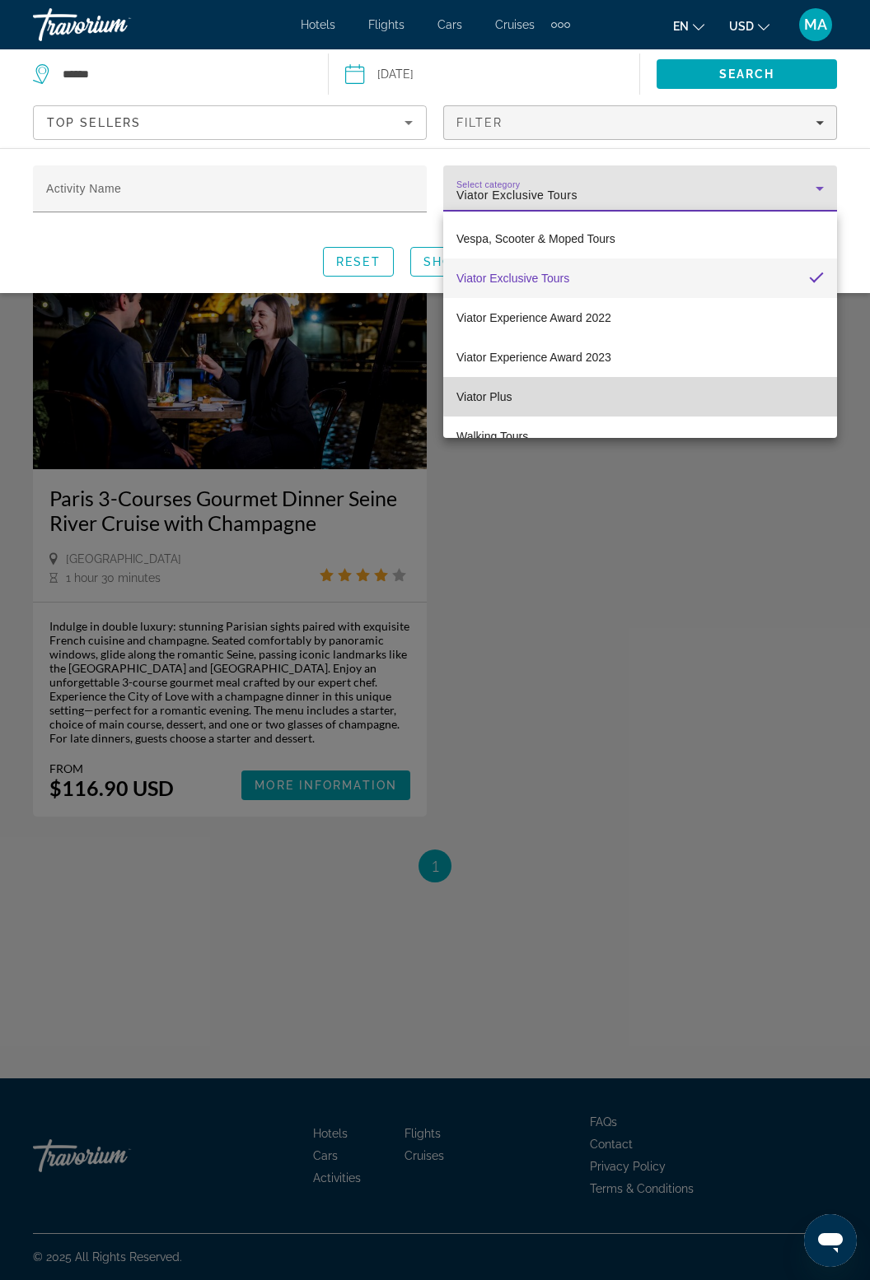
click at [735, 390] on mat-option "Viator Plus" at bounding box center [640, 397] width 394 height 40
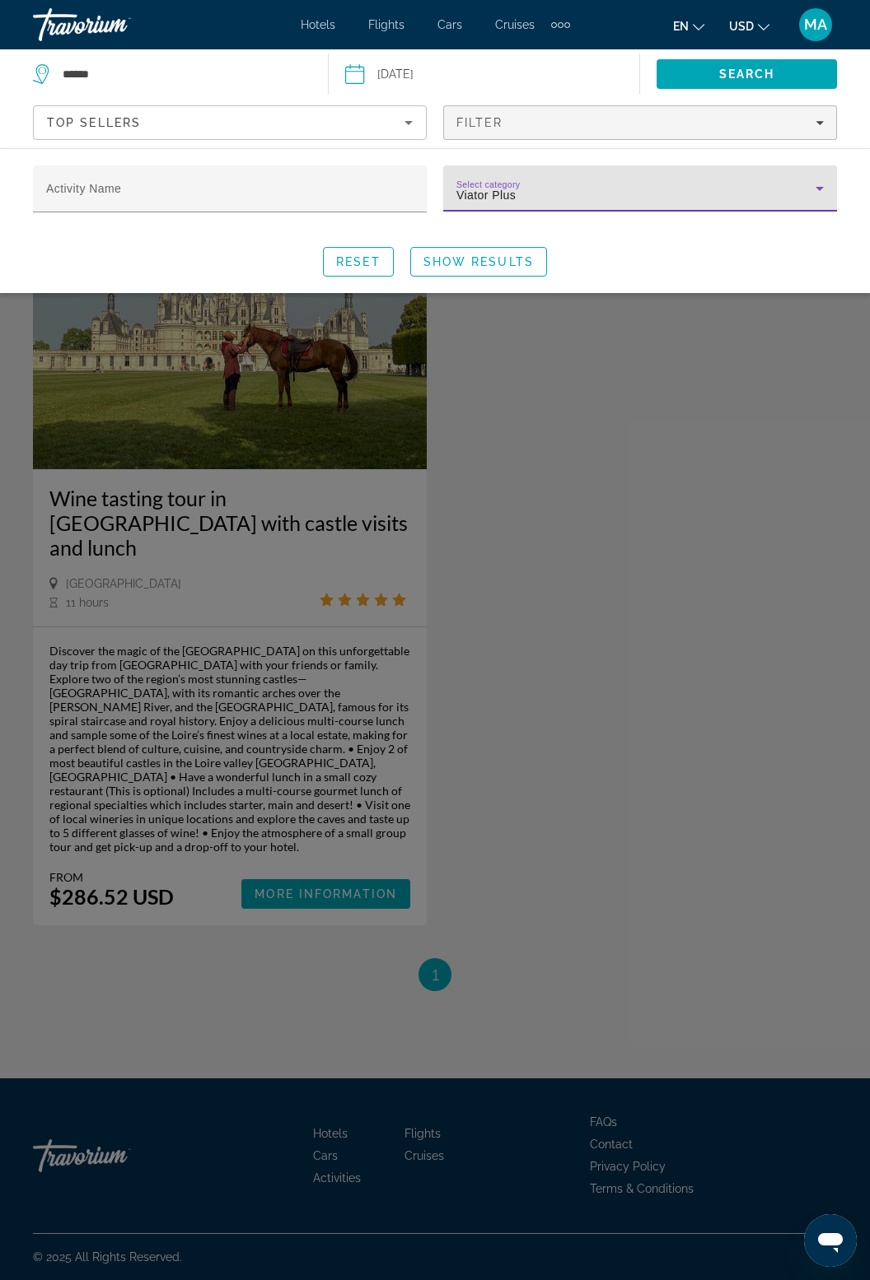
click at [820, 189] on icon "Search widget" at bounding box center [819, 189] width 8 height 4
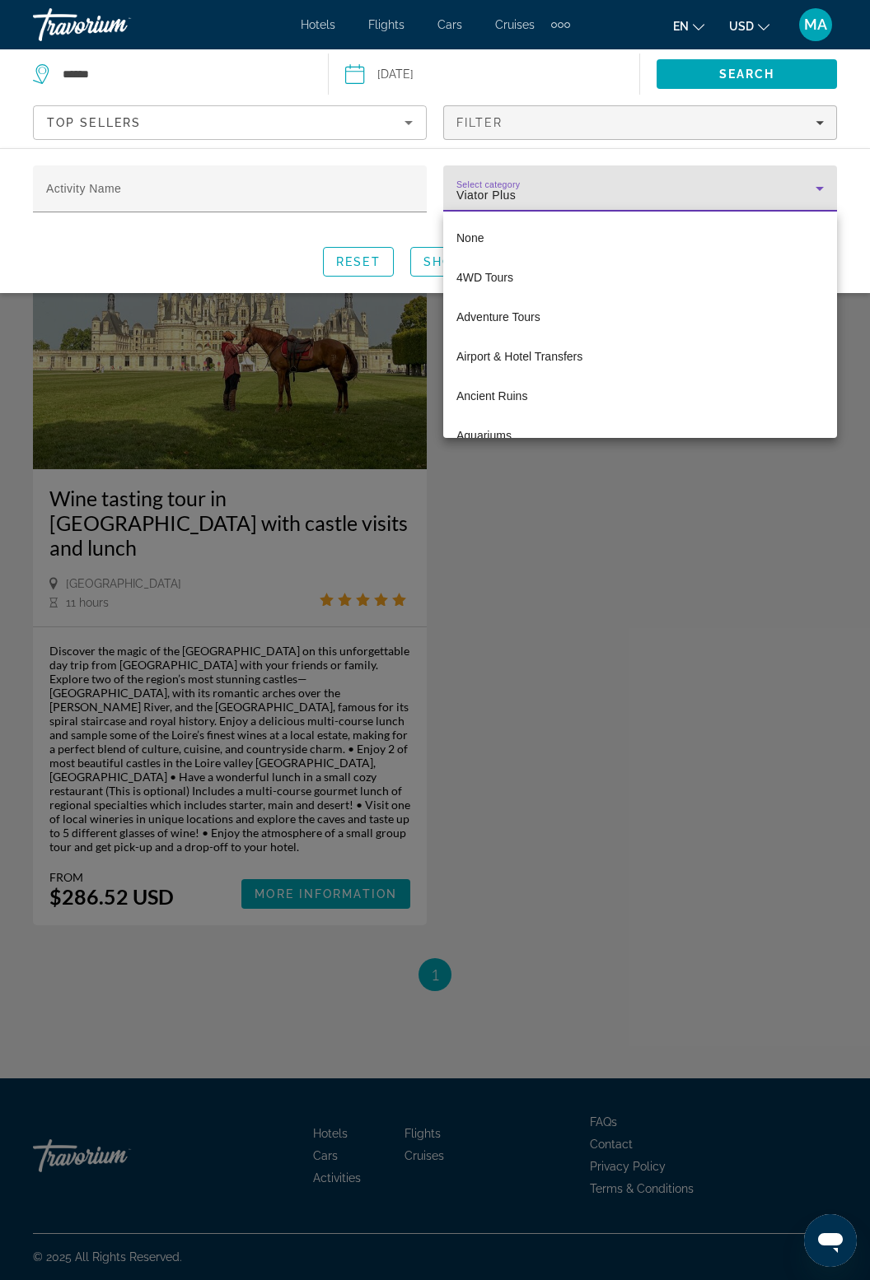
scroll to position [6025, 0]
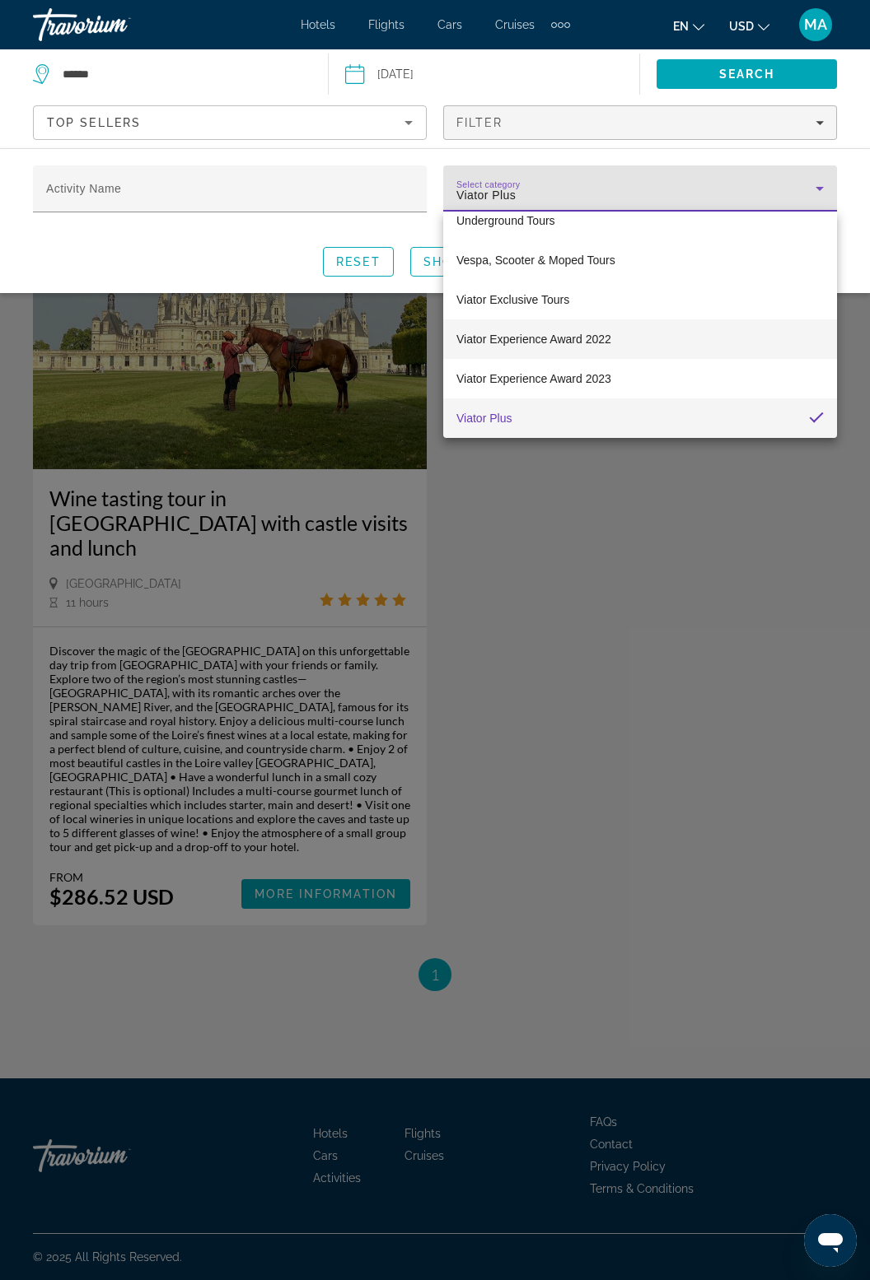
click at [590, 330] on span "Viator Experience Award 2022" at bounding box center [533, 339] width 155 height 20
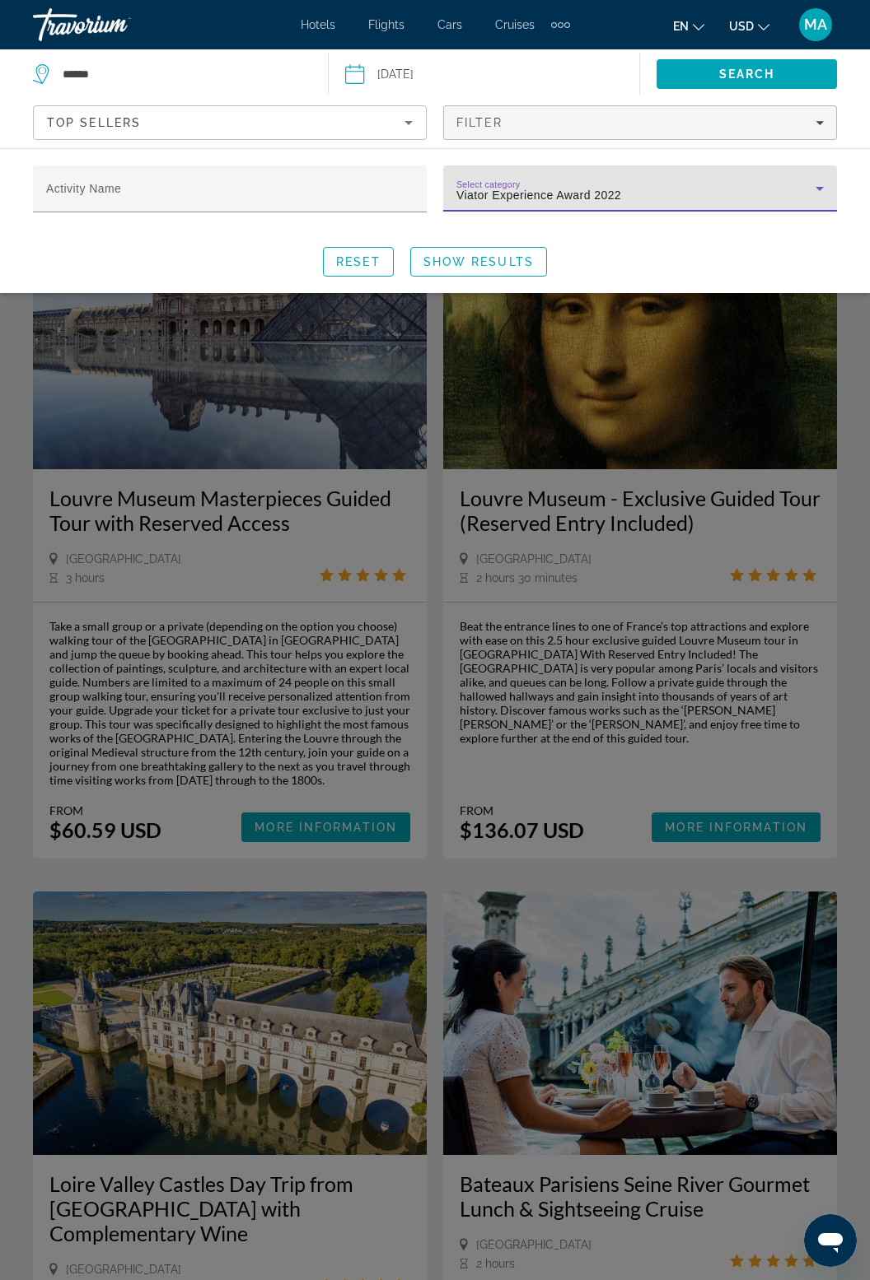
click at [819, 181] on icon "Search widget" at bounding box center [819, 189] width 20 height 20
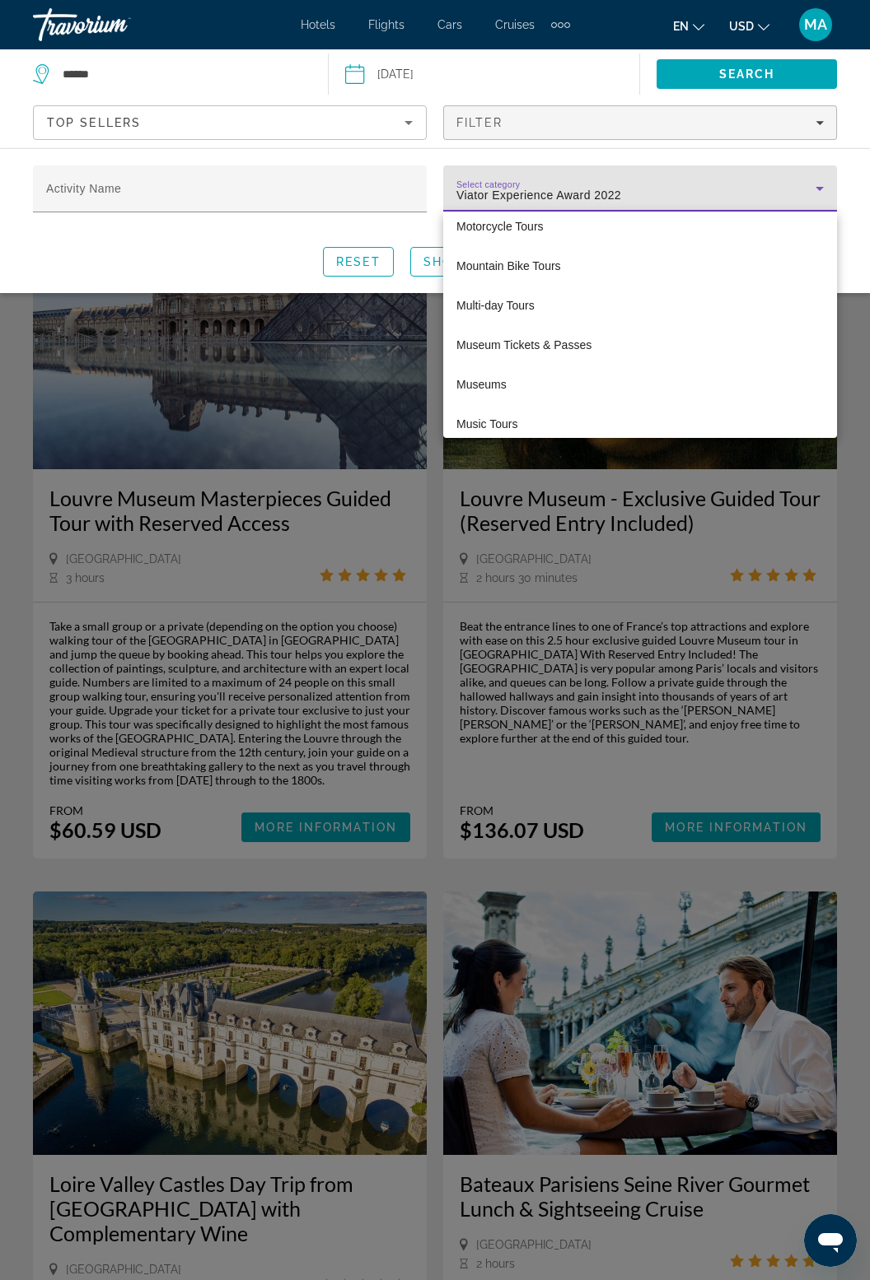
scroll to position [3257, 0]
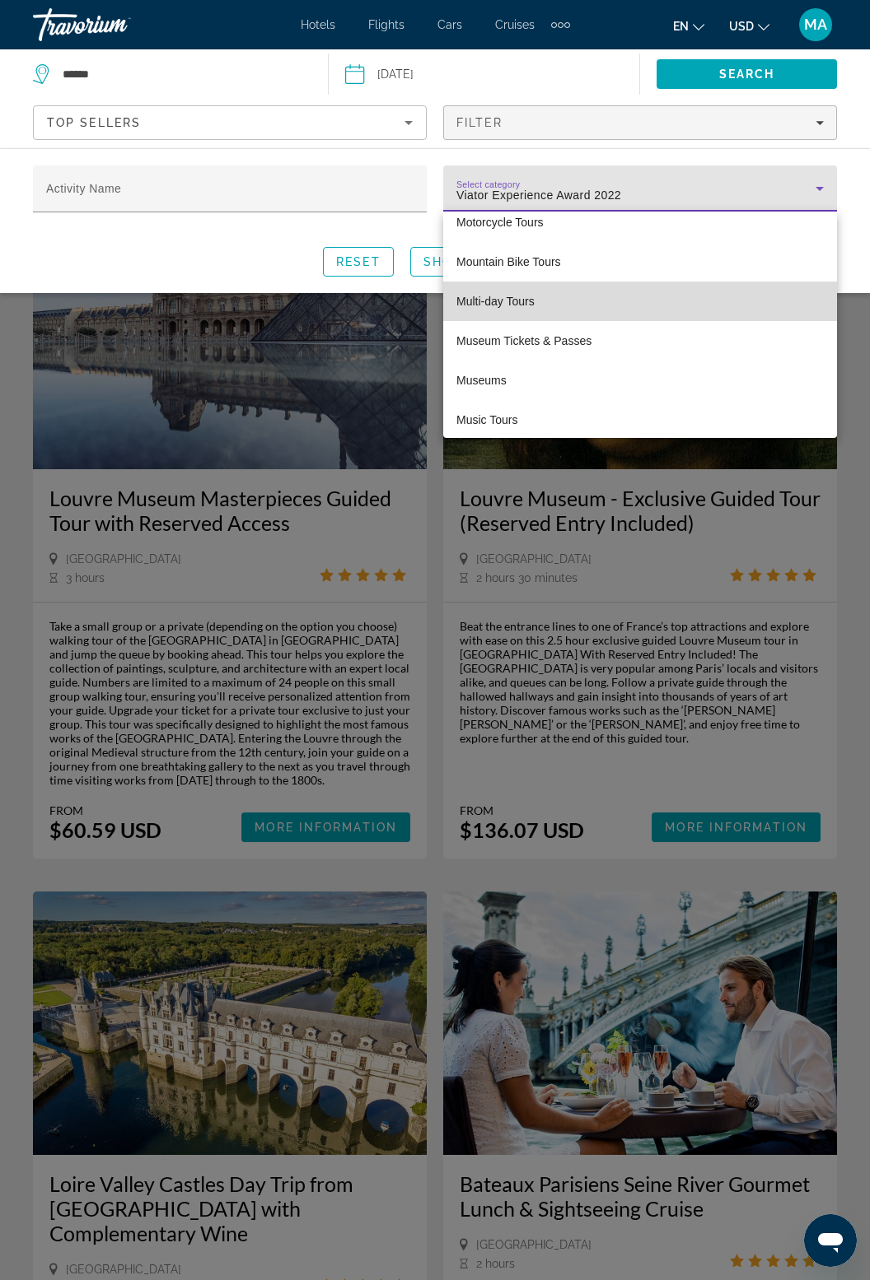
click at [498, 296] on span "Multi-day Tours" at bounding box center [495, 302] width 78 height 20
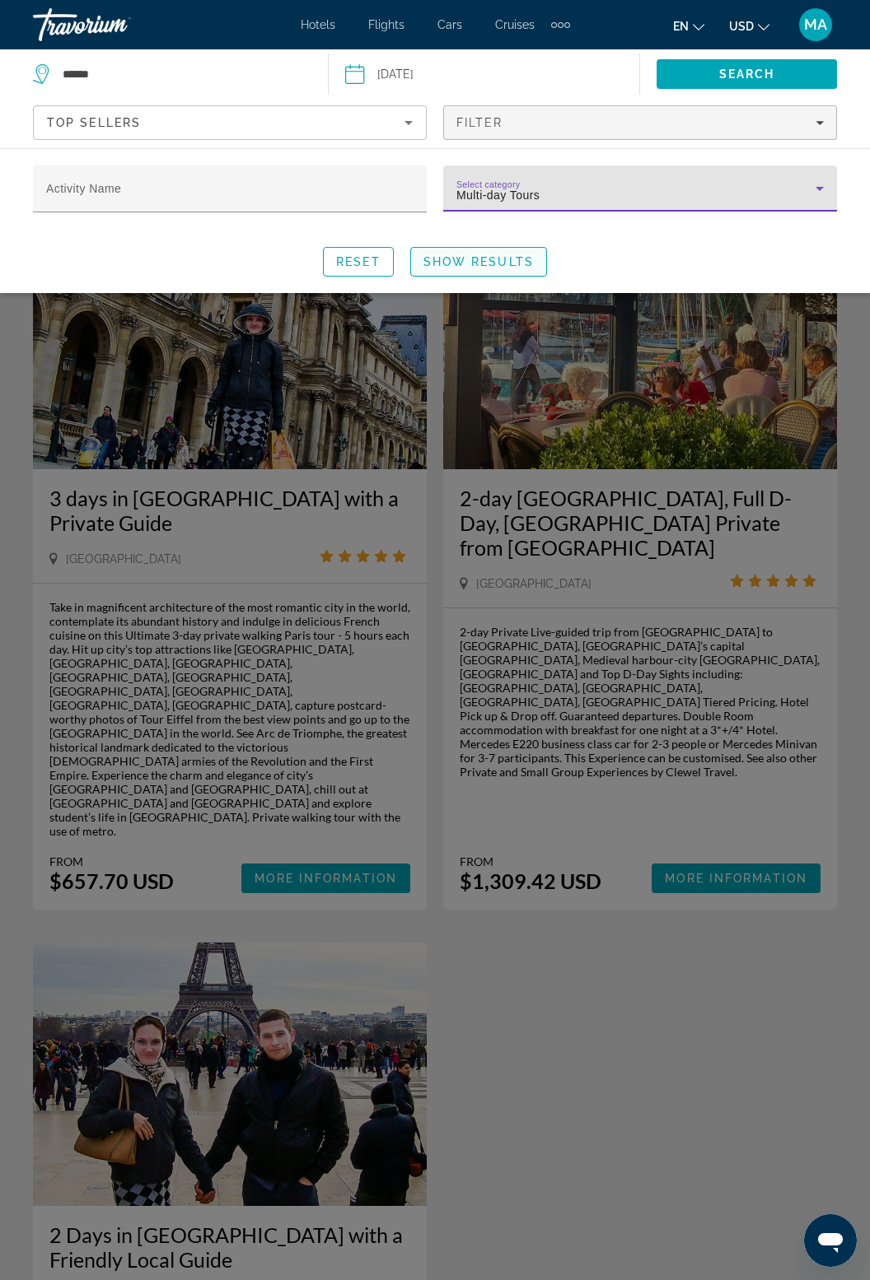
click at [487, 259] on span "Show Results" at bounding box center [478, 261] width 110 height 13
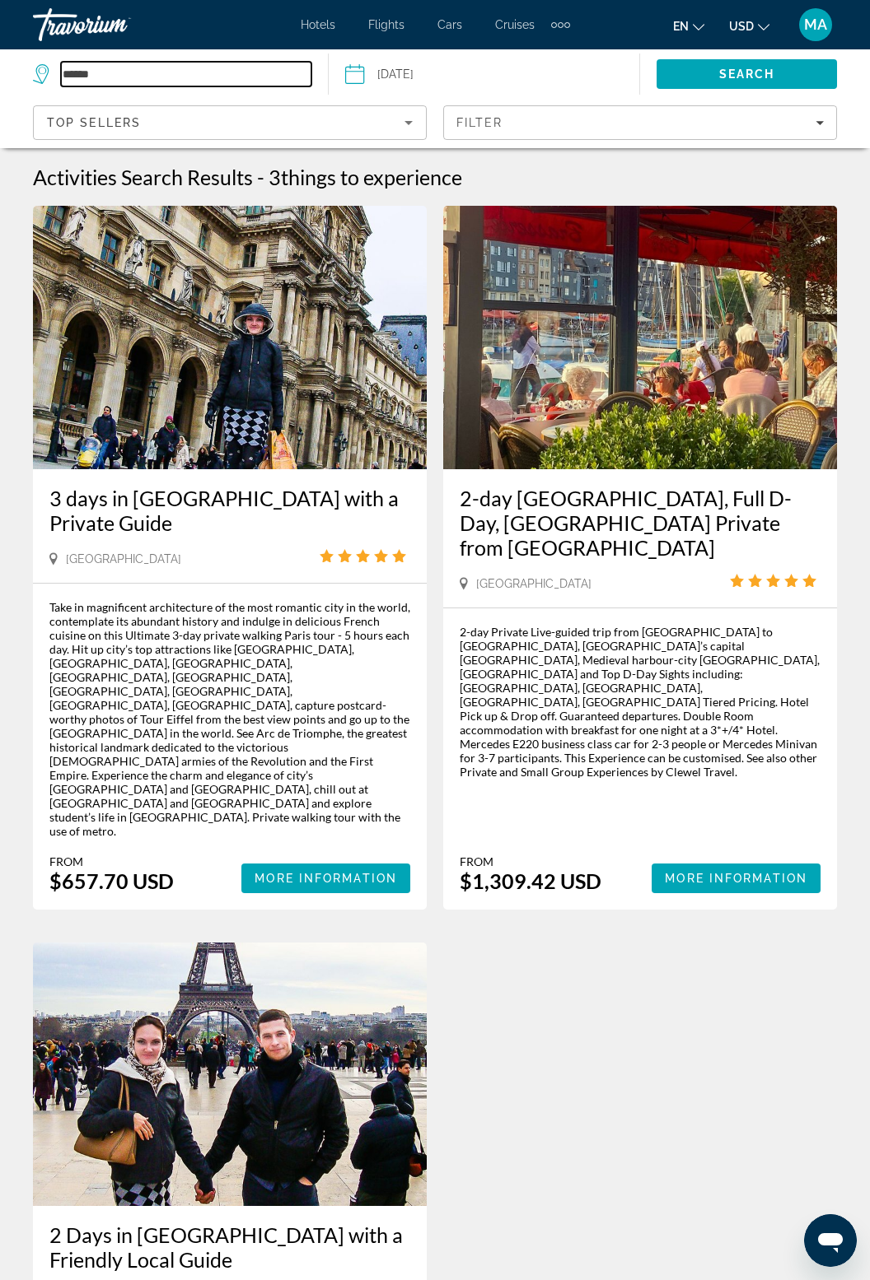
click at [112, 77] on input "******" at bounding box center [186, 74] width 250 height 25
type input "*"
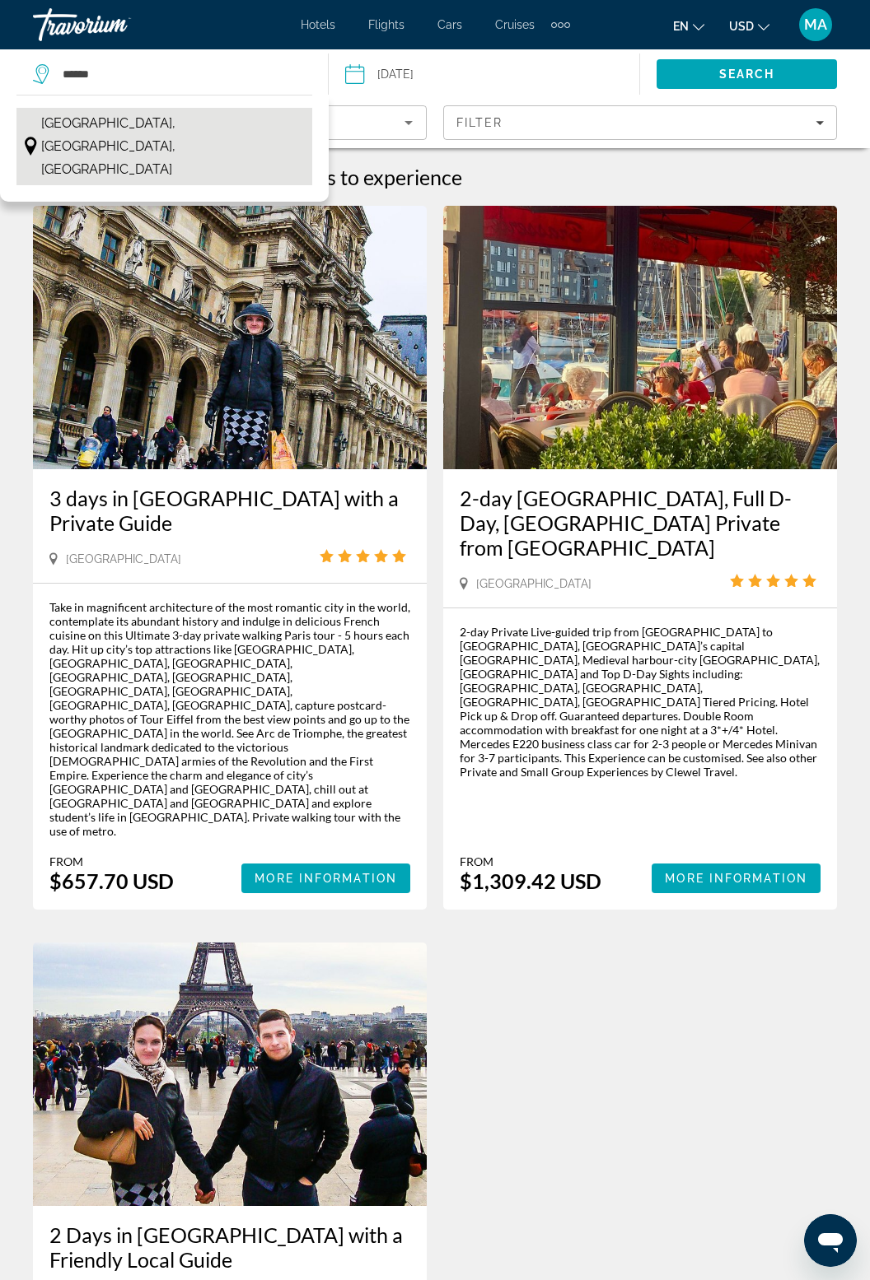
click at [181, 121] on span "[GEOGRAPHIC_DATA], [GEOGRAPHIC_DATA], [GEOGRAPHIC_DATA]" at bounding box center [172, 146] width 262 height 69
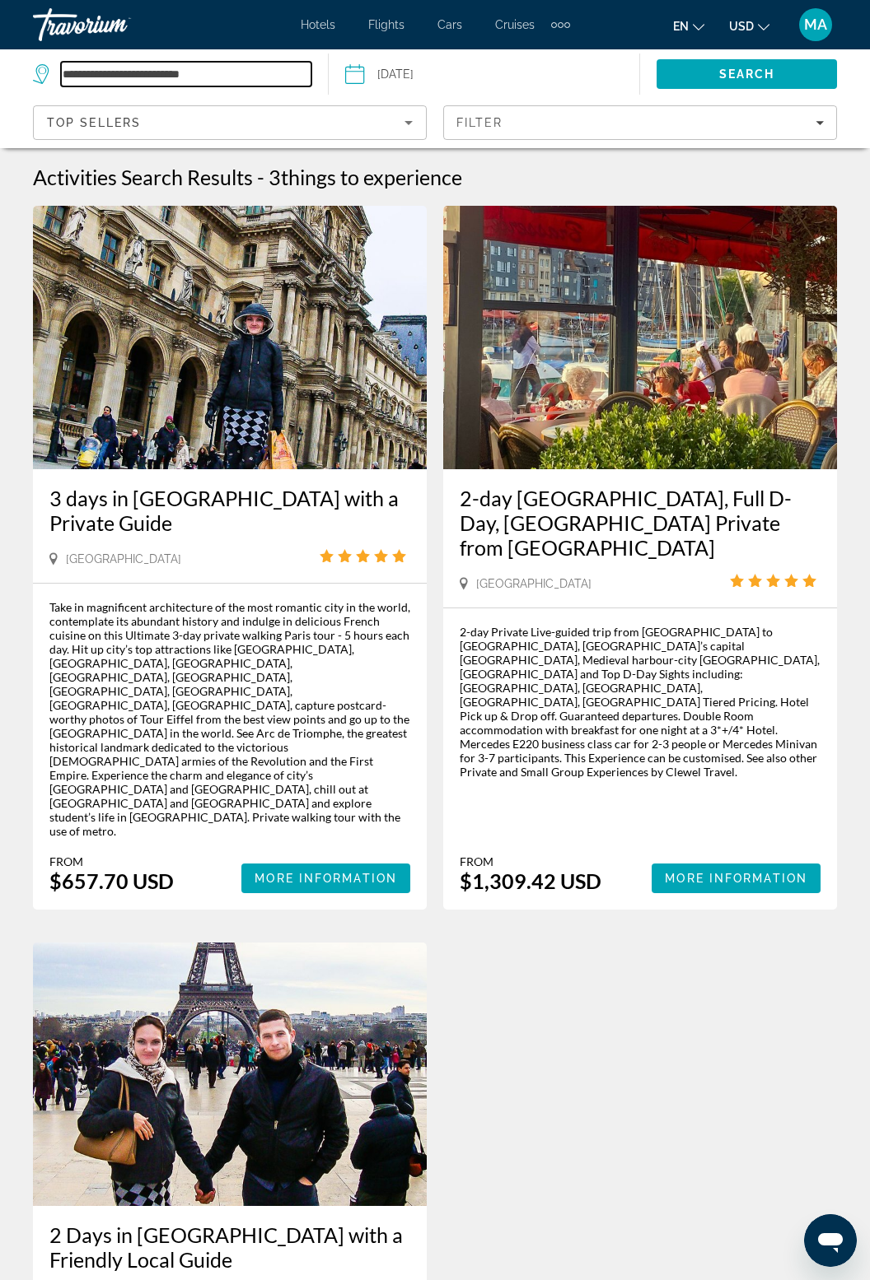
click at [231, 64] on input "**********" at bounding box center [186, 74] width 250 height 25
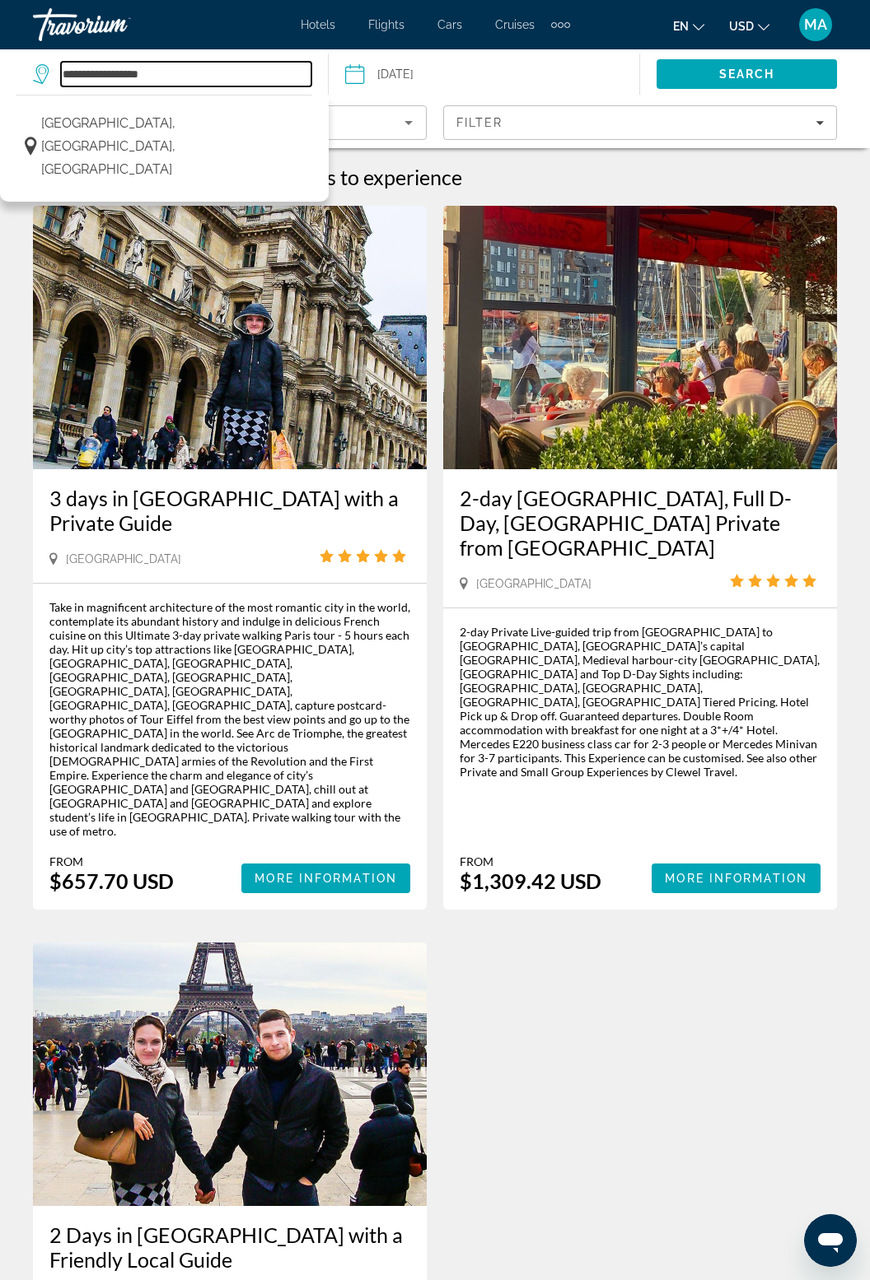
type input "******"
click at [102, 64] on input "Search destination" at bounding box center [186, 74] width 250 height 25
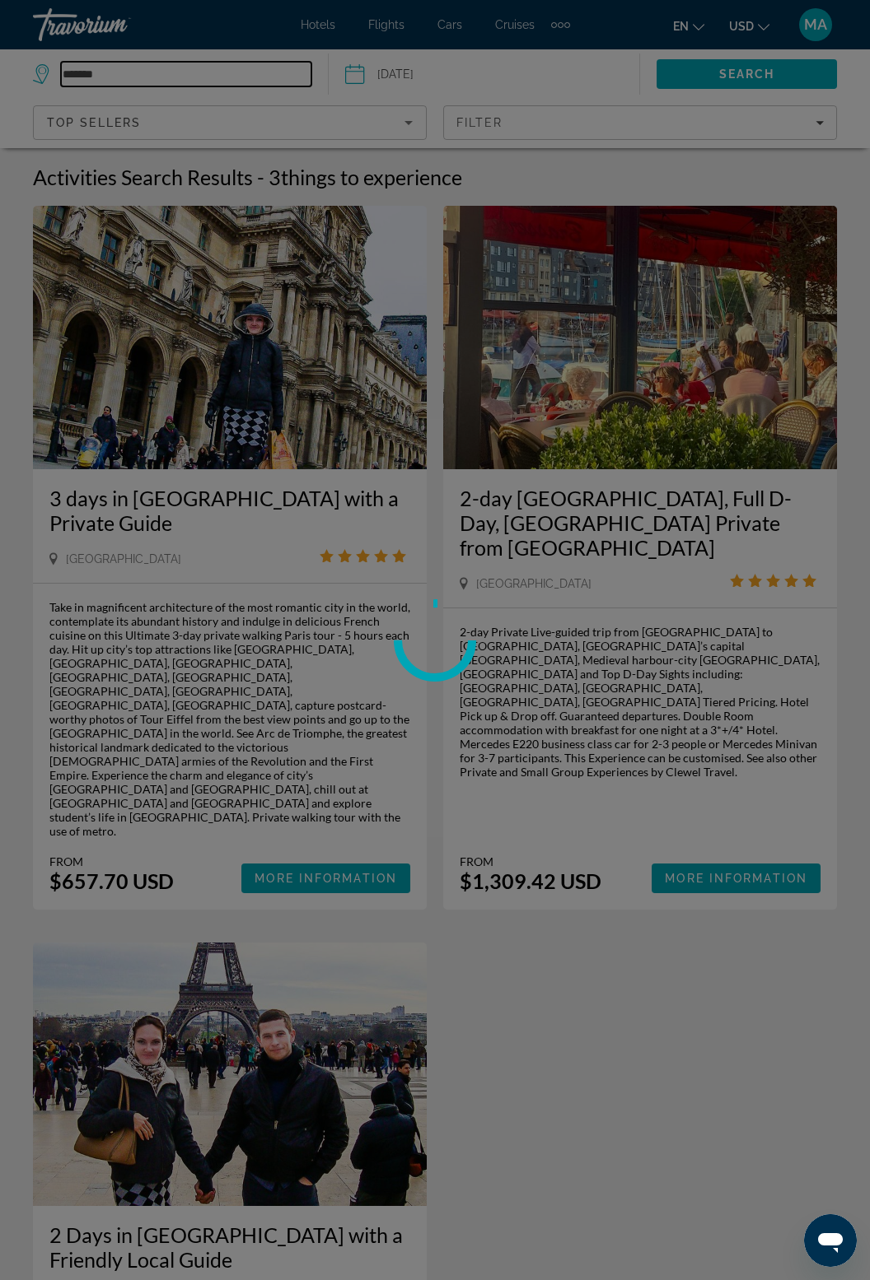
type input "*******"
click at [776, 69] on div at bounding box center [435, 640] width 870 height 1280
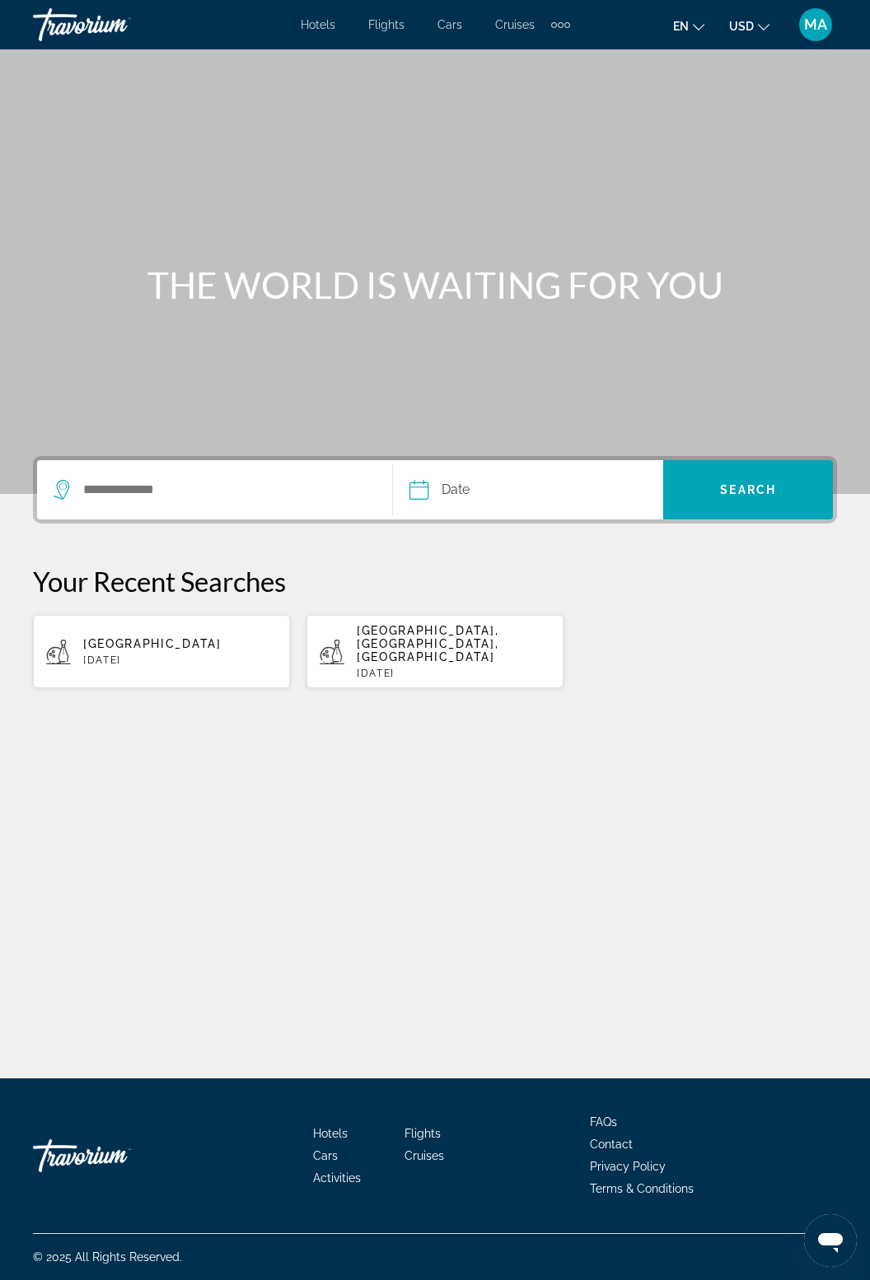
scroll to position [53, 0]
click at [445, 668] on p "[DATE]" at bounding box center [454, 674] width 194 height 12
type input "**********"
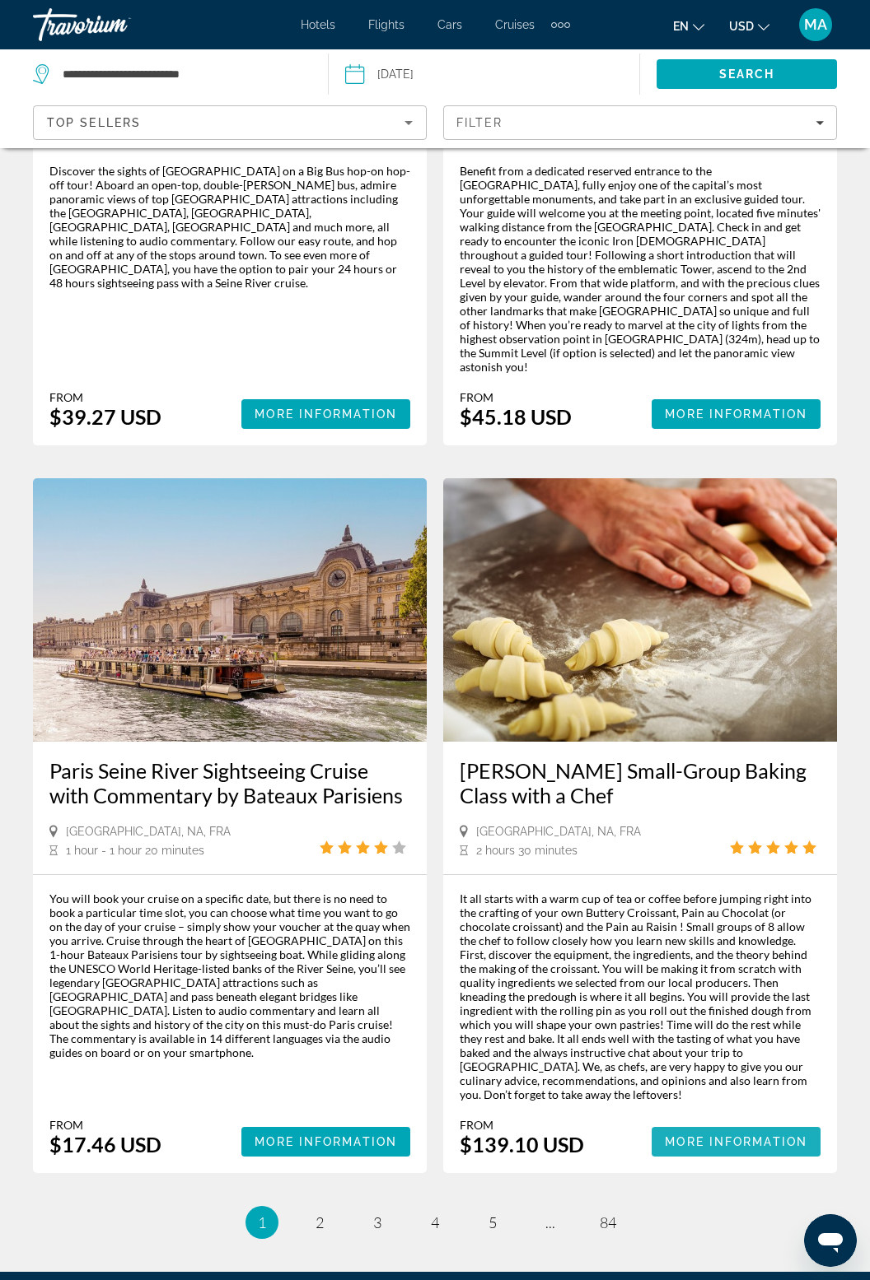
scroll to position [3277, 0]
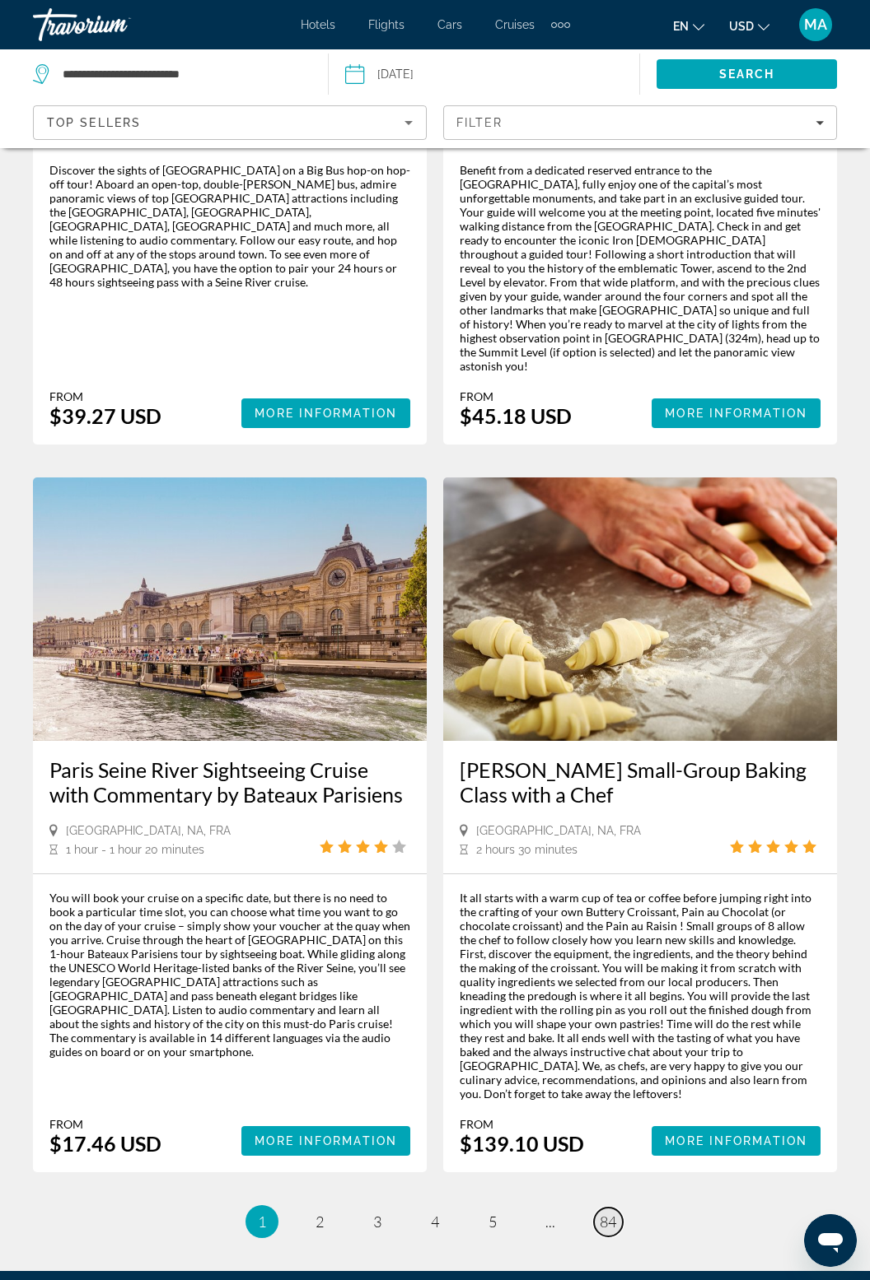
click at [599, 1213] on span "84" at bounding box center [607, 1222] width 16 height 18
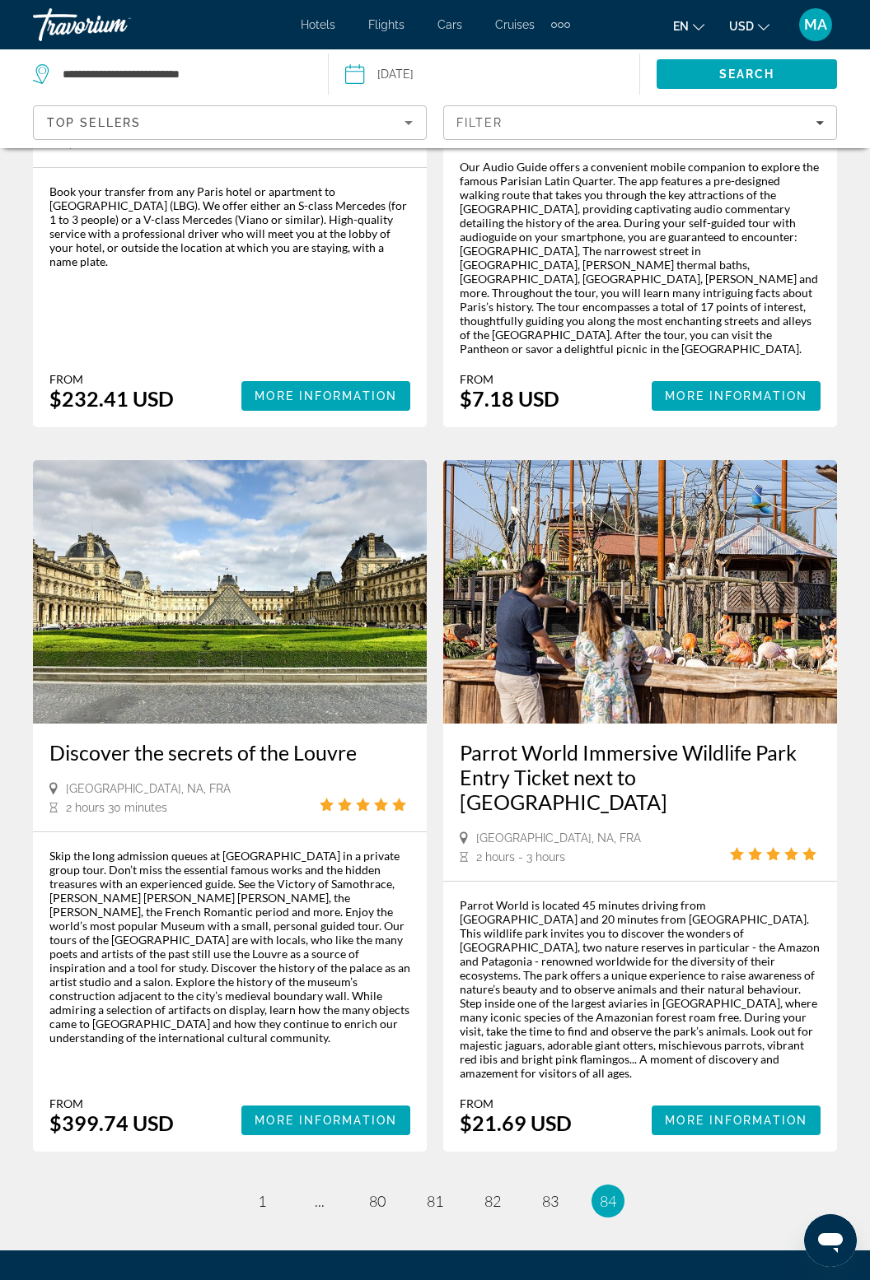
scroll to position [459, 0]
click at [560, 1187] on link "page 83" at bounding box center [550, 1201] width 29 height 29
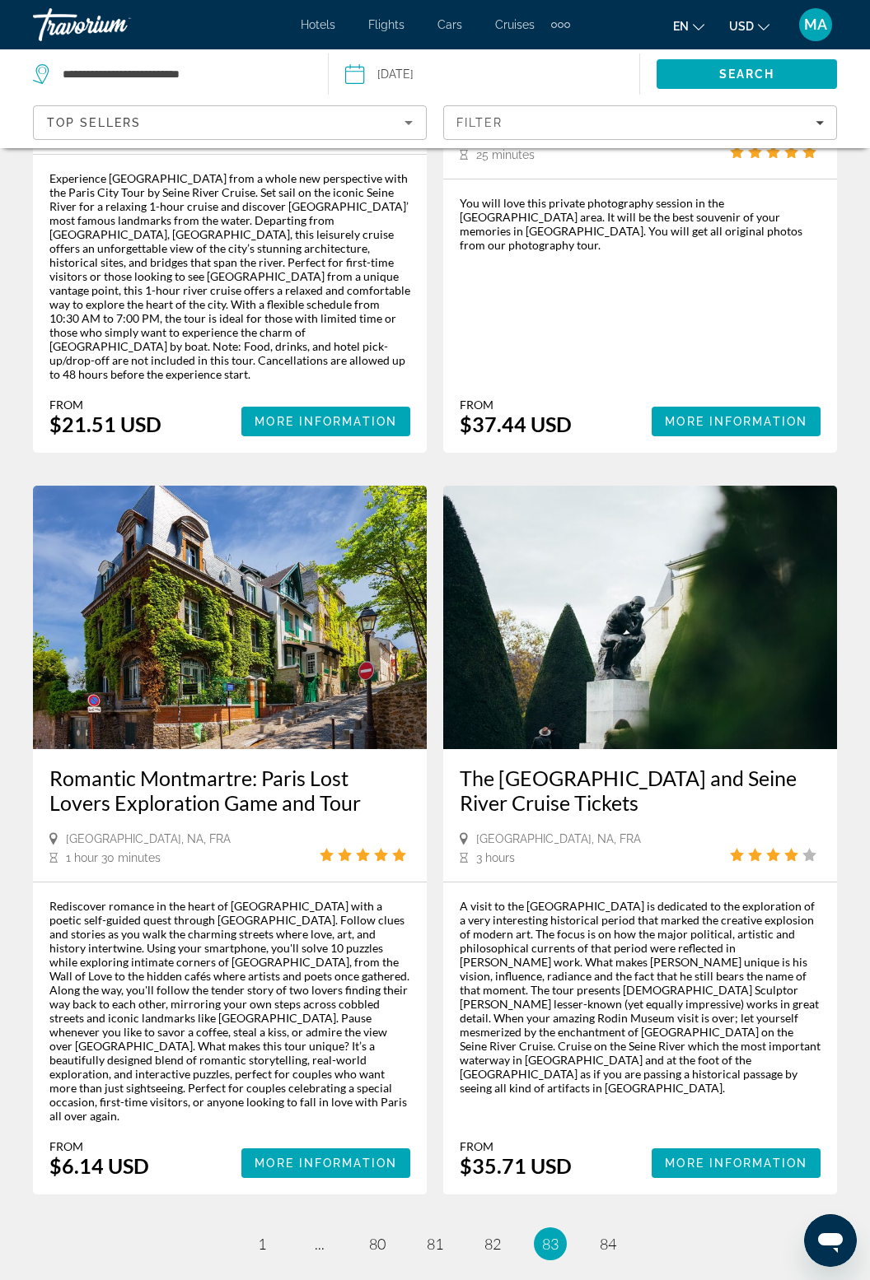
scroll to position [3301, 0]
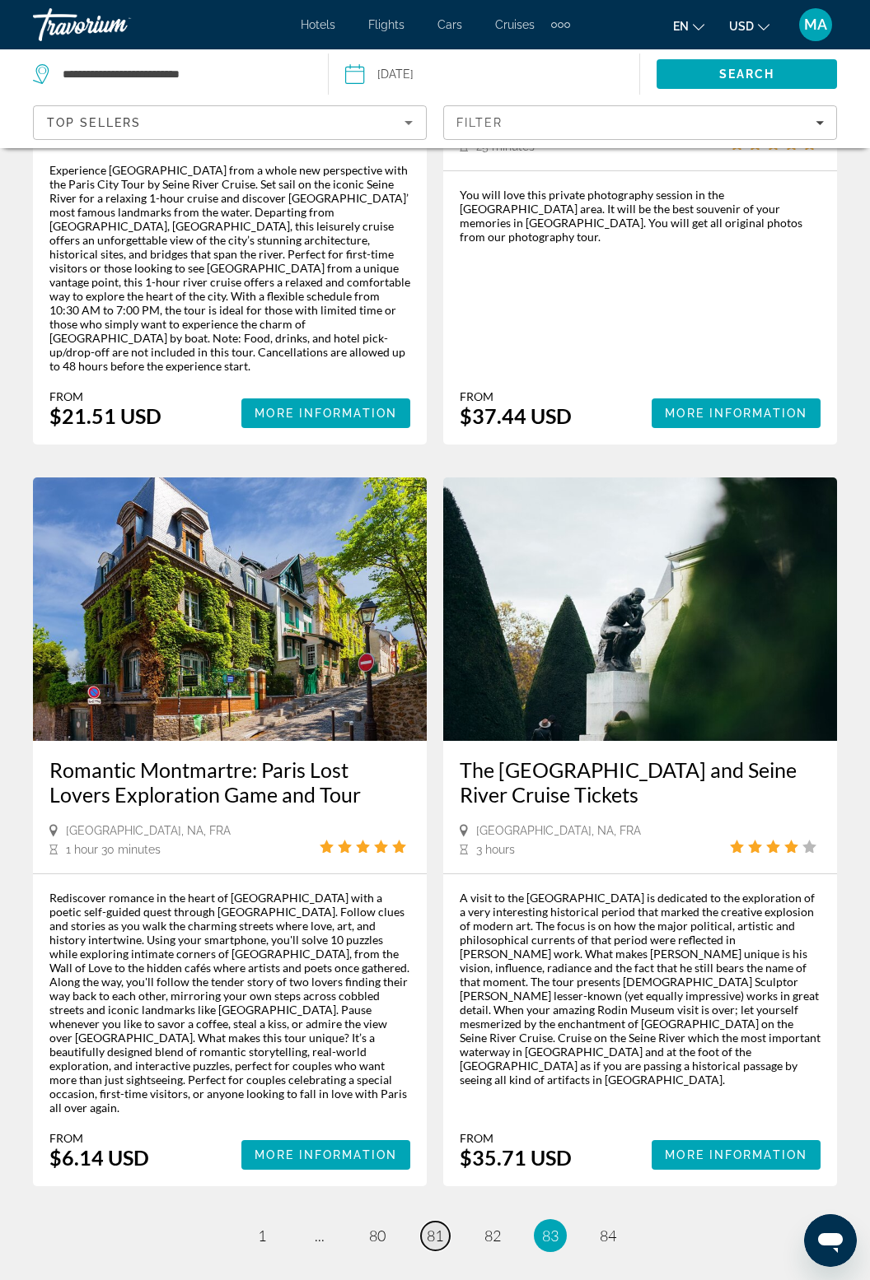
click at [431, 1227] on span "81" at bounding box center [435, 1236] width 16 height 18
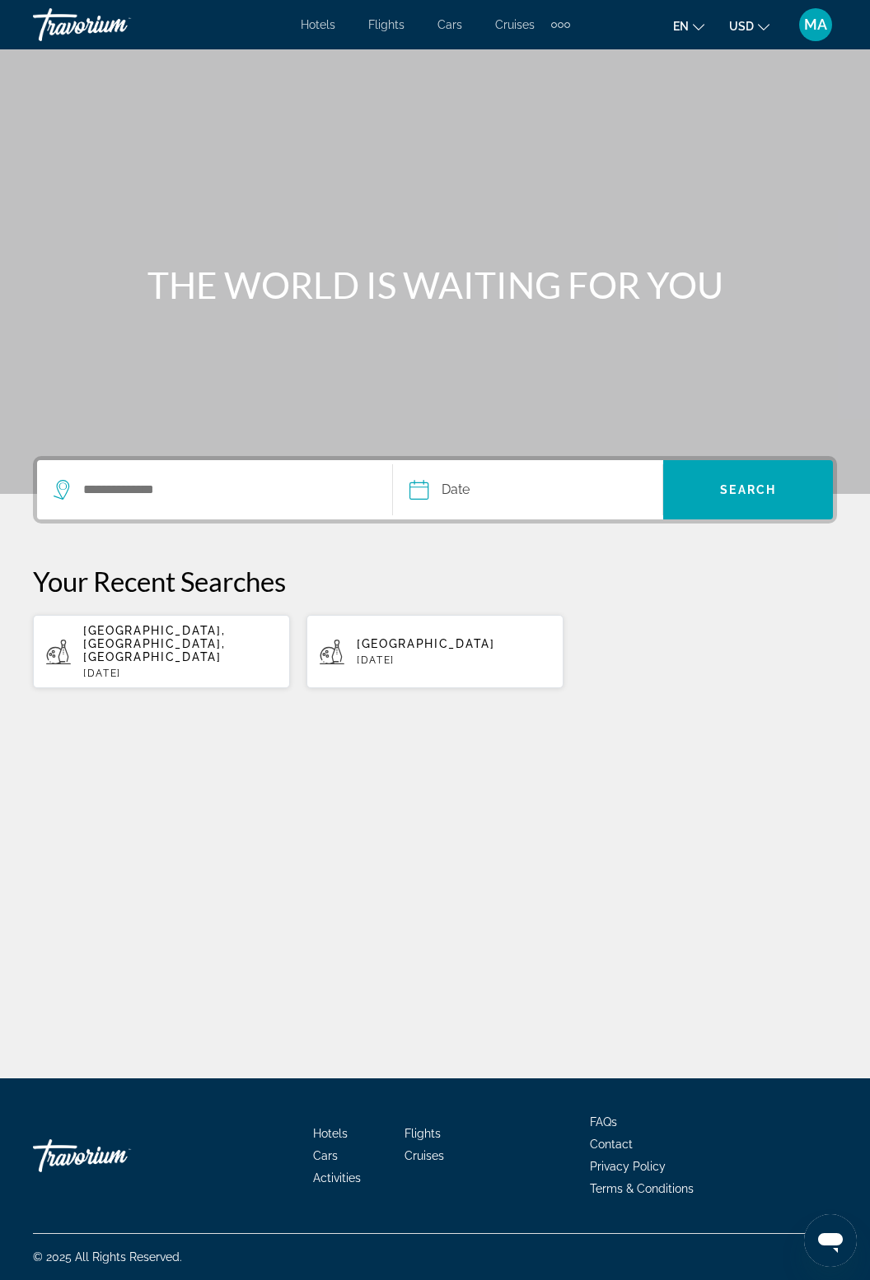
click at [321, 25] on span "Hotels" at bounding box center [318, 24] width 35 height 13
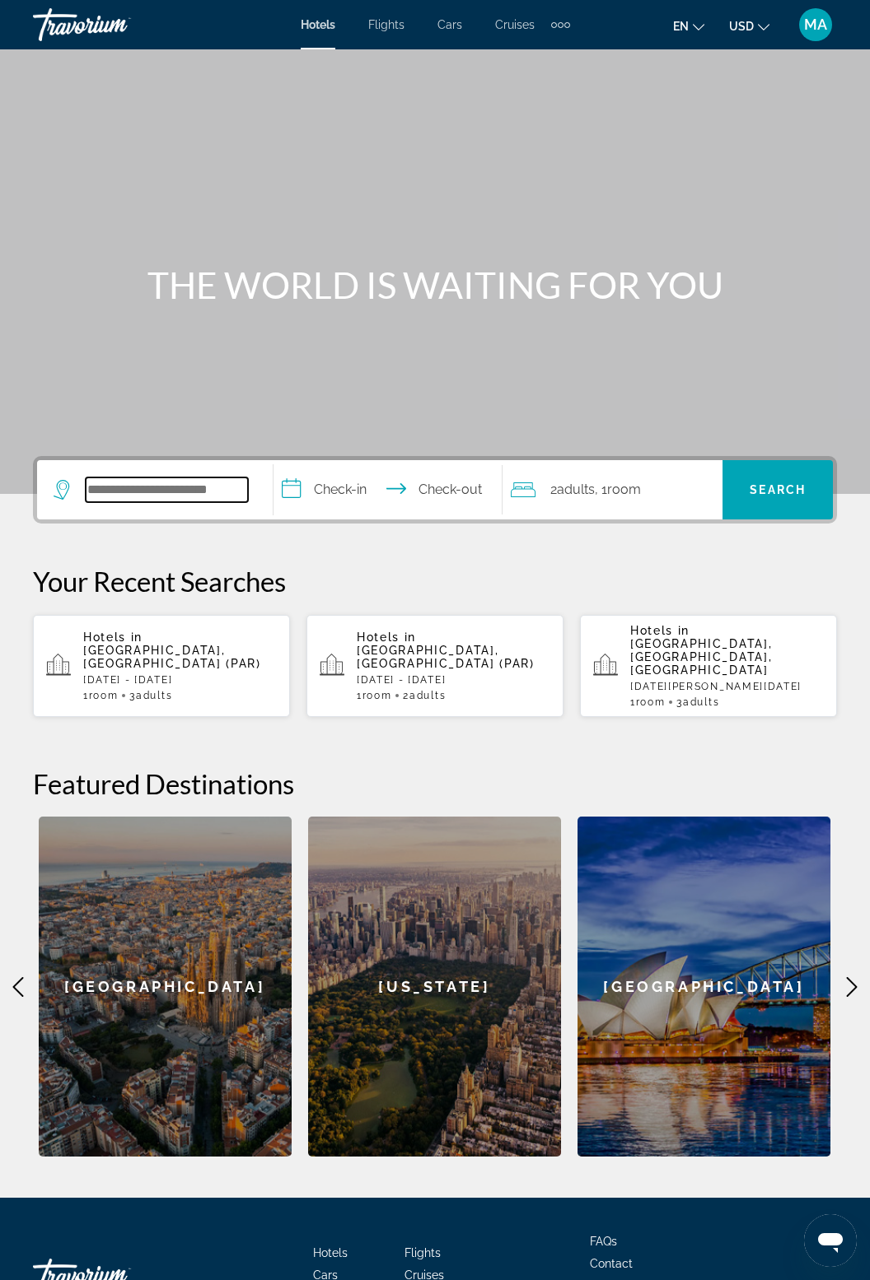
click at [184, 498] on input "Search hotel destination" at bounding box center [167, 490] width 162 height 25
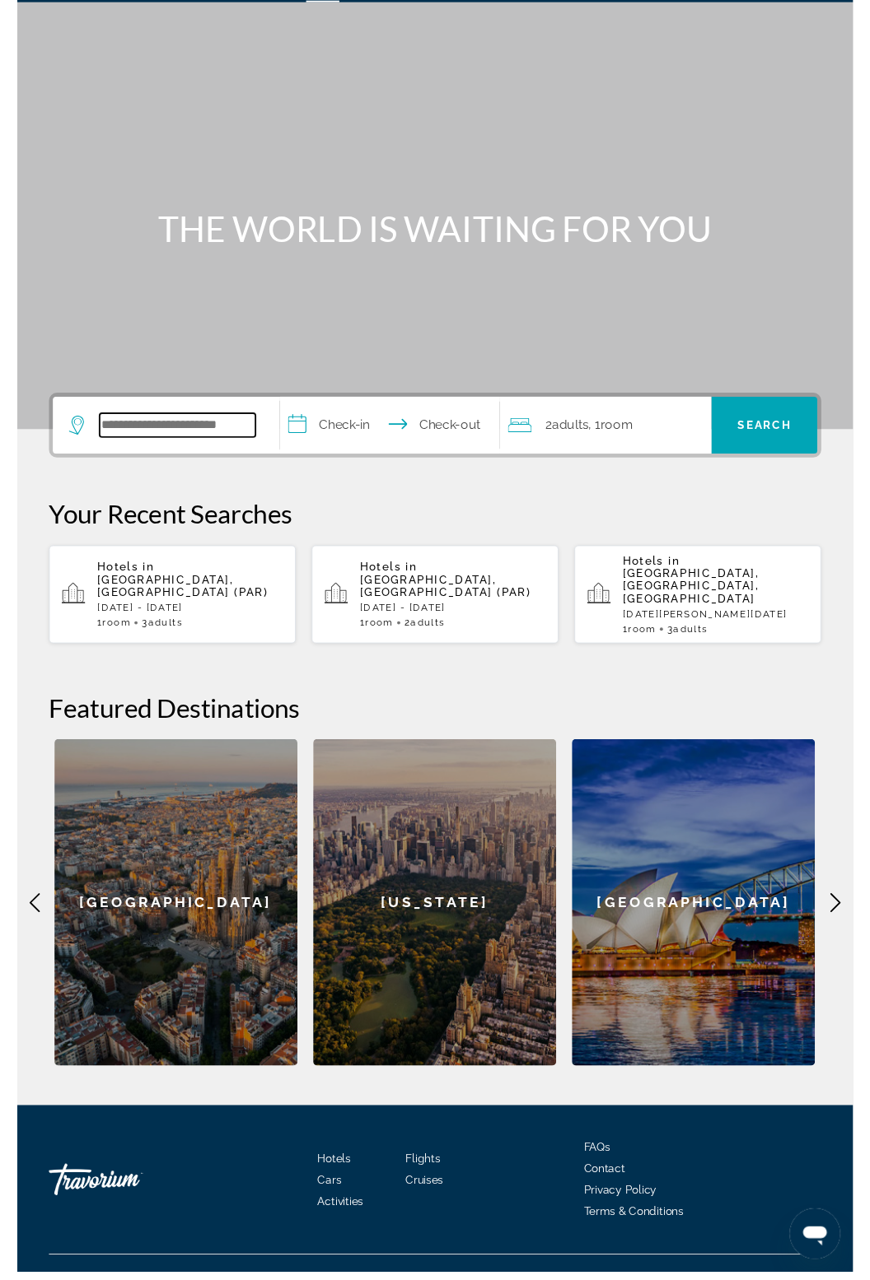
scroll to position [38, 0]
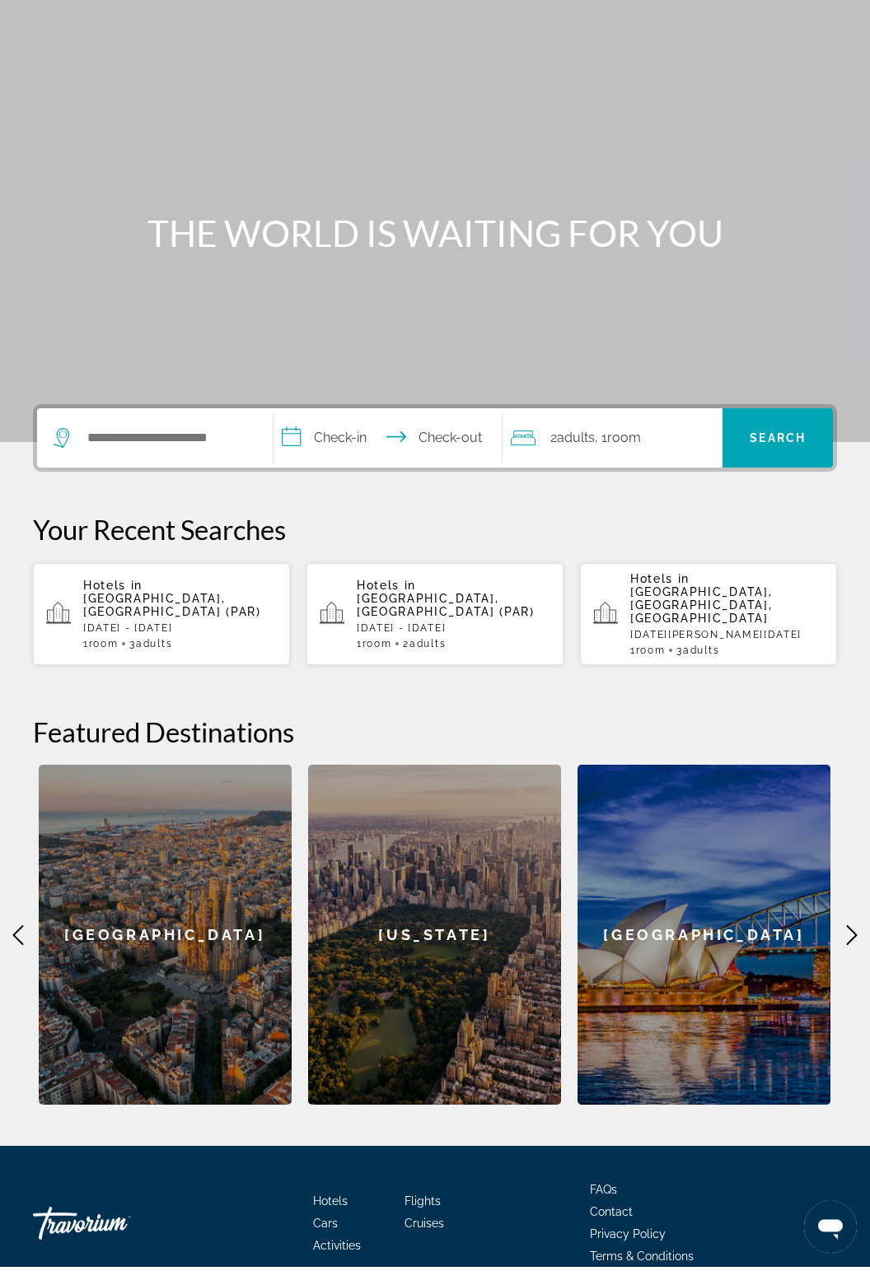
click at [765, 643] on p "[DATE][PERSON_NAME][DATE]" at bounding box center [727, 649] width 194 height 12
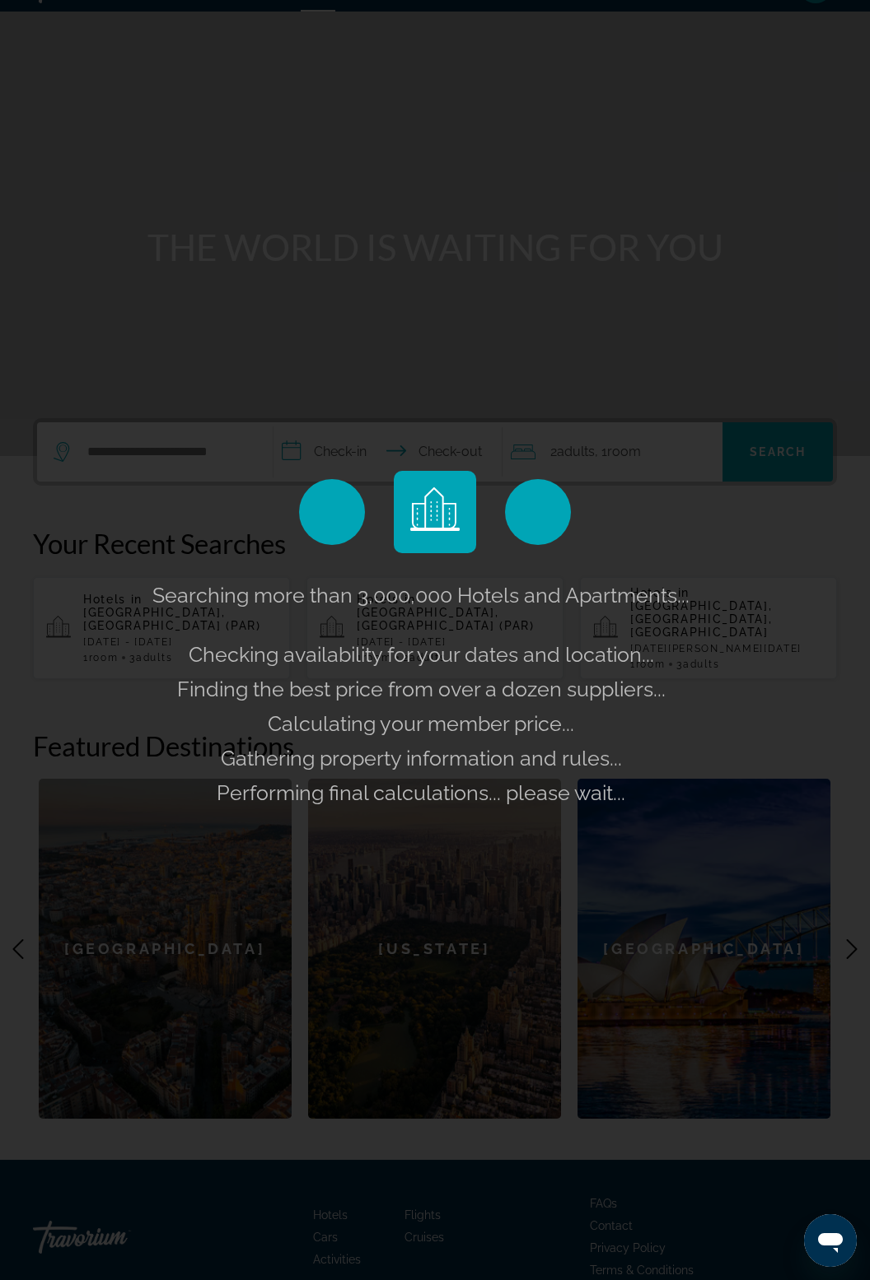
click at [627, 450] on div "Searching more than 3,000,000 Hotels and Apartments... Checking availability fo…" at bounding box center [435, 640] width 870 height 1280
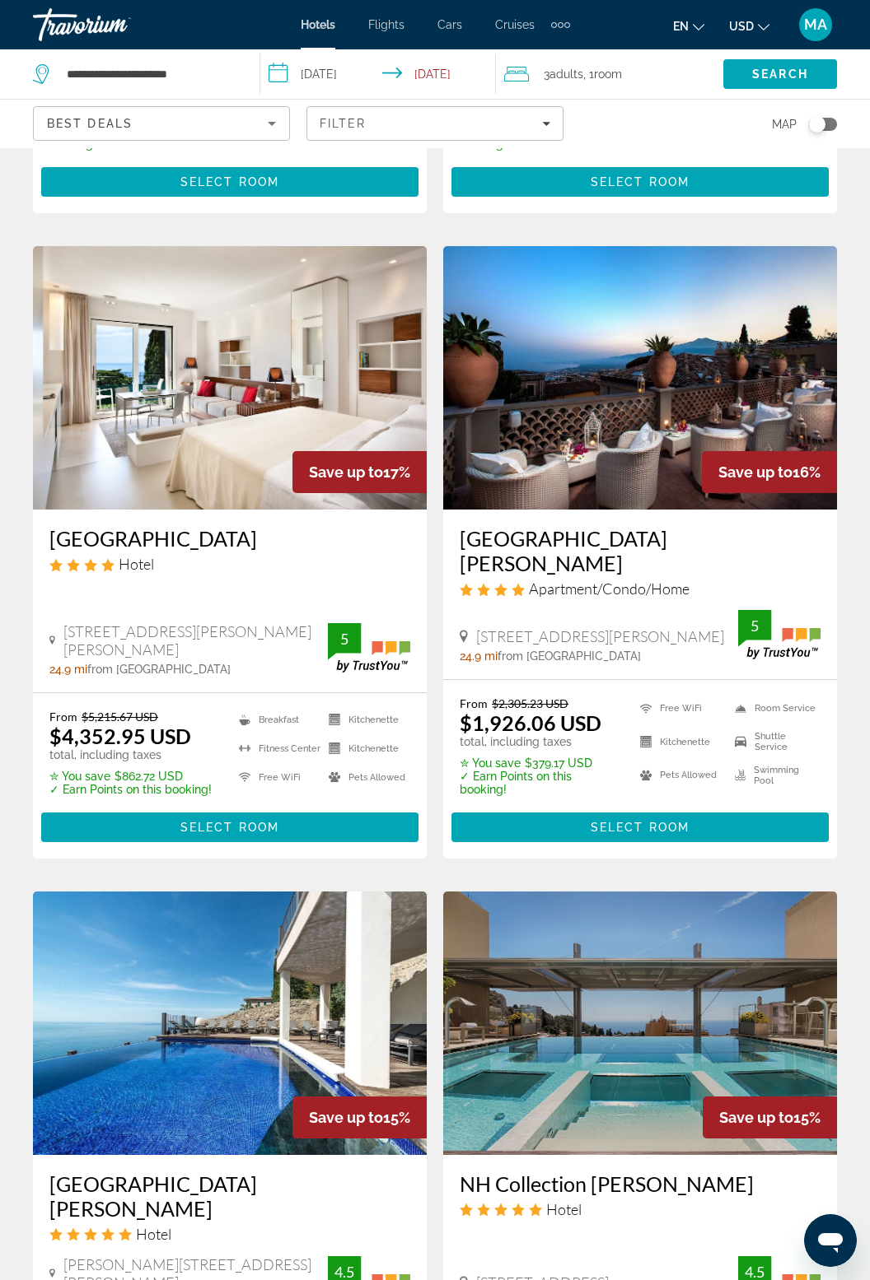
scroll to position [2665, 0]
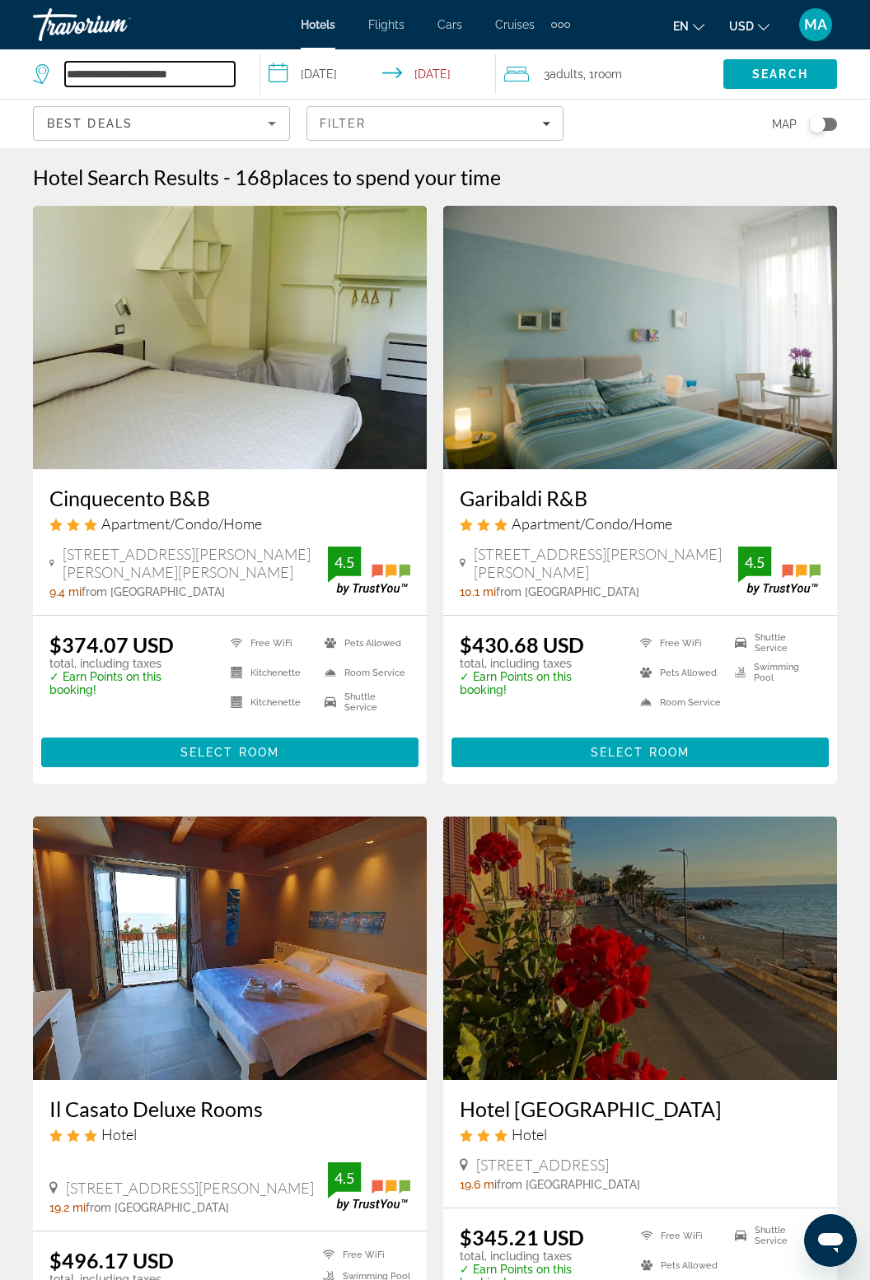
click at [209, 84] on input "**********" at bounding box center [150, 74] width 170 height 25
type input "*********"
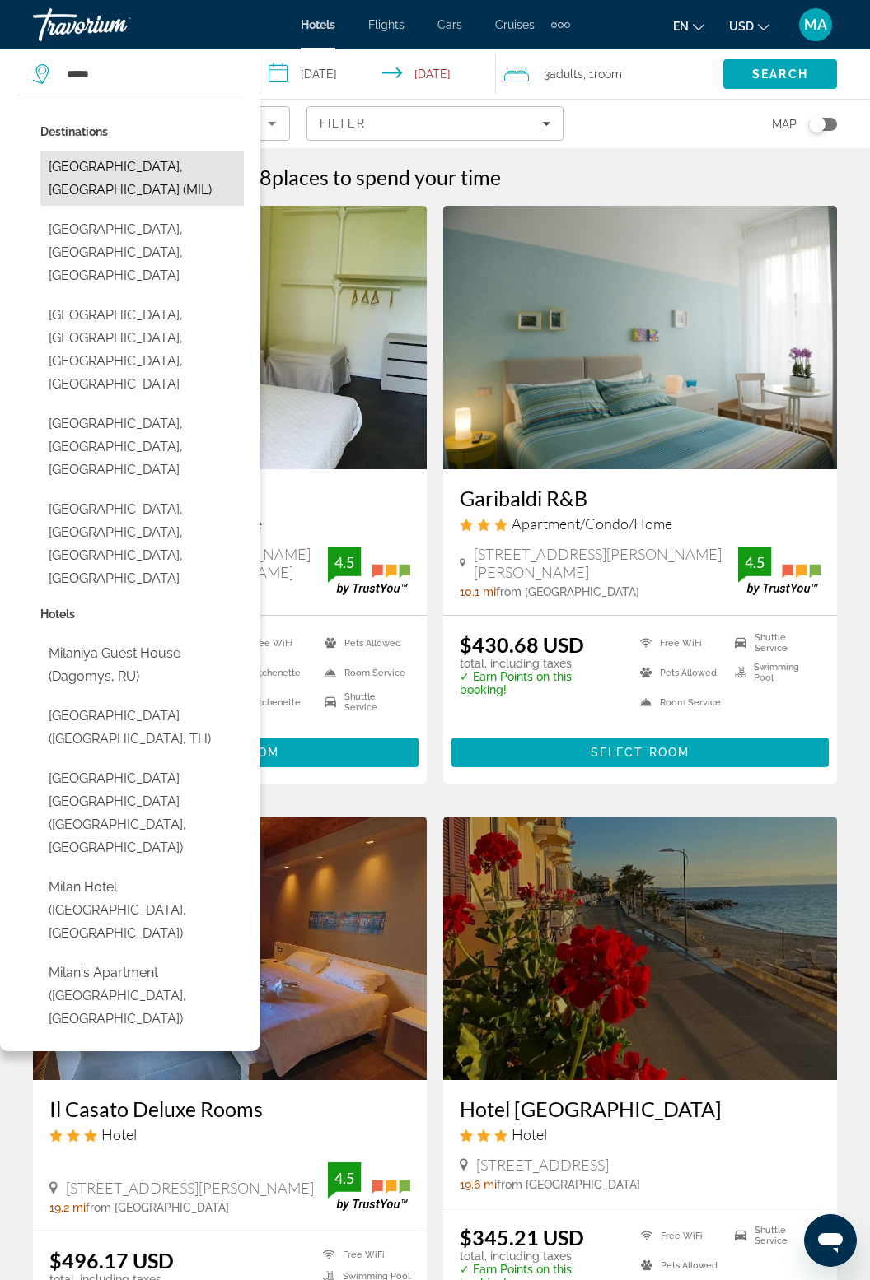
click at [132, 169] on button "[GEOGRAPHIC_DATA], [GEOGRAPHIC_DATA] (MIL)" at bounding box center [141, 179] width 203 height 54
type input "**********"
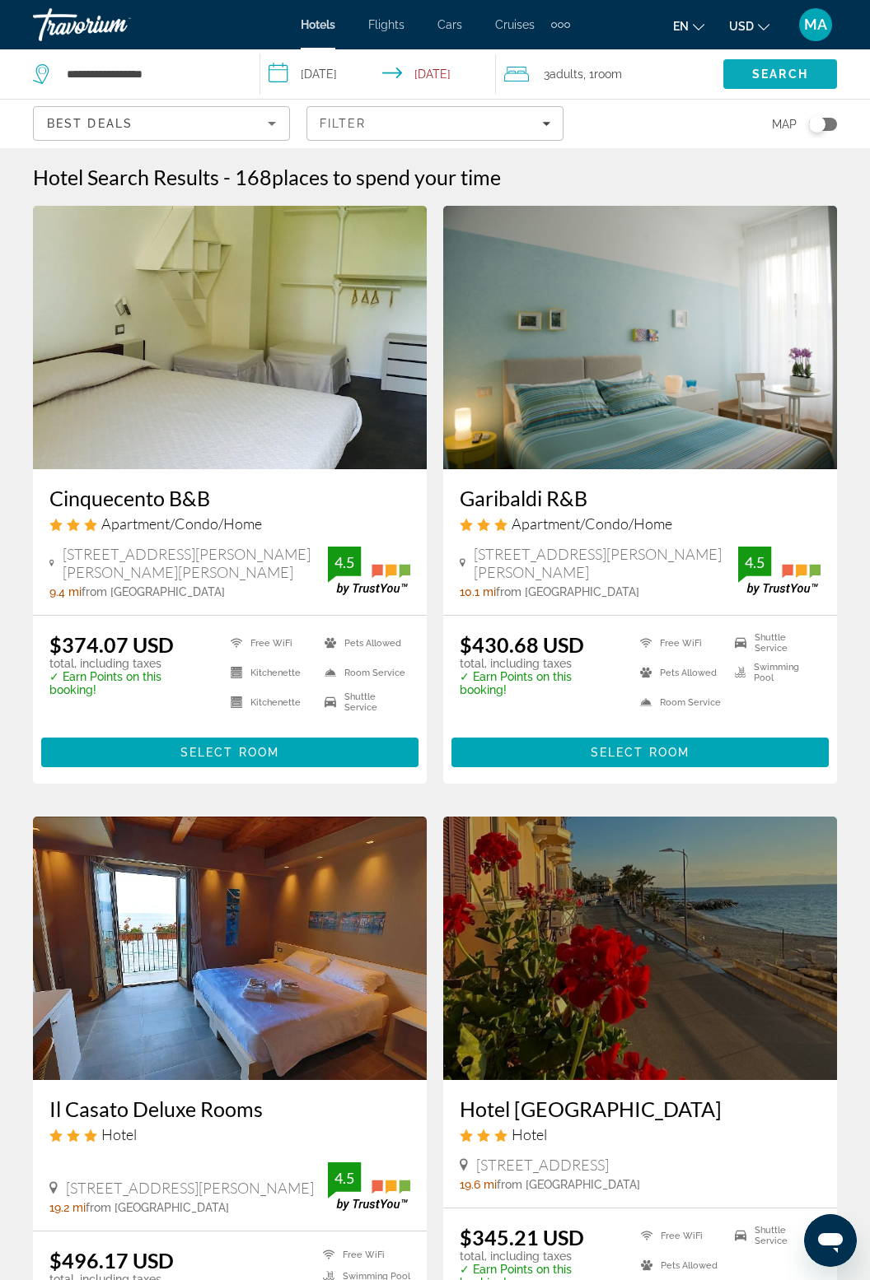
click at [819, 72] on span "Search" at bounding box center [780, 74] width 114 height 40
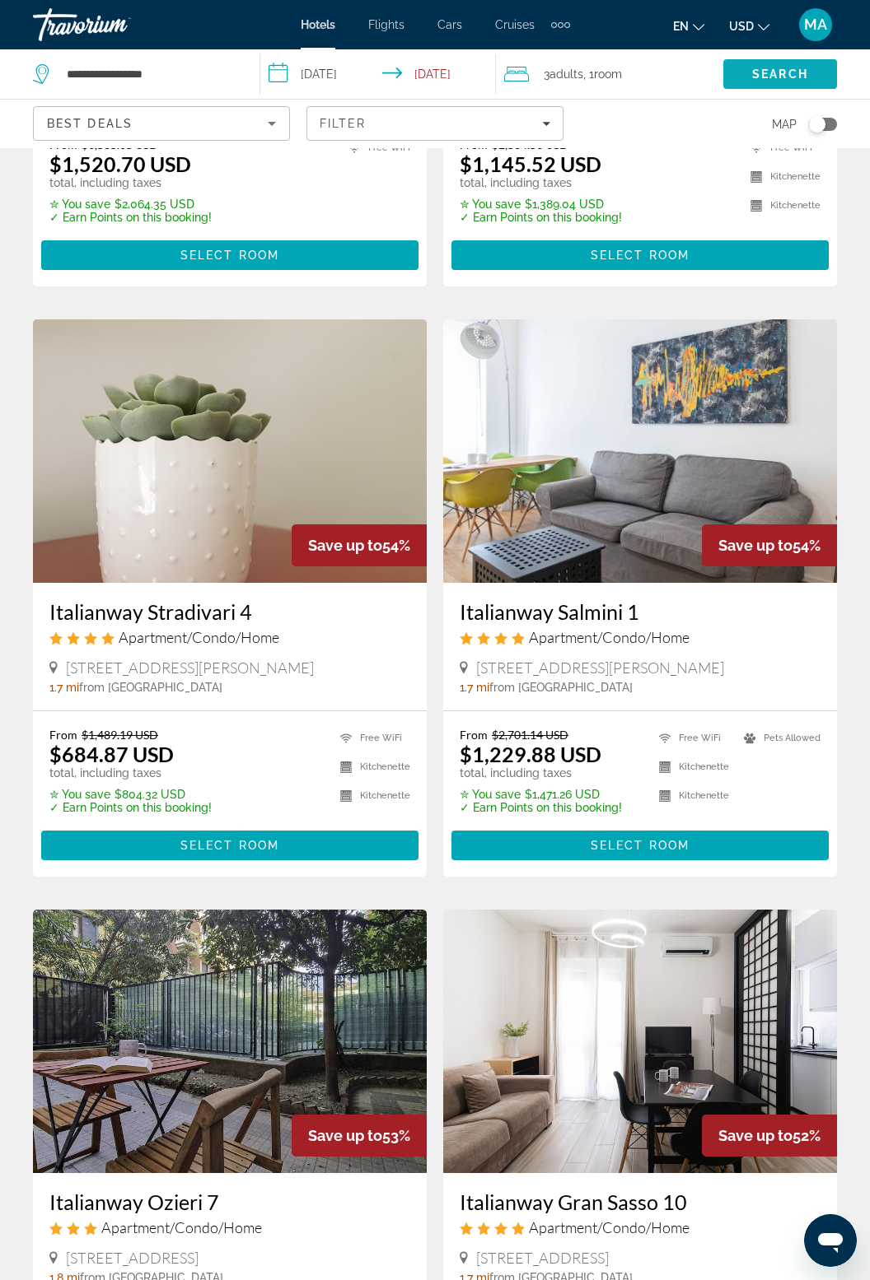
scroll to position [465, 0]
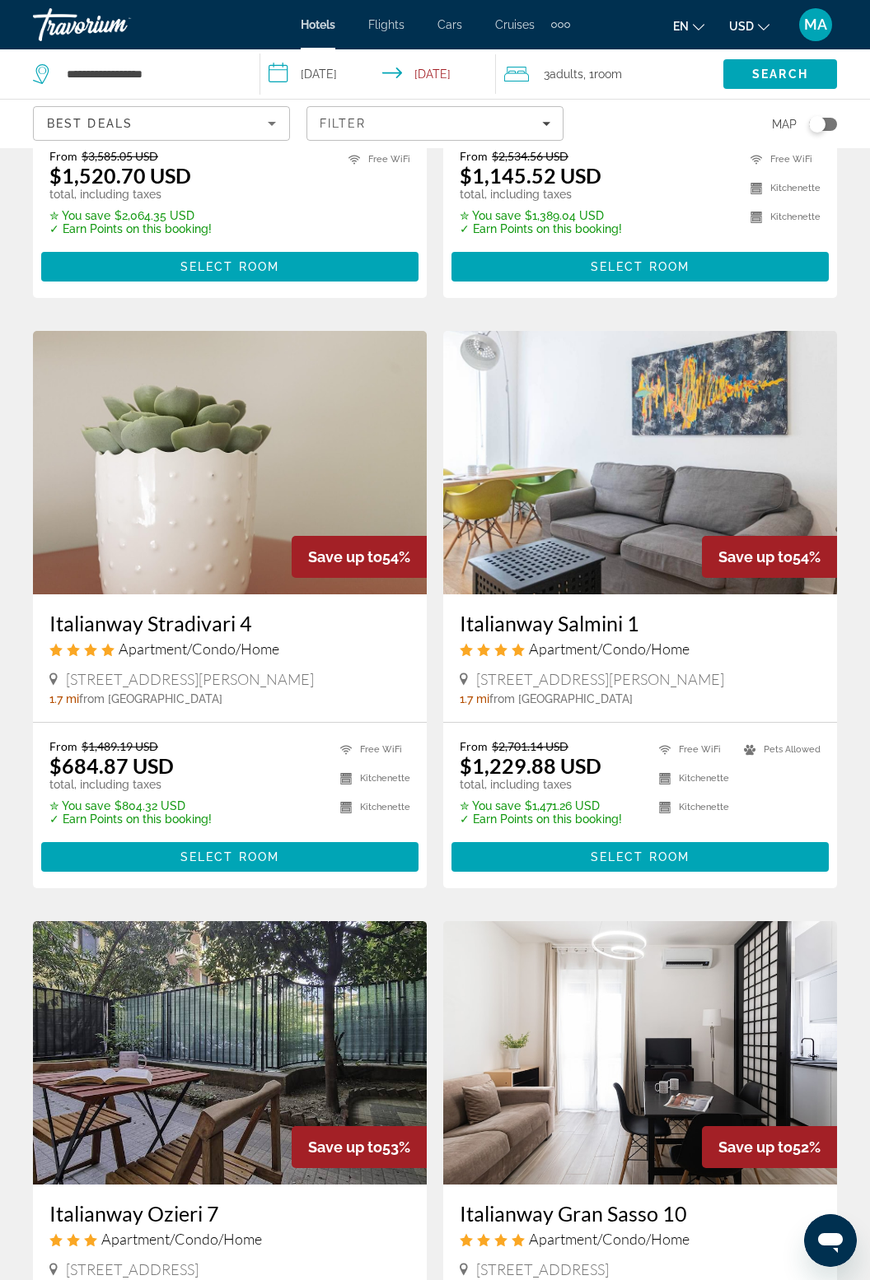
click at [240, 553] on img "Main content" at bounding box center [230, 463] width 394 height 264
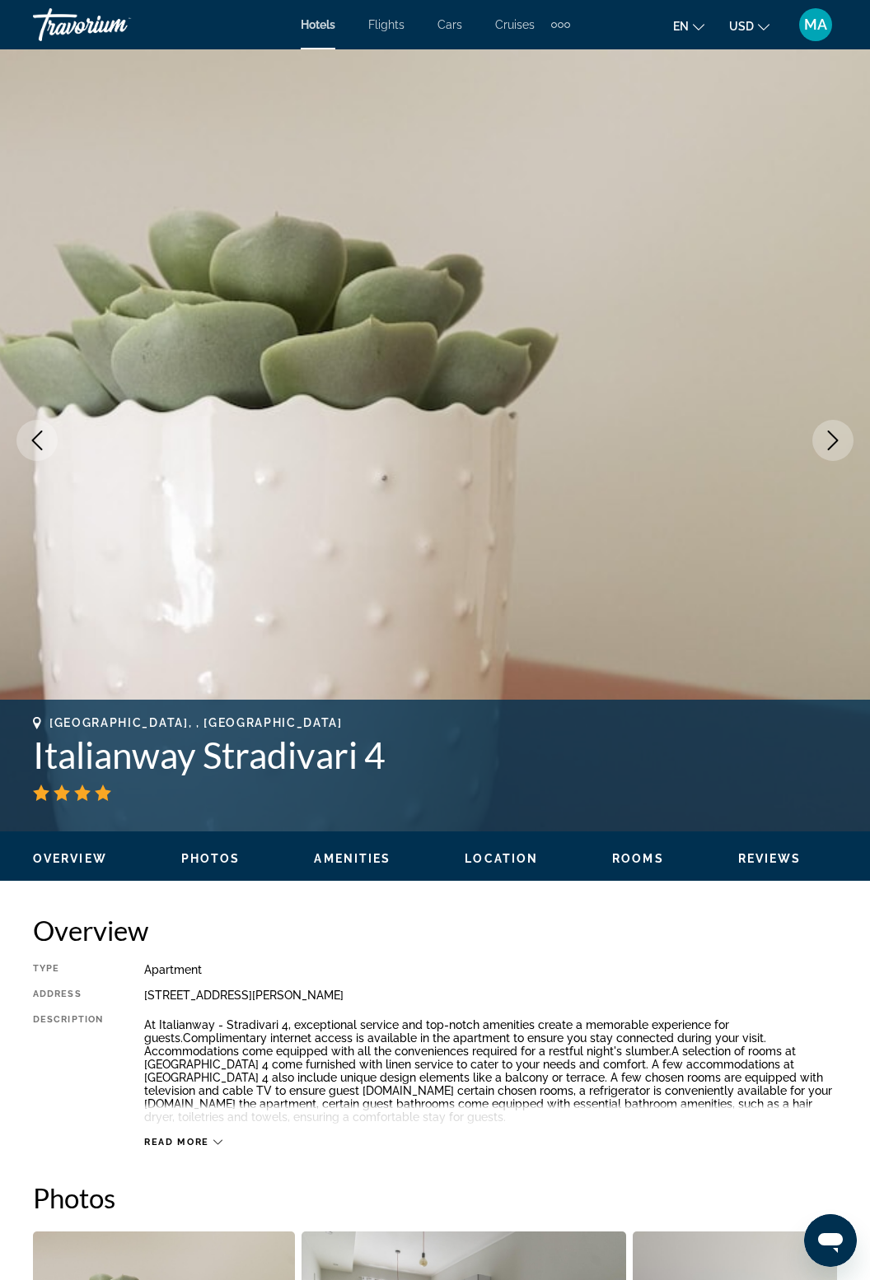
click at [832, 436] on icon "Next image" at bounding box center [833, 441] width 20 height 20
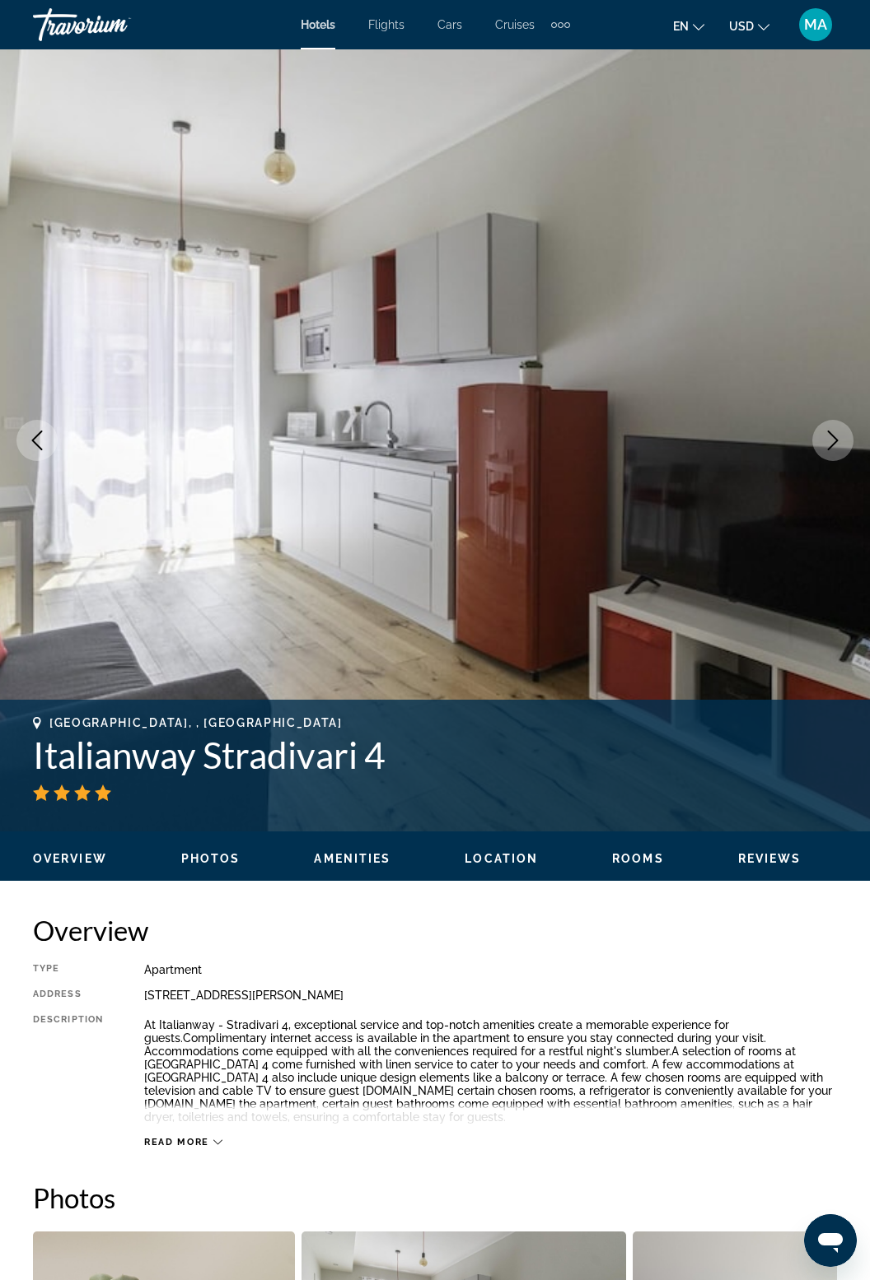
click at [837, 441] on icon "Next image" at bounding box center [833, 441] width 20 height 20
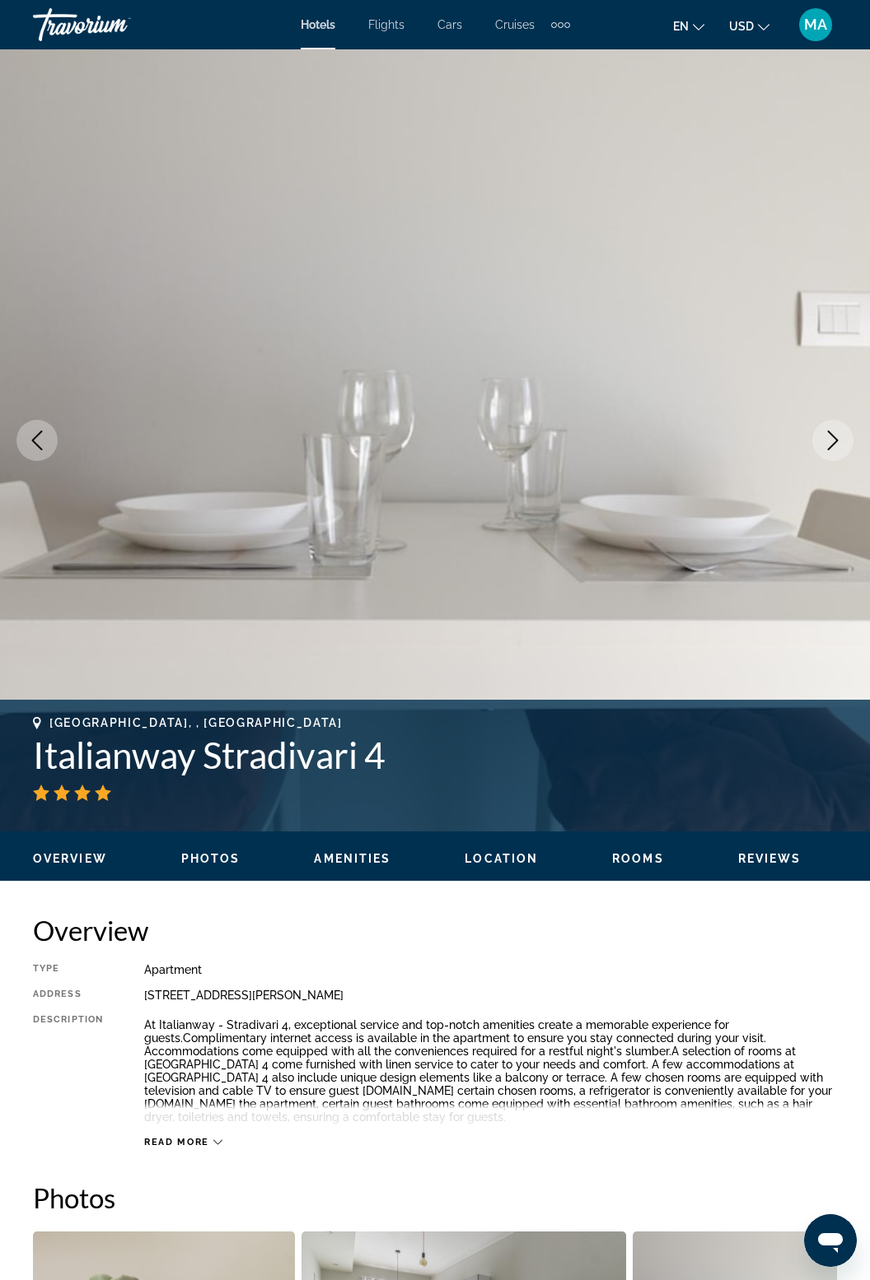
click at [837, 442] on icon "Next image" at bounding box center [833, 441] width 20 height 20
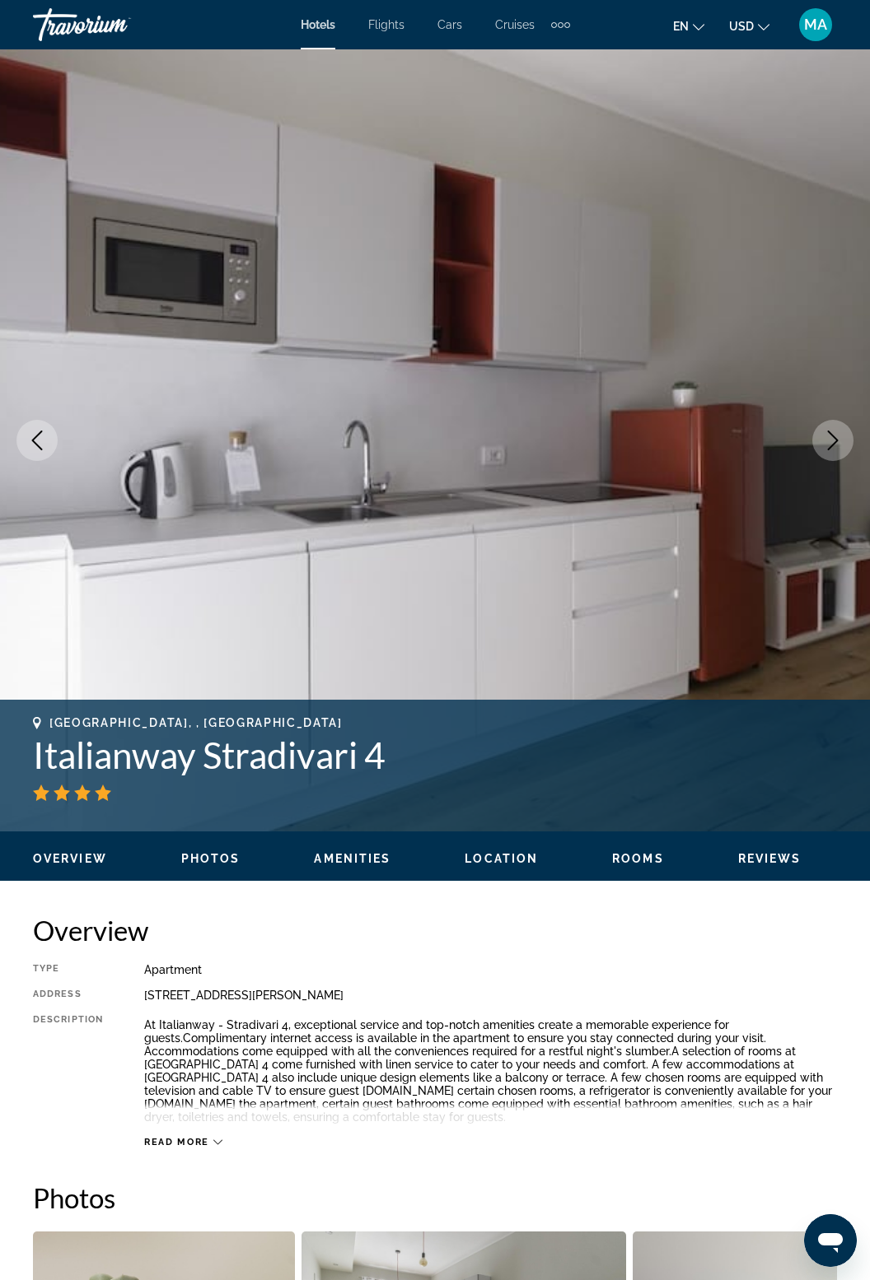
click at [840, 439] on icon "Next image" at bounding box center [833, 441] width 20 height 20
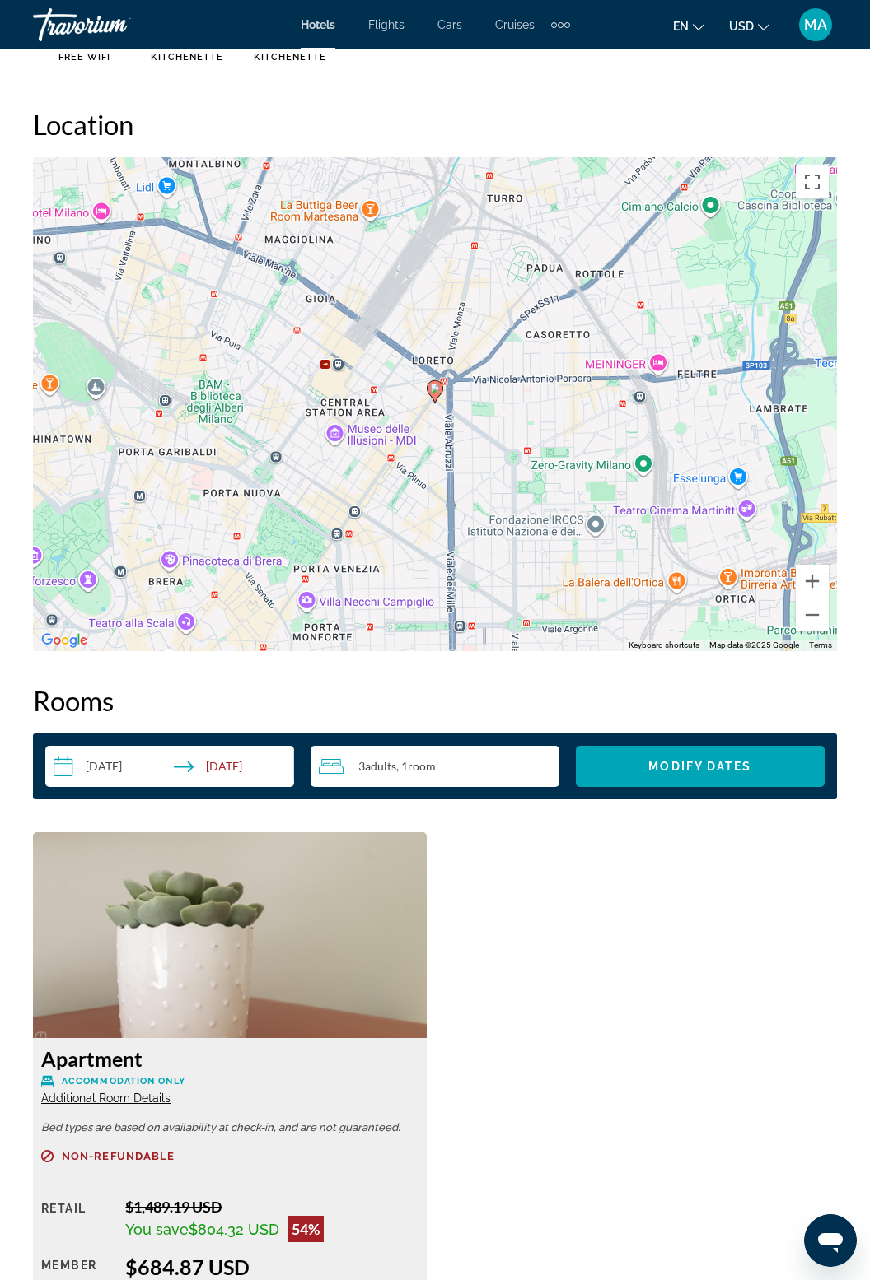
scroll to position [1779, 0]
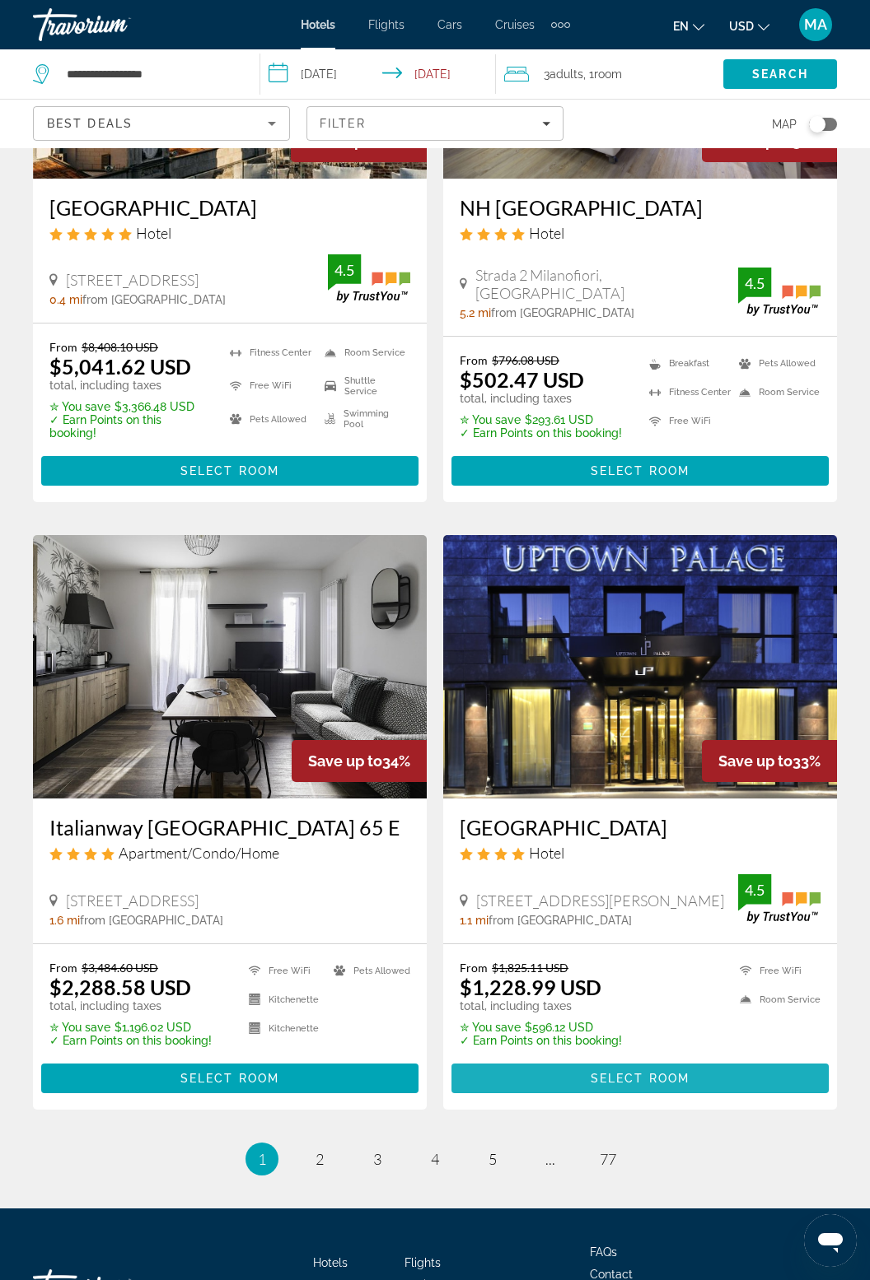
scroll to position [2714, 0]
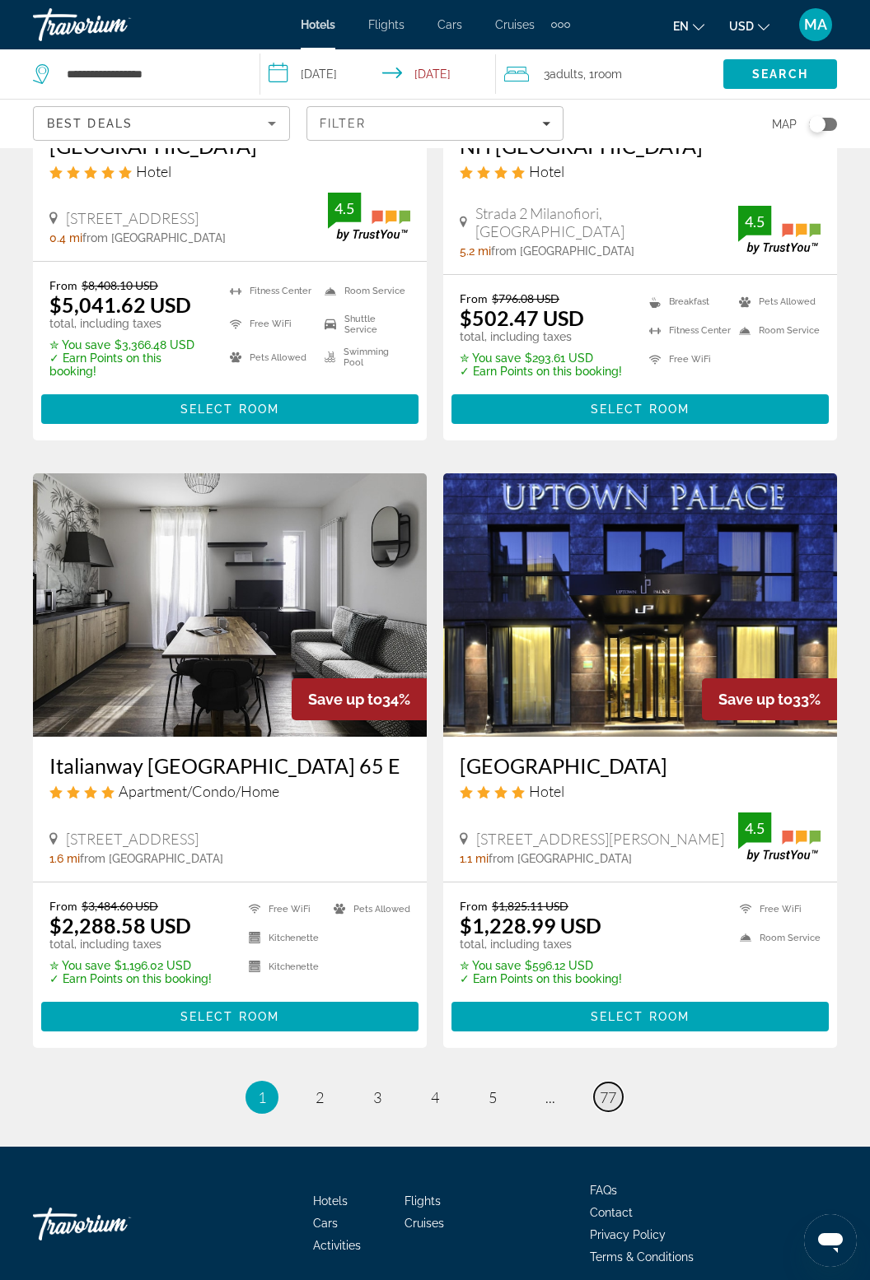
click at [609, 1091] on span "77" at bounding box center [607, 1098] width 16 height 18
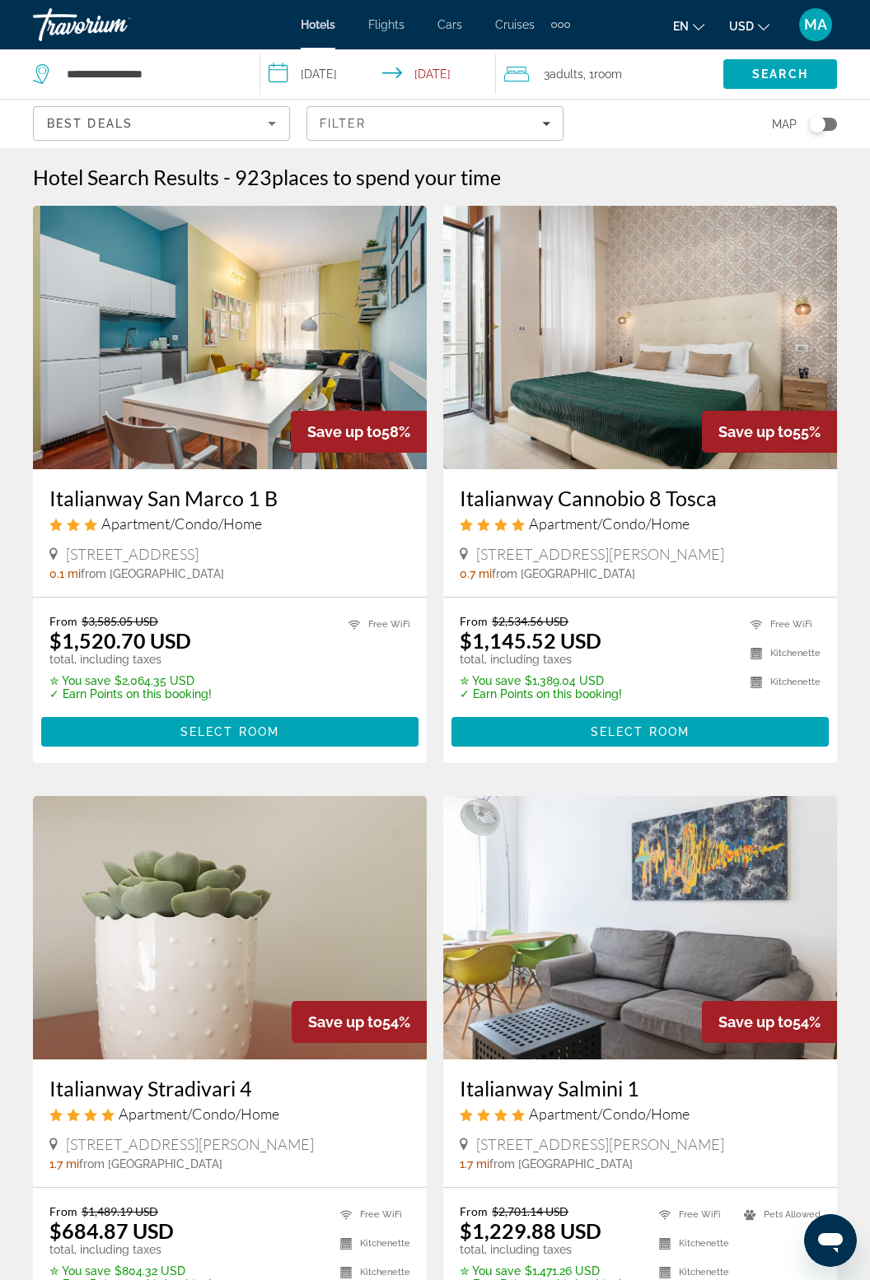
click at [324, 28] on span "Hotels" at bounding box center [318, 24] width 35 height 13
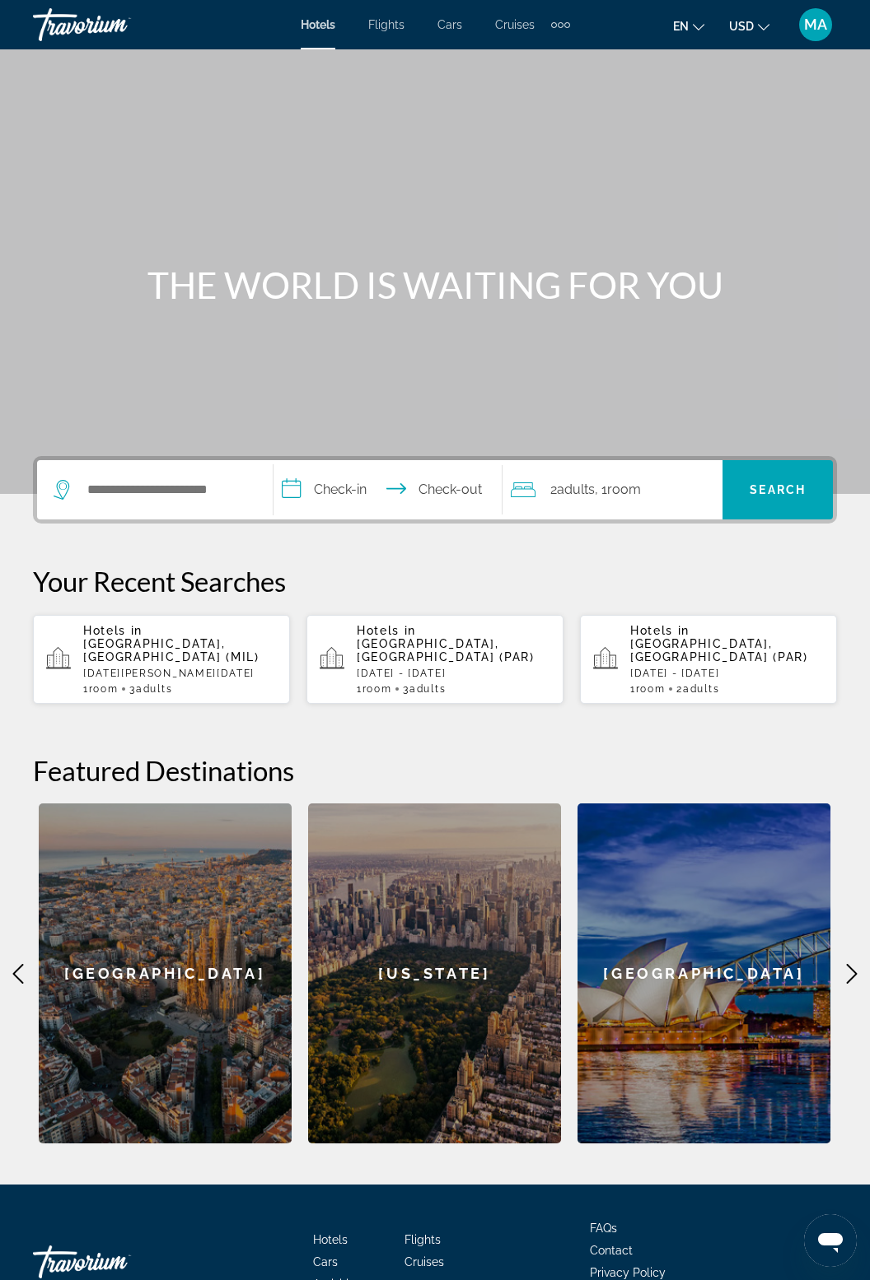
click at [389, 27] on span "Flights" at bounding box center [386, 24] width 36 height 13
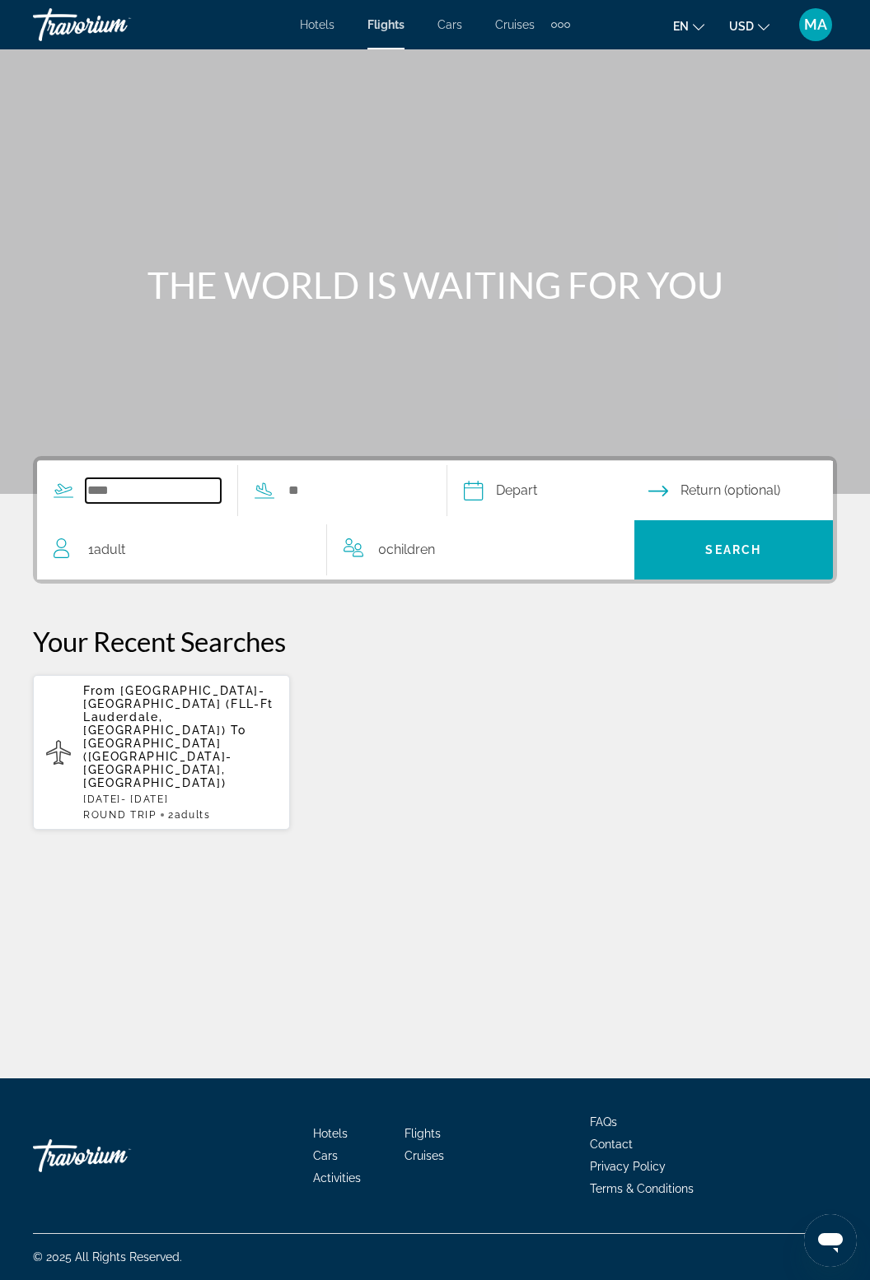
click at [144, 495] on input "Search widget" at bounding box center [153, 490] width 135 height 25
click at [212, 719] on span "[GEOGRAPHIC_DATA]-[GEOGRAPHIC_DATA] (FLL-Ft Lauderdale, [GEOGRAPHIC_DATA])" at bounding box center [178, 710] width 190 height 53
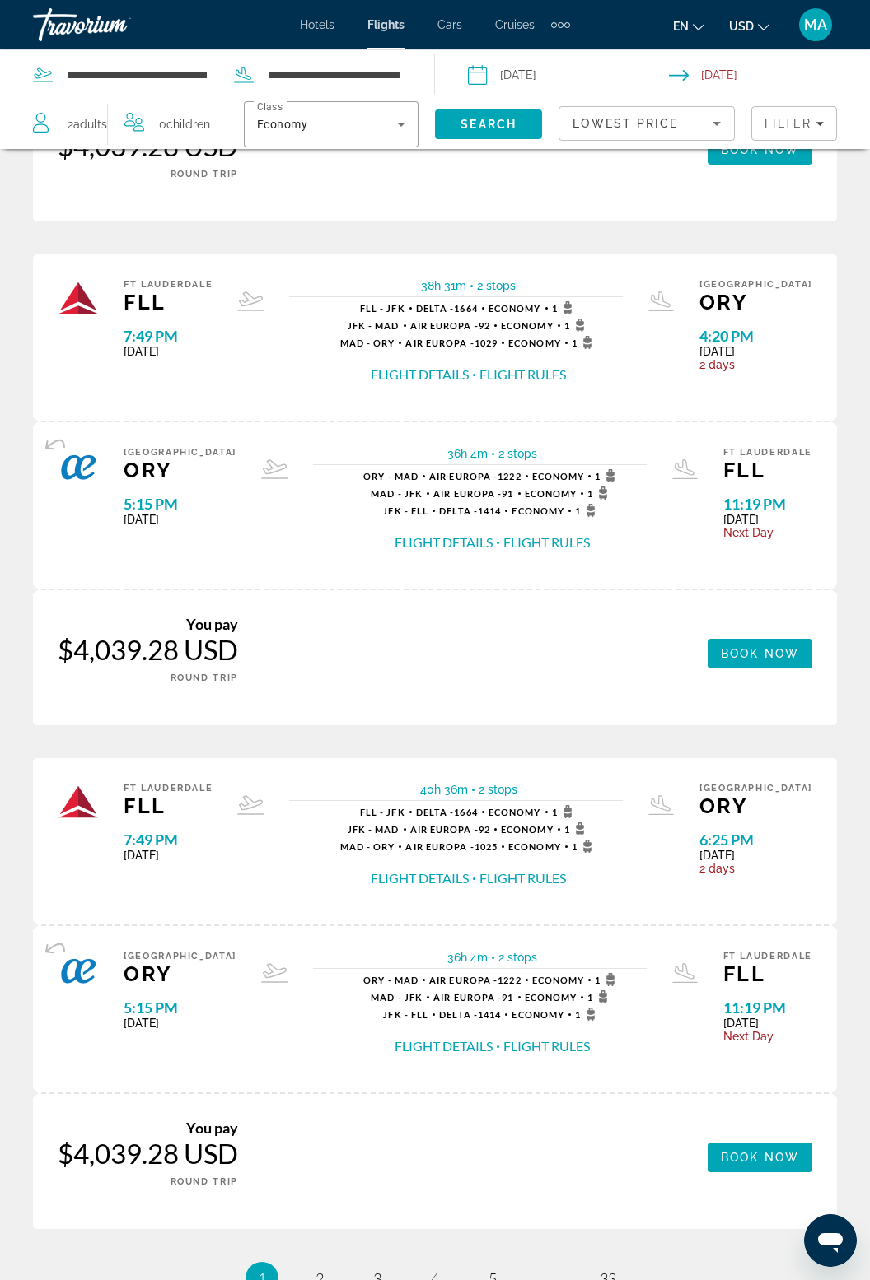
scroll to position [2208, 0]
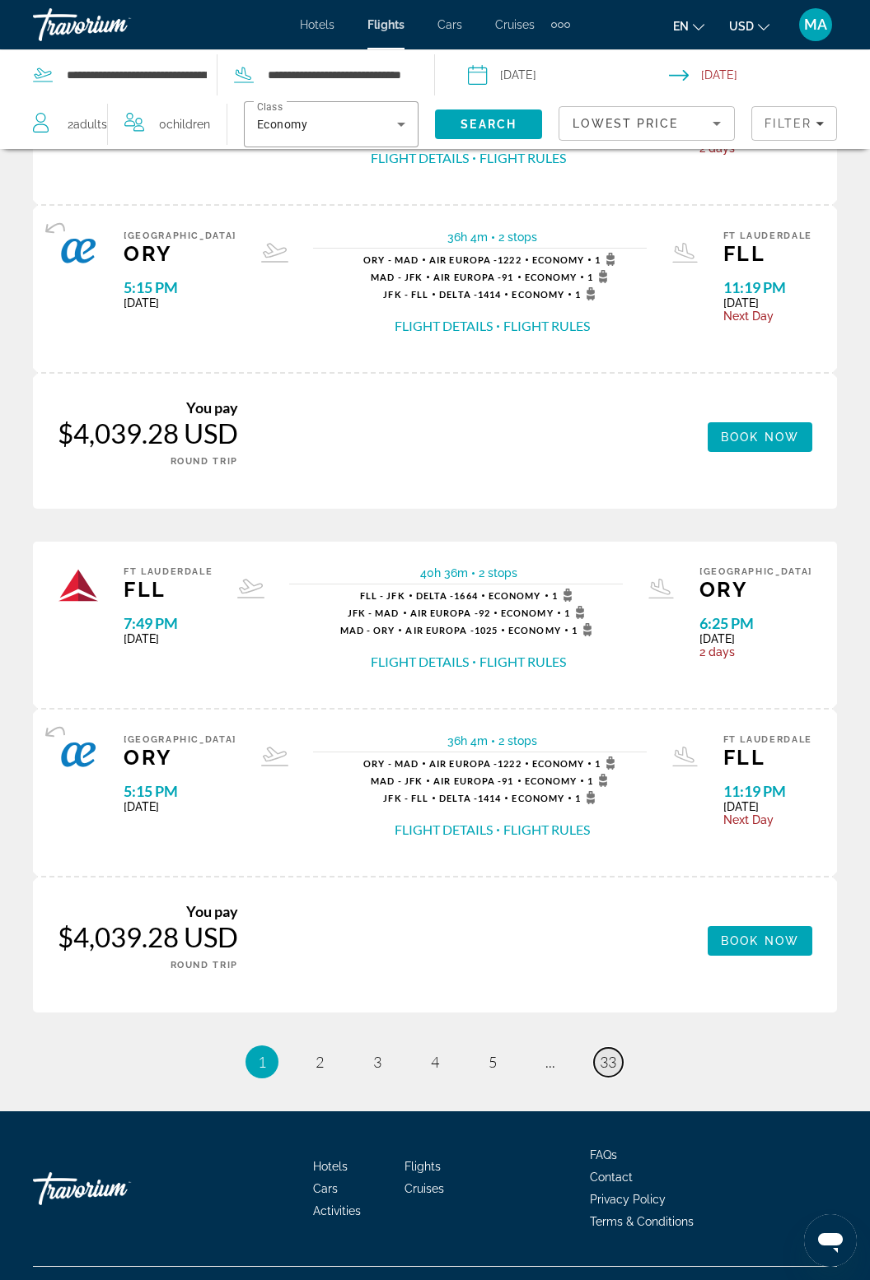
click at [610, 1053] on span "33" at bounding box center [607, 1062] width 16 height 18
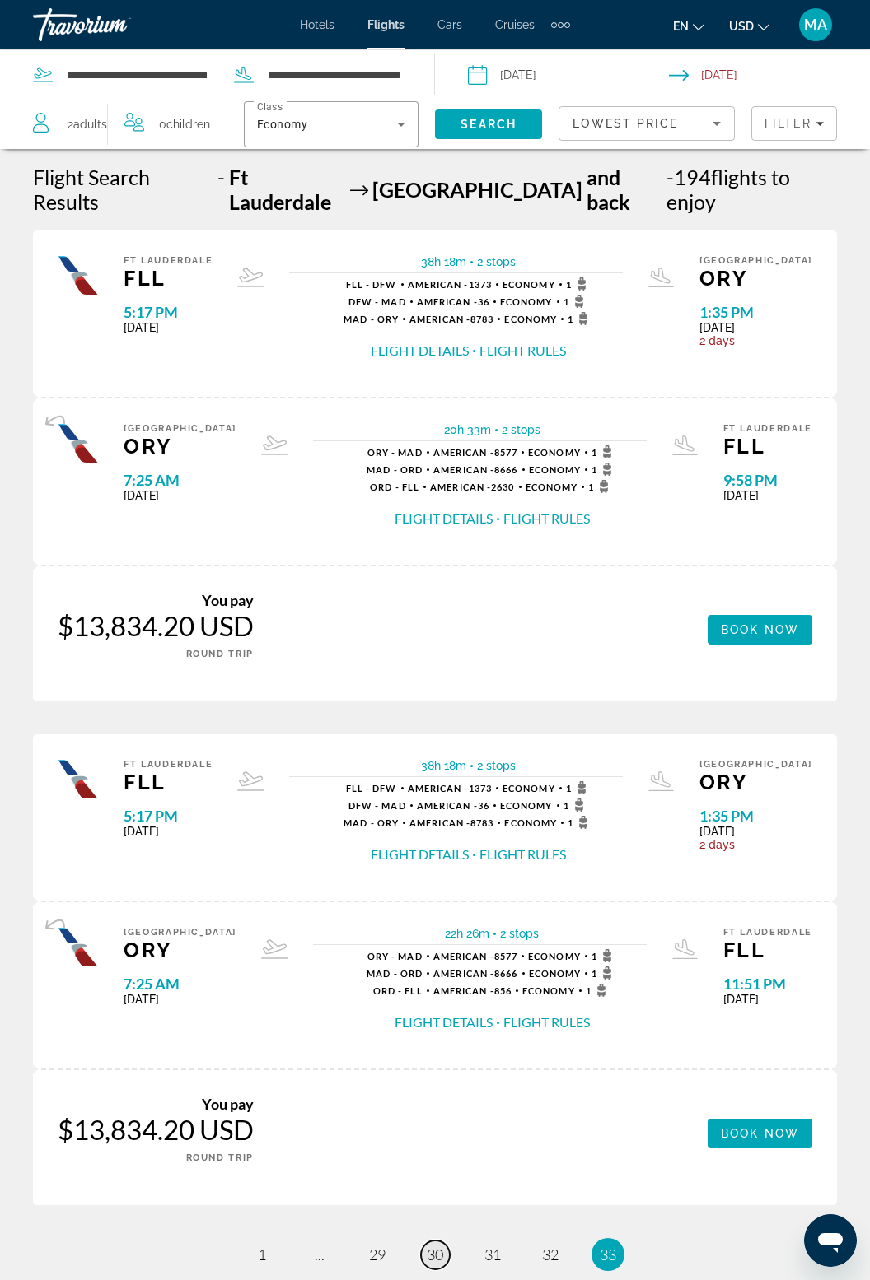
click at [443, 1241] on link "page 30" at bounding box center [435, 1255] width 29 height 29
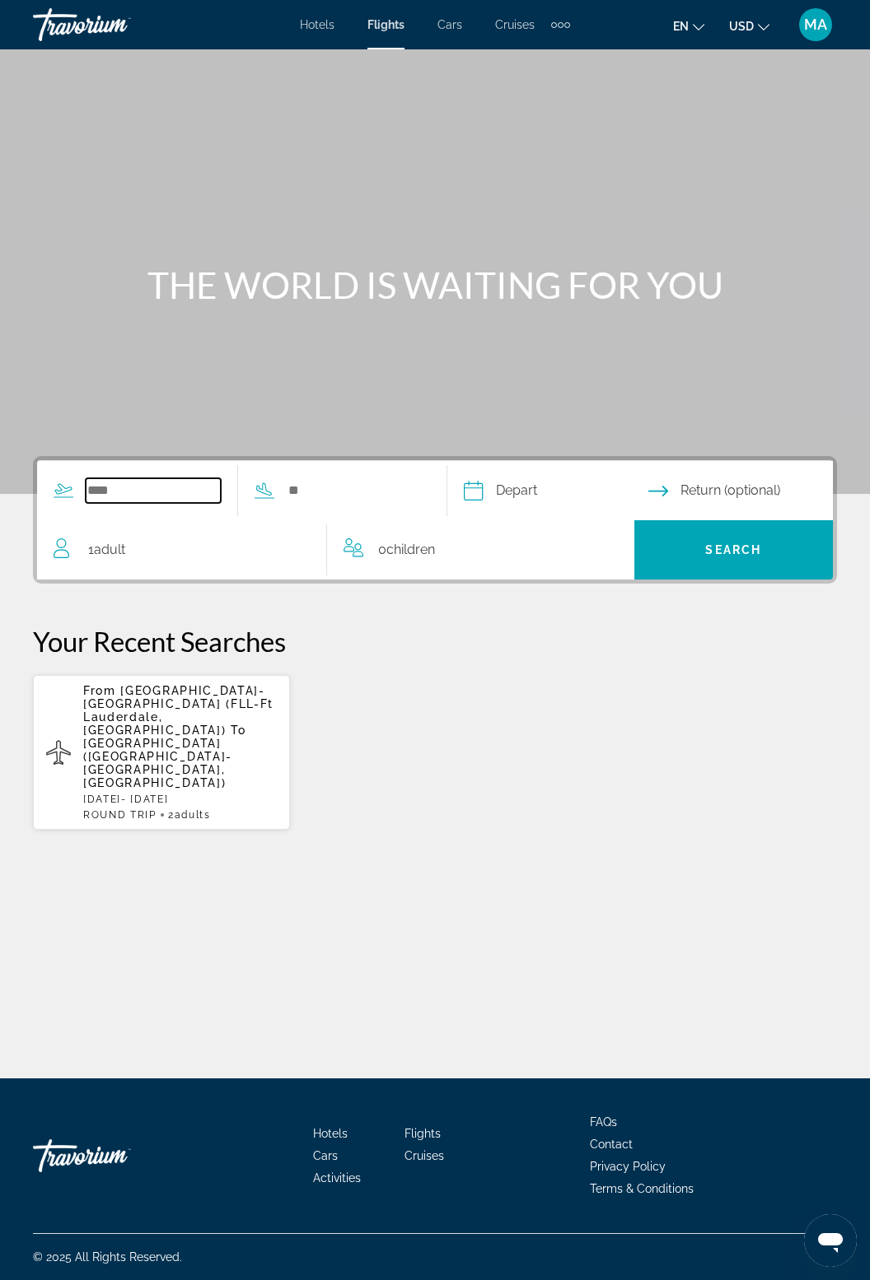
click at [138, 487] on input "Search widget" at bounding box center [153, 490] width 135 height 25
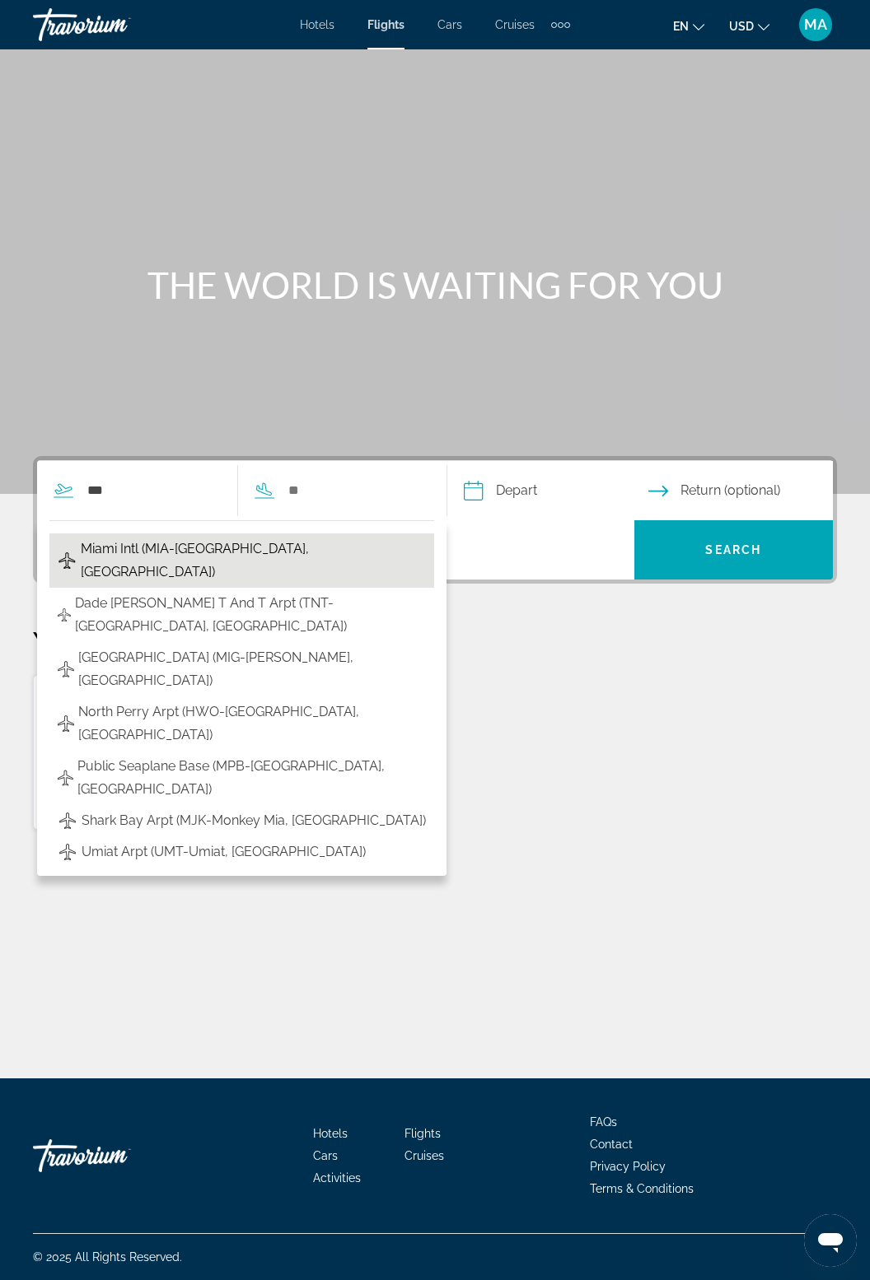
click at [227, 538] on span "Miami Intl (MIA-[GEOGRAPHIC_DATA], [GEOGRAPHIC_DATA])" at bounding box center [253, 561] width 345 height 46
type input "**********"
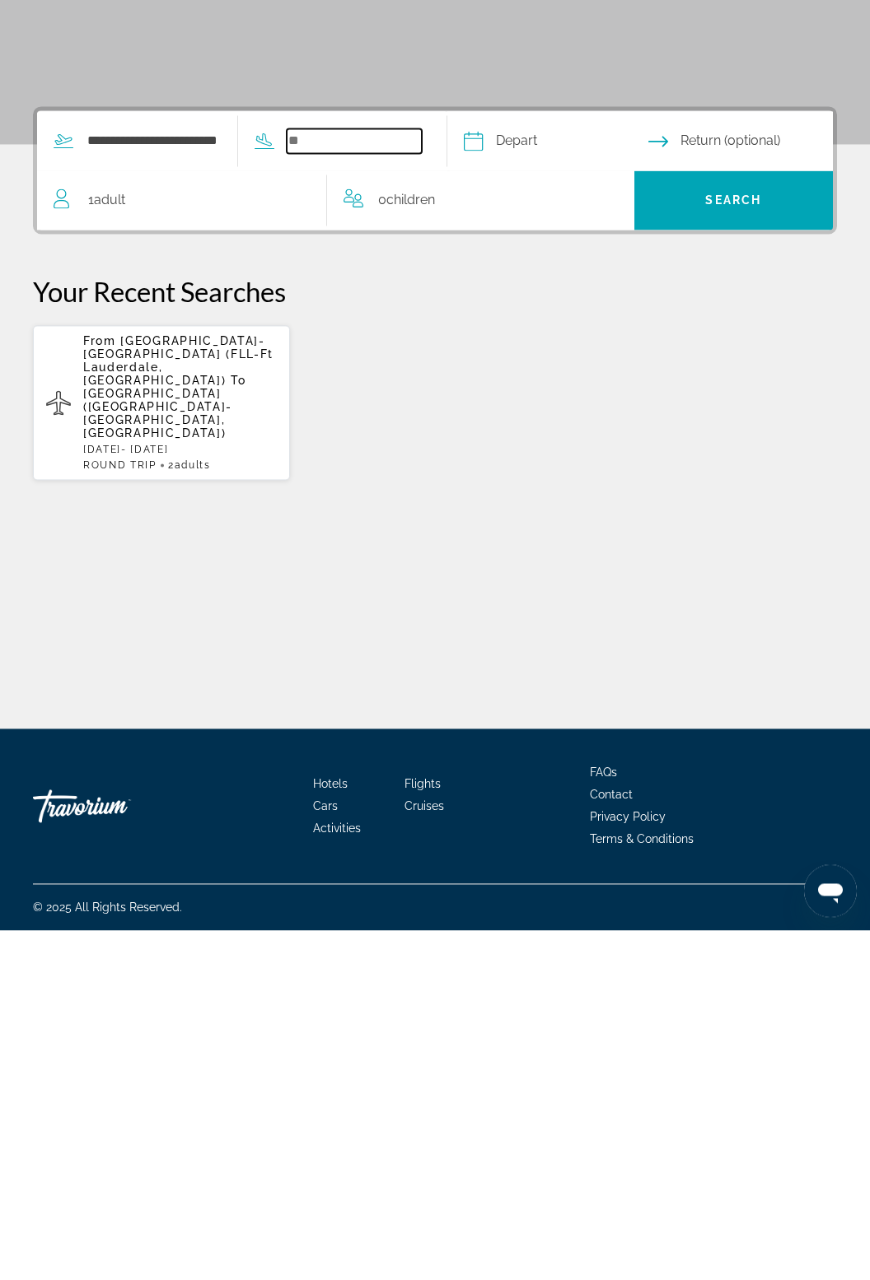
click at [350, 478] on input "Search widget" at bounding box center [354, 490] width 135 height 25
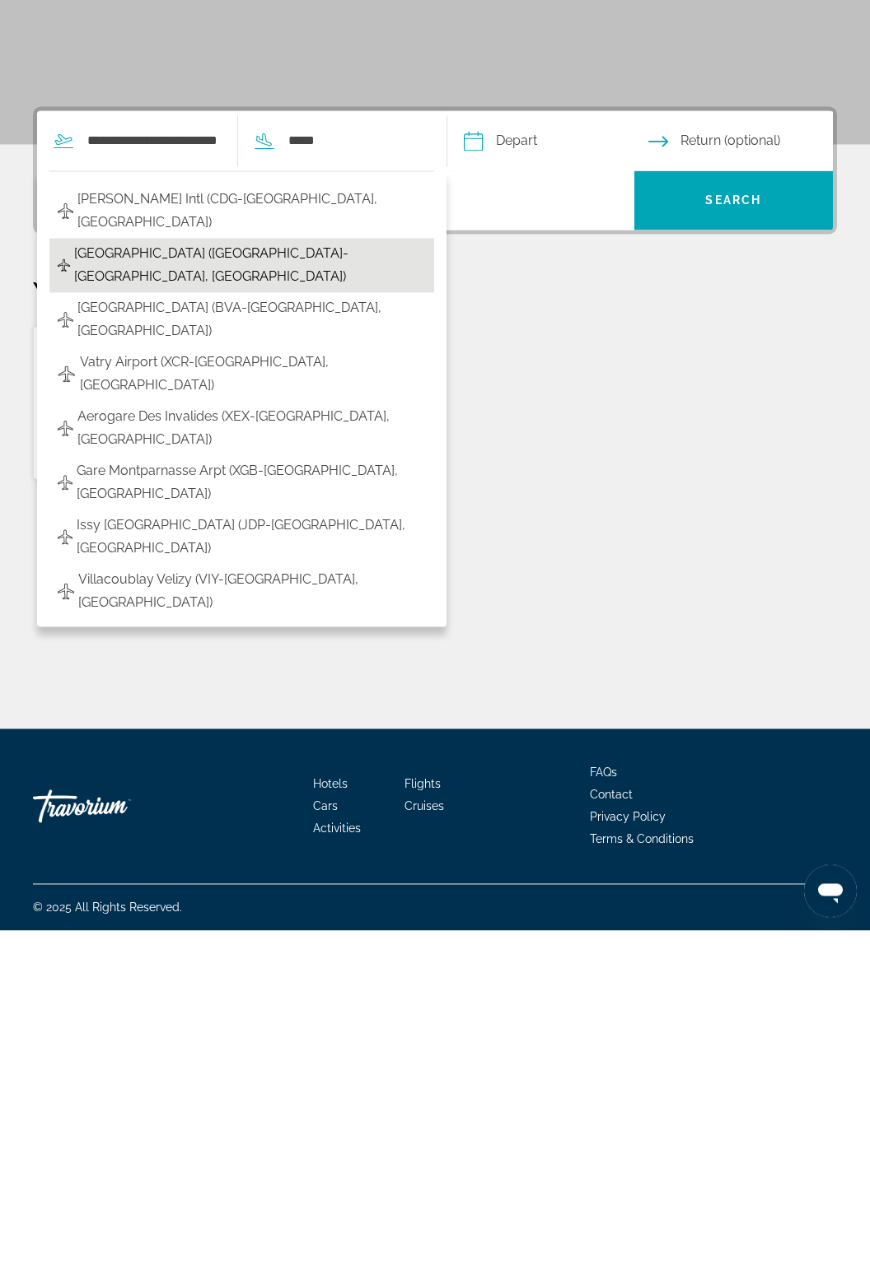
click at [240, 592] on span "[GEOGRAPHIC_DATA] ([GEOGRAPHIC_DATA]-[GEOGRAPHIC_DATA], [GEOGRAPHIC_DATA])" at bounding box center [250, 615] width 352 height 46
type input "**********"
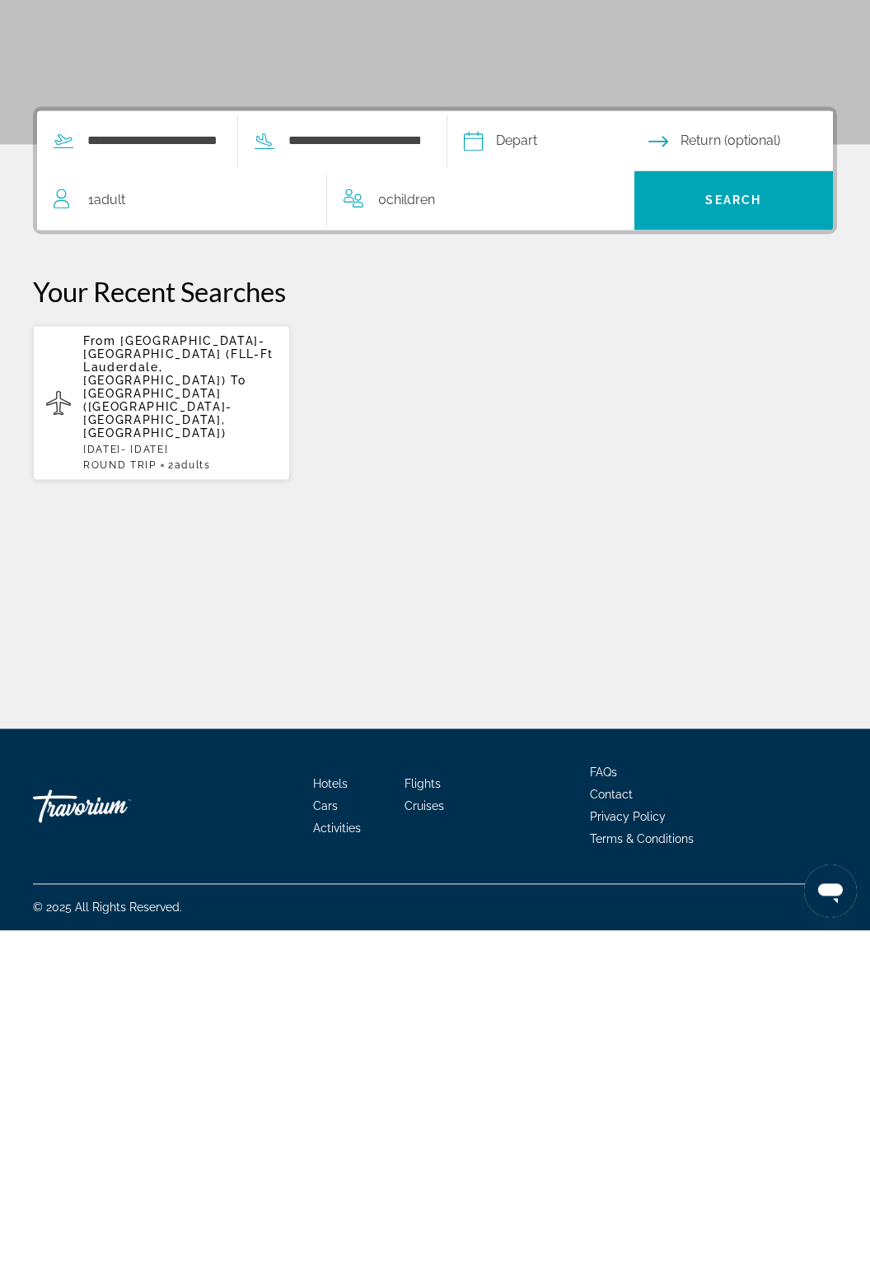
click at [562, 461] on input "Depart date" at bounding box center [554, 493] width 191 height 64
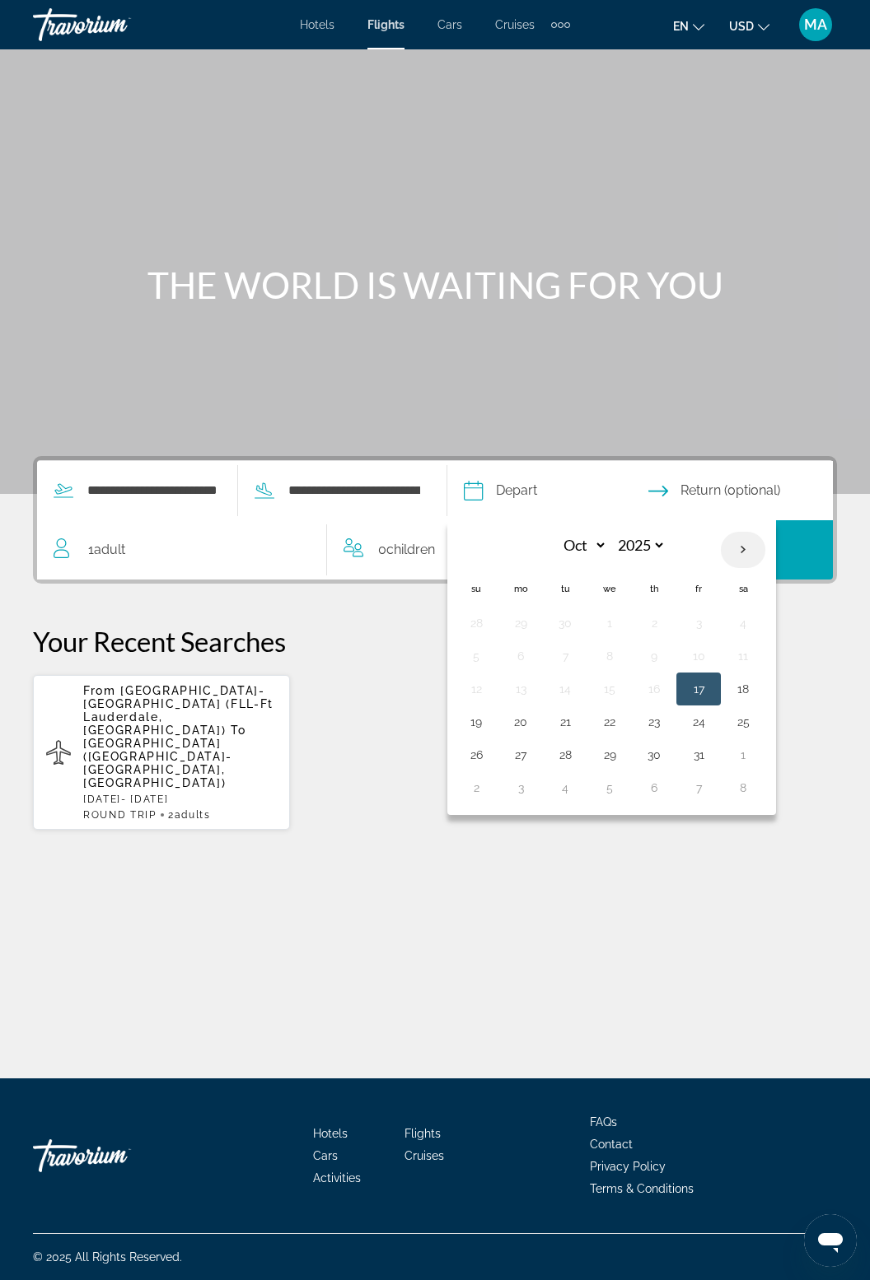
click at [765, 532] on th "Next month" at bounding box center [743, 550] width 44 height 36
click at [769, 527] on div "Nov *** *** *** *** *** *** *** *** *** *** *** *** 2025 **** **** **** **** **…" at bounding box center [609, 668] width 319 height 282
click at [765, 532] on th "Next month" at bounding box center [743, 550] width 44 height 36
select select "**"
click at [711, 711] on button "26" at bounding box center [698, 722] width 26 height 23
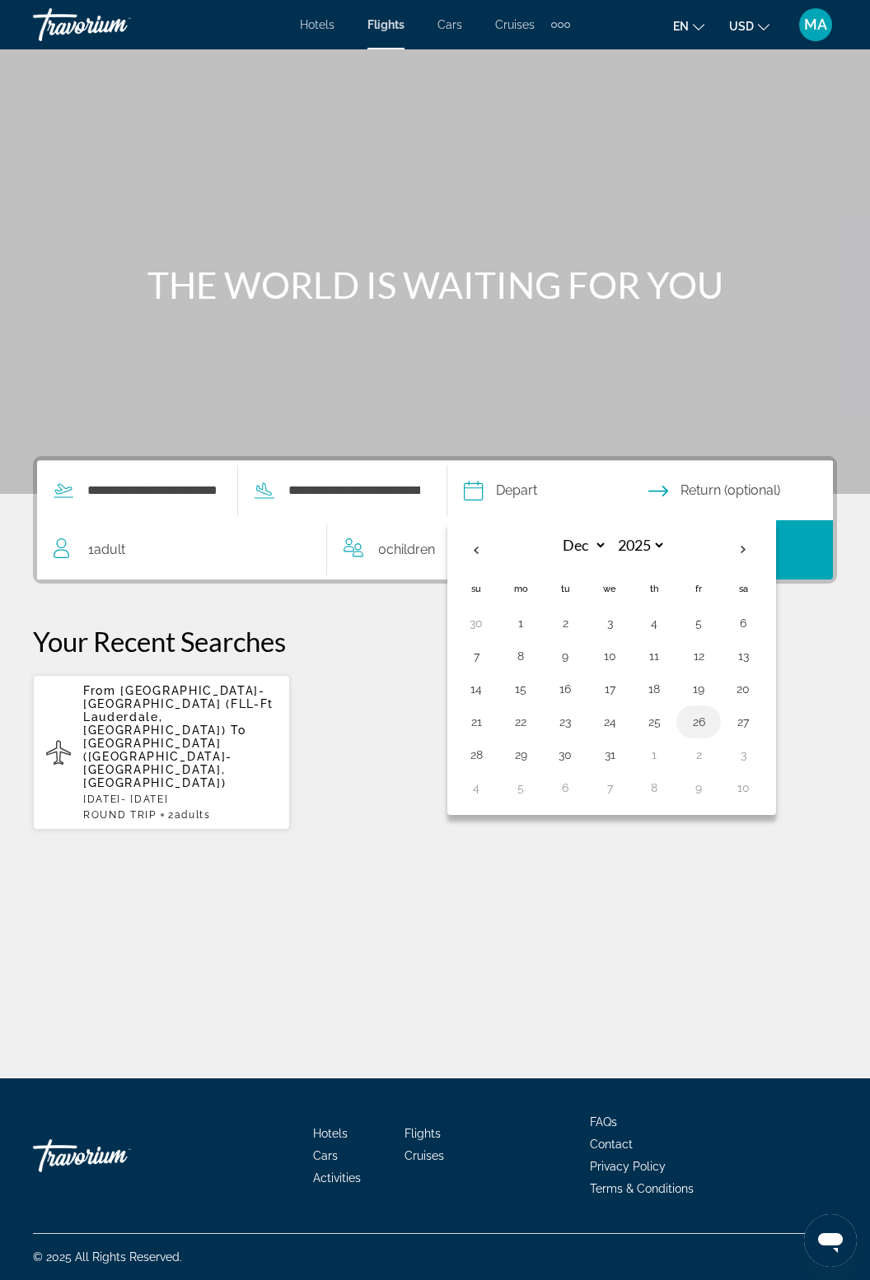
type input "**********"
select select "**"
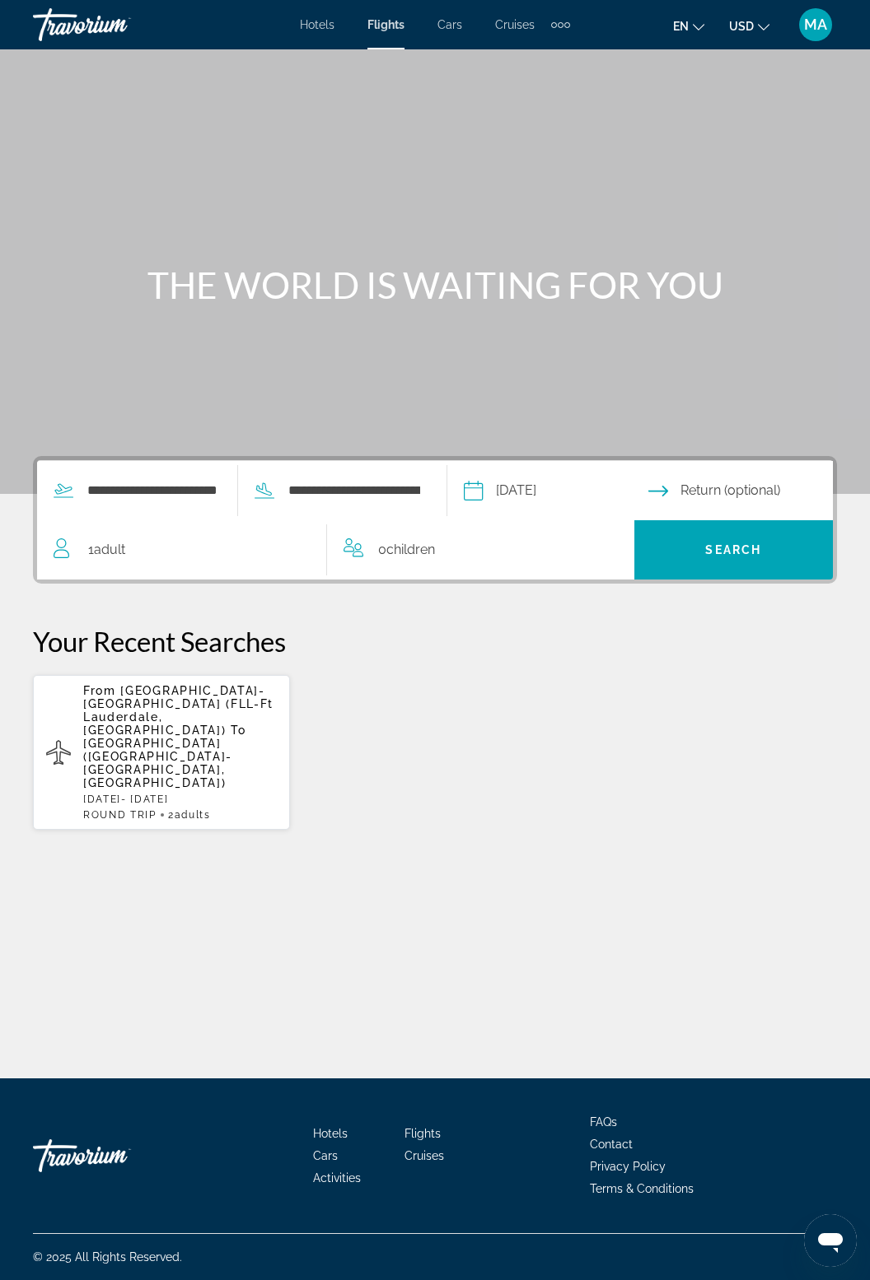
click at [771, 461] on input "Return date" at bounding box center [743, 493] width 191 height 64
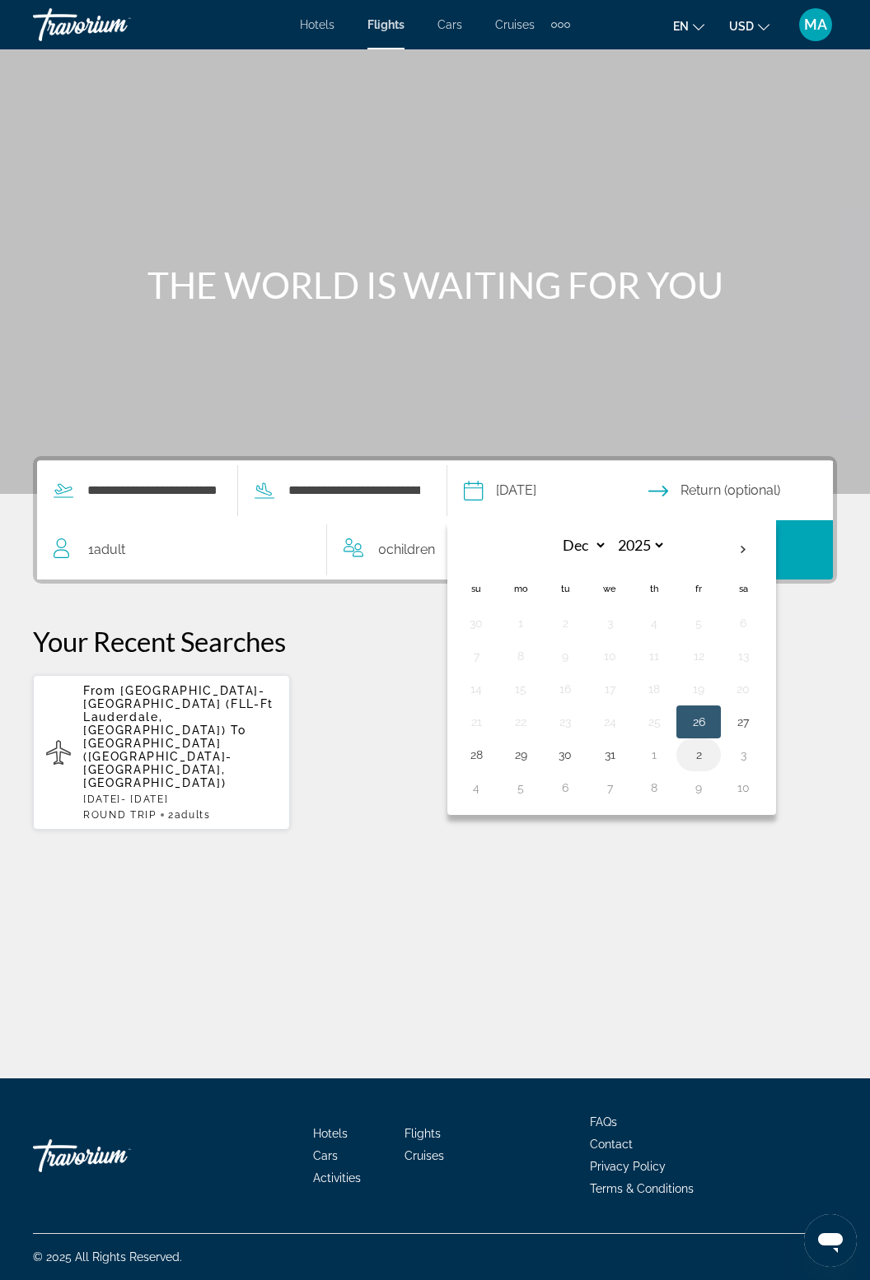
click at [711, 744] on button "2" at bounding box center [698, 755] width 26 height 23
type input "**********"
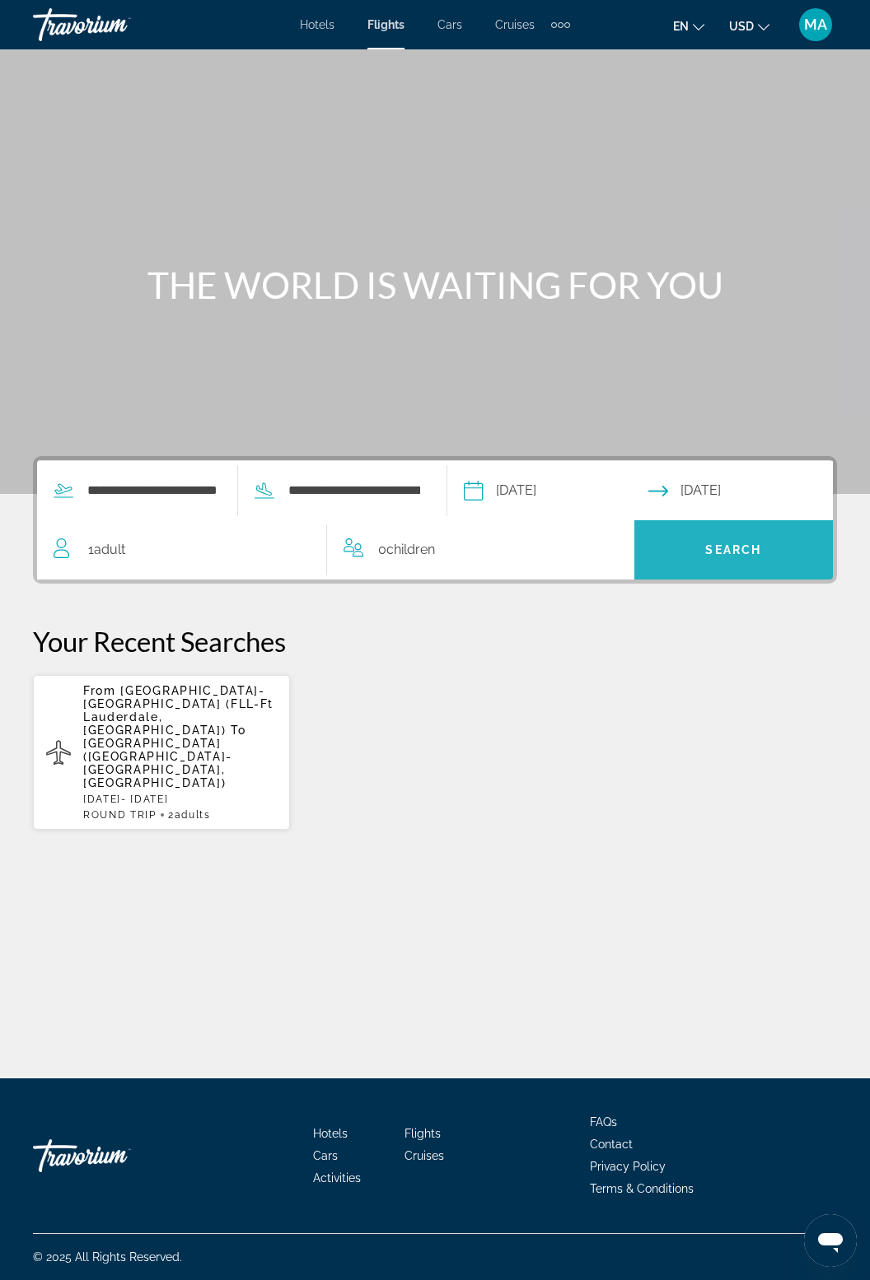
click at [767, 530] on span "Search" at bounding box center [733, 550] width 199 height 40
